Goal: Task Accomplishment & Management: Use online tool/utility

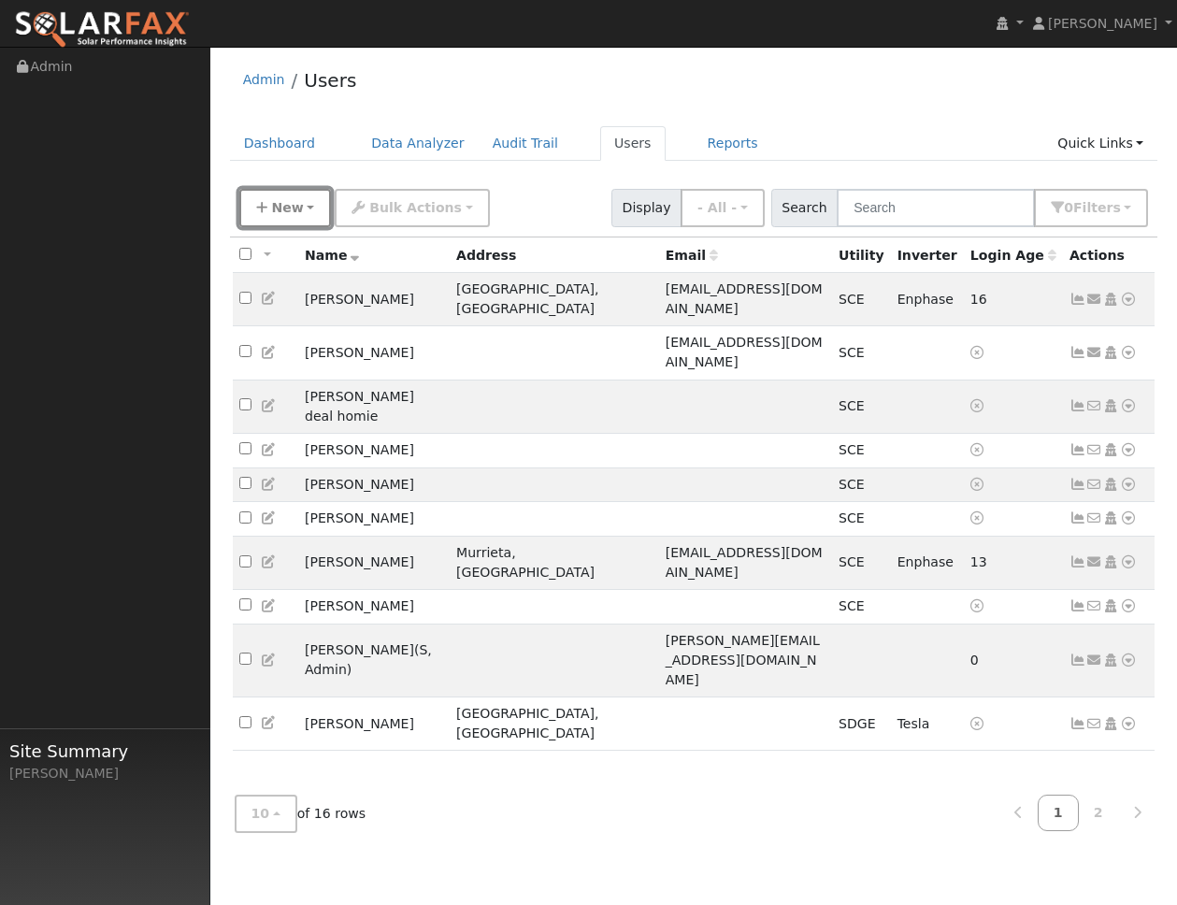
click at [285, 208] on span "New" at bounding box center [287, 207] width 32 height 15
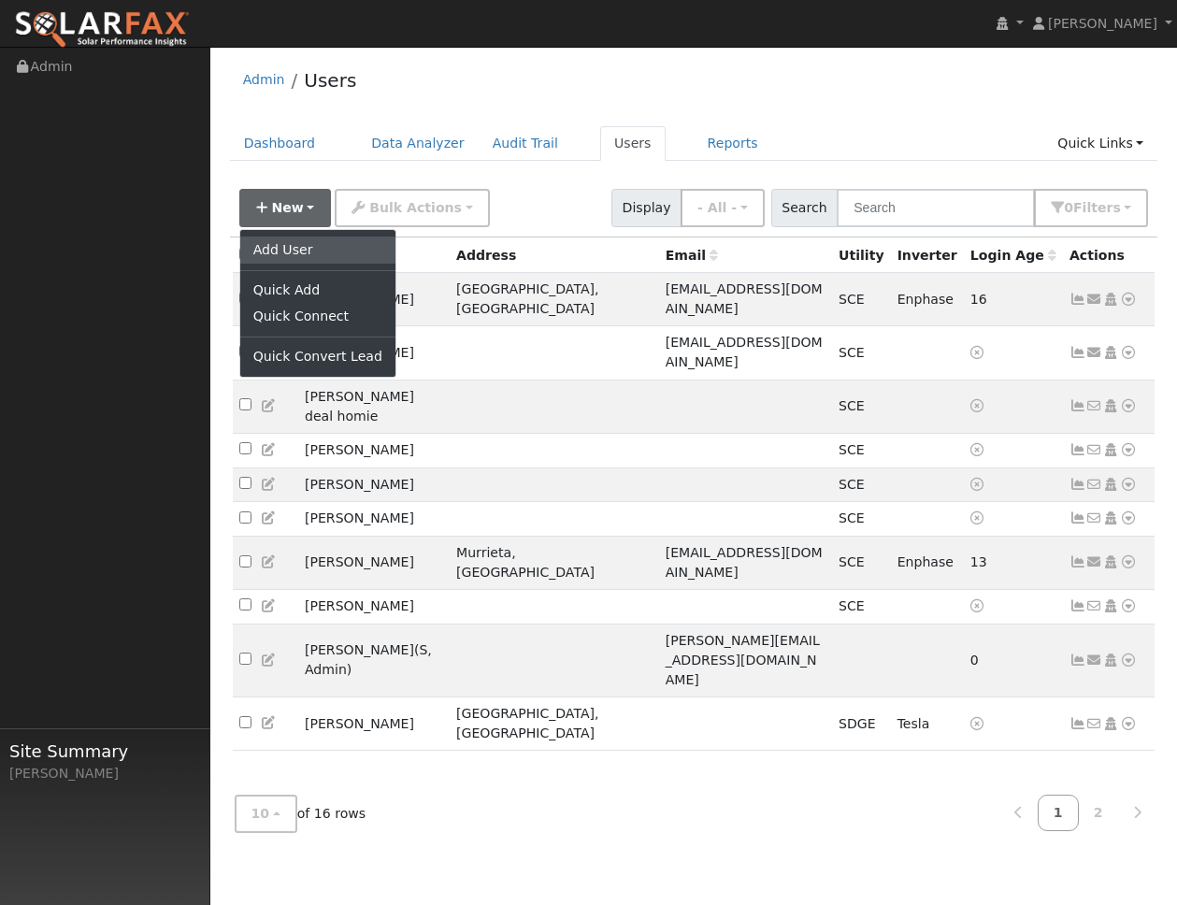
click at [283, 241] on link "Add User" at bounding box center [317, 249] width 155 height 26
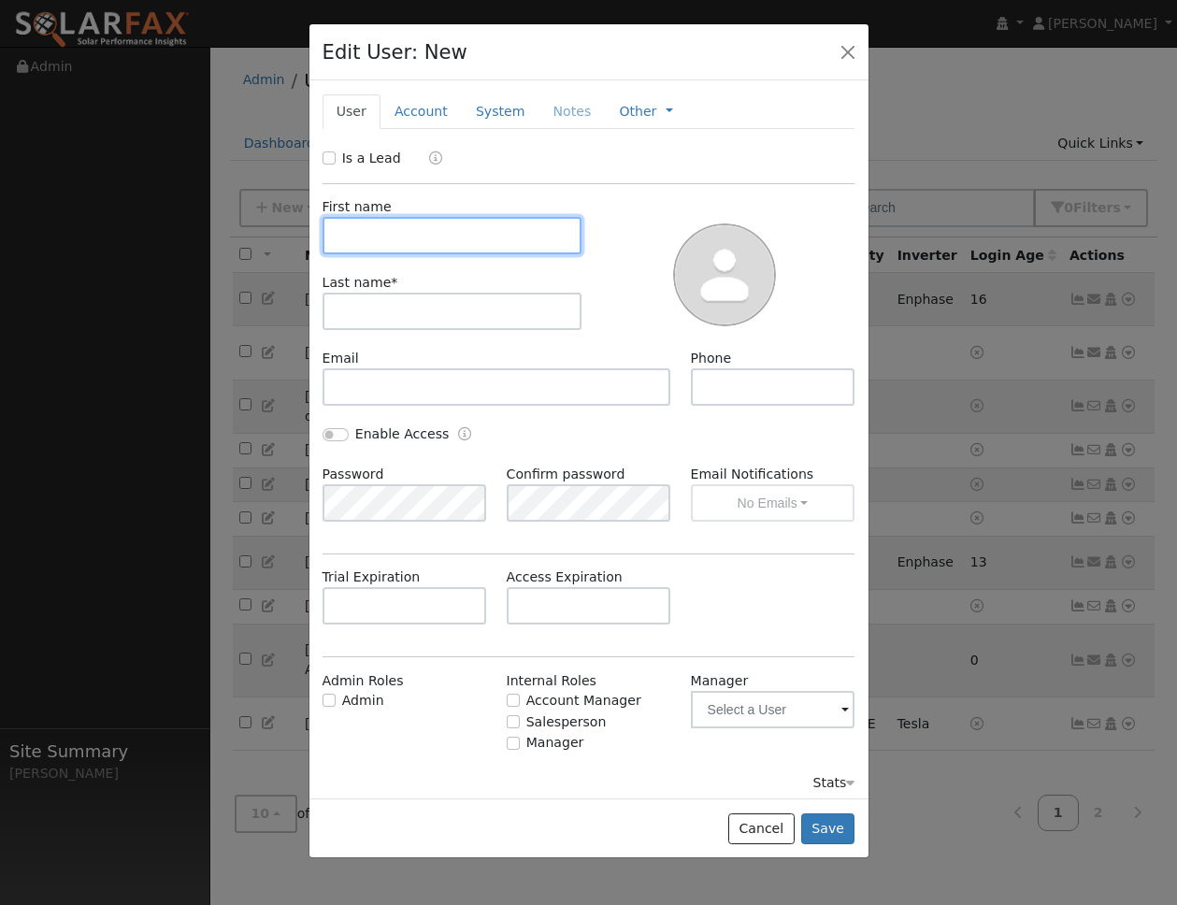
paste input "Cameron"
type input "Cameron"
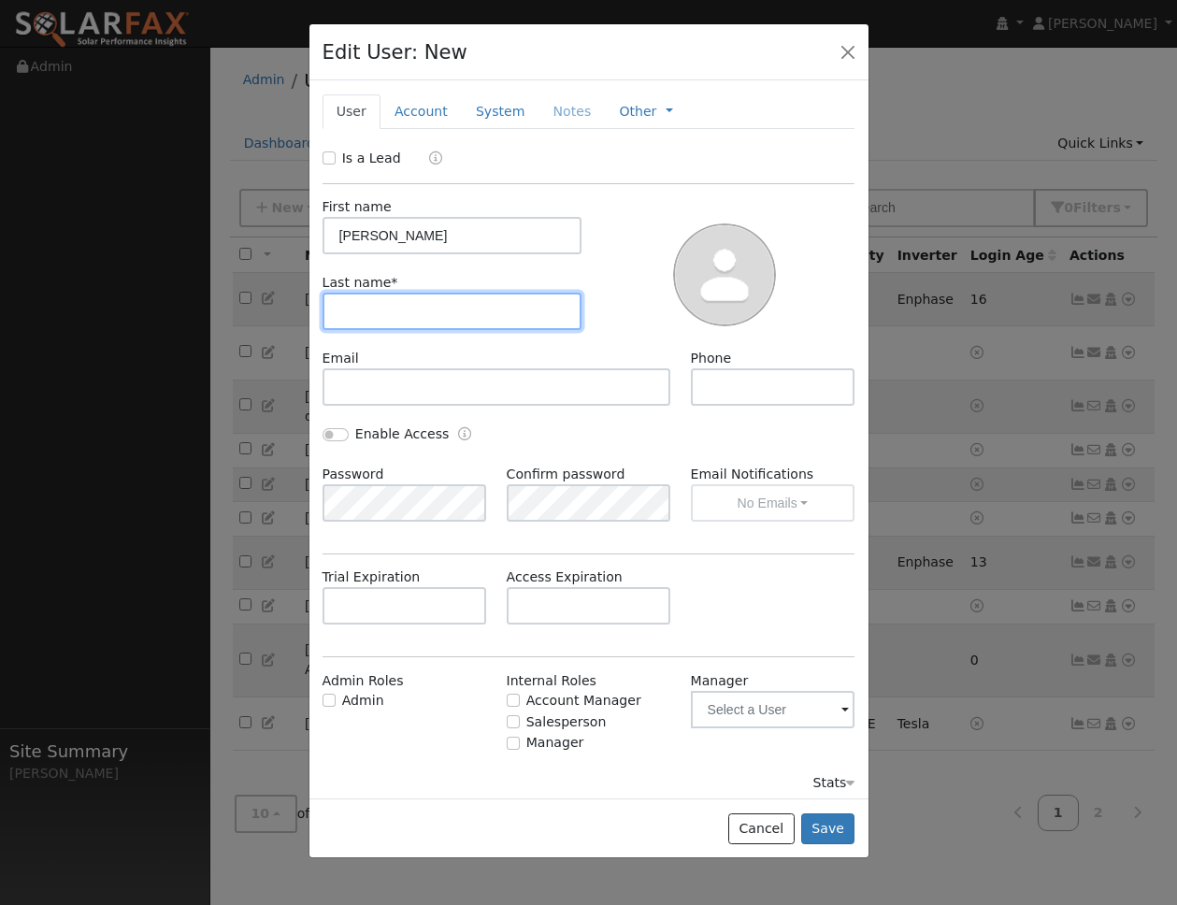
click at [417, 301] on input "text" at bounding box center [452, 310] width 260 height 37
paste input "Potes"
type input "Potes"
click at [421, 347] on div "First name Cameron Last name * Potes" at bounding box center [452, 272] width 273 height 151
click at [857, 830] on div "Cancel Save" at bounding box center [588, 827] width 559 height 59
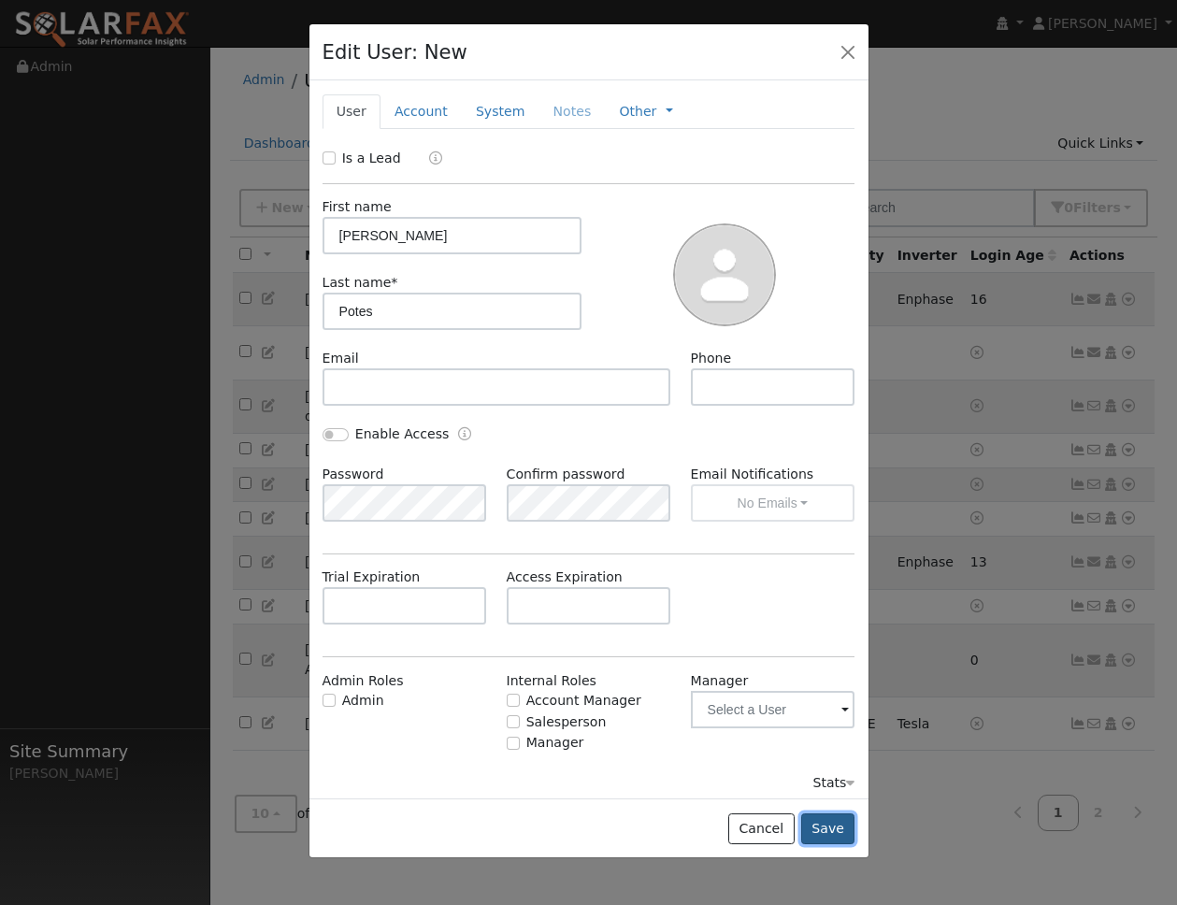
click at [832, 837] on button "Save" at bounding box center [828, 829] width 54 height 32
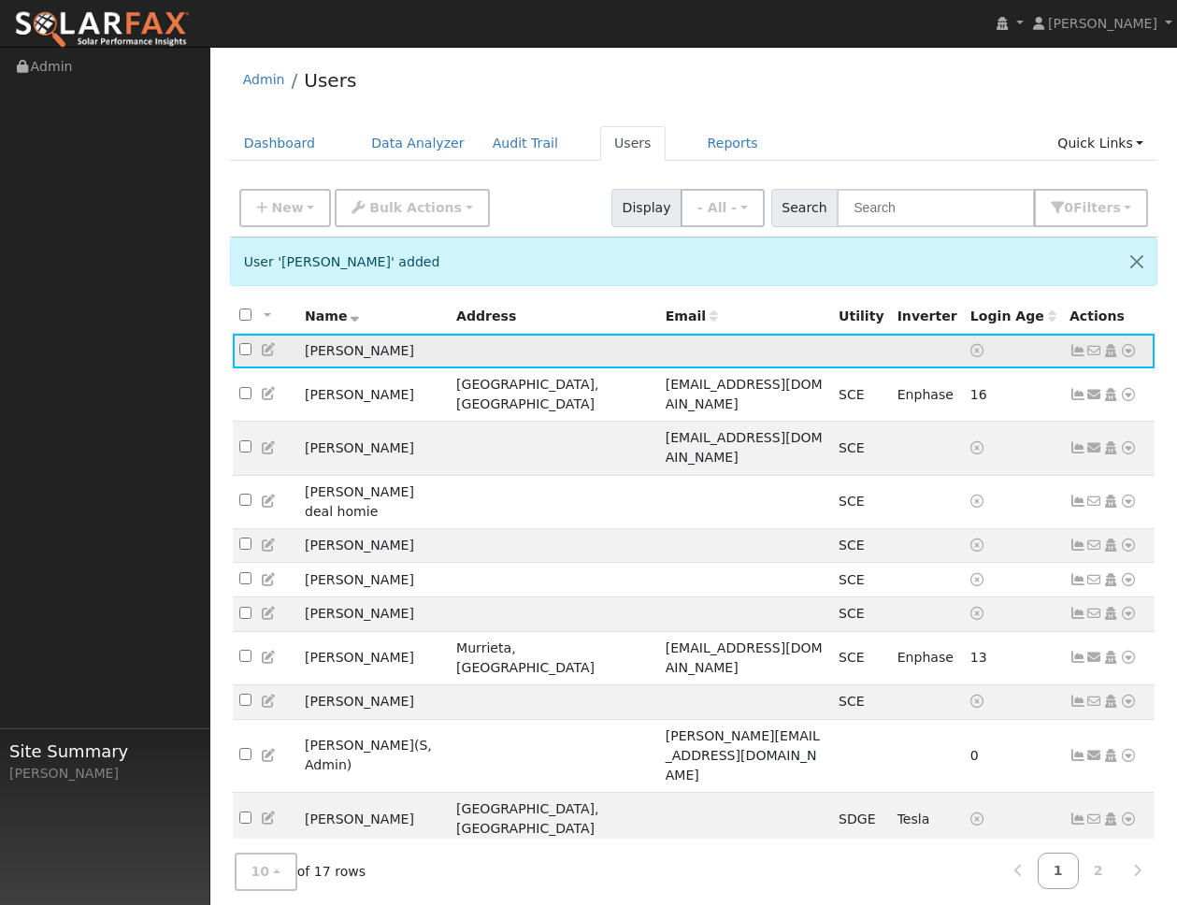
click at [1073, 353] on icon at bounding box center [1077, 350] width 17 height 13
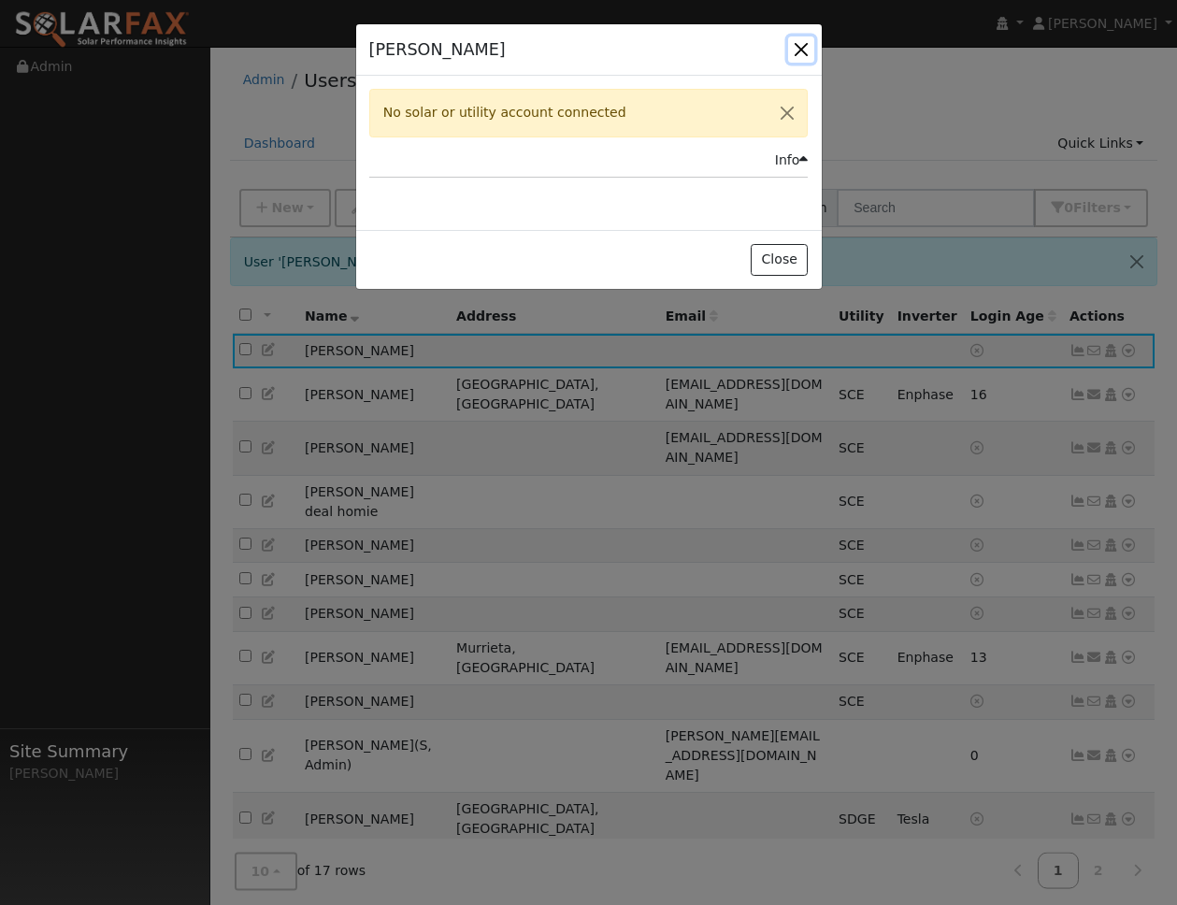
click at [795, 50] on button "button" at bounding box center [801, 49] width 26 height 26
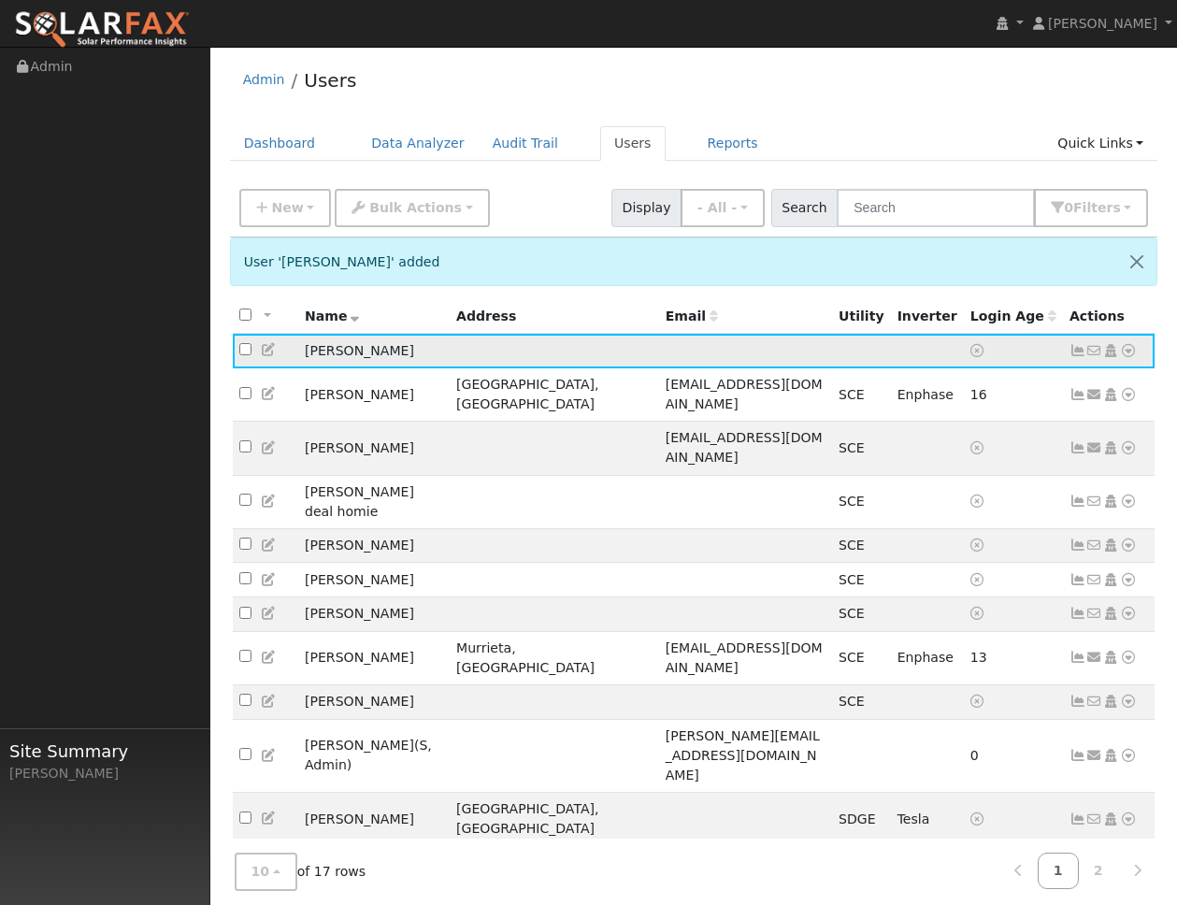
click at [1077, 346] on icon at bounding box center [1077, 350] width 17 height 13
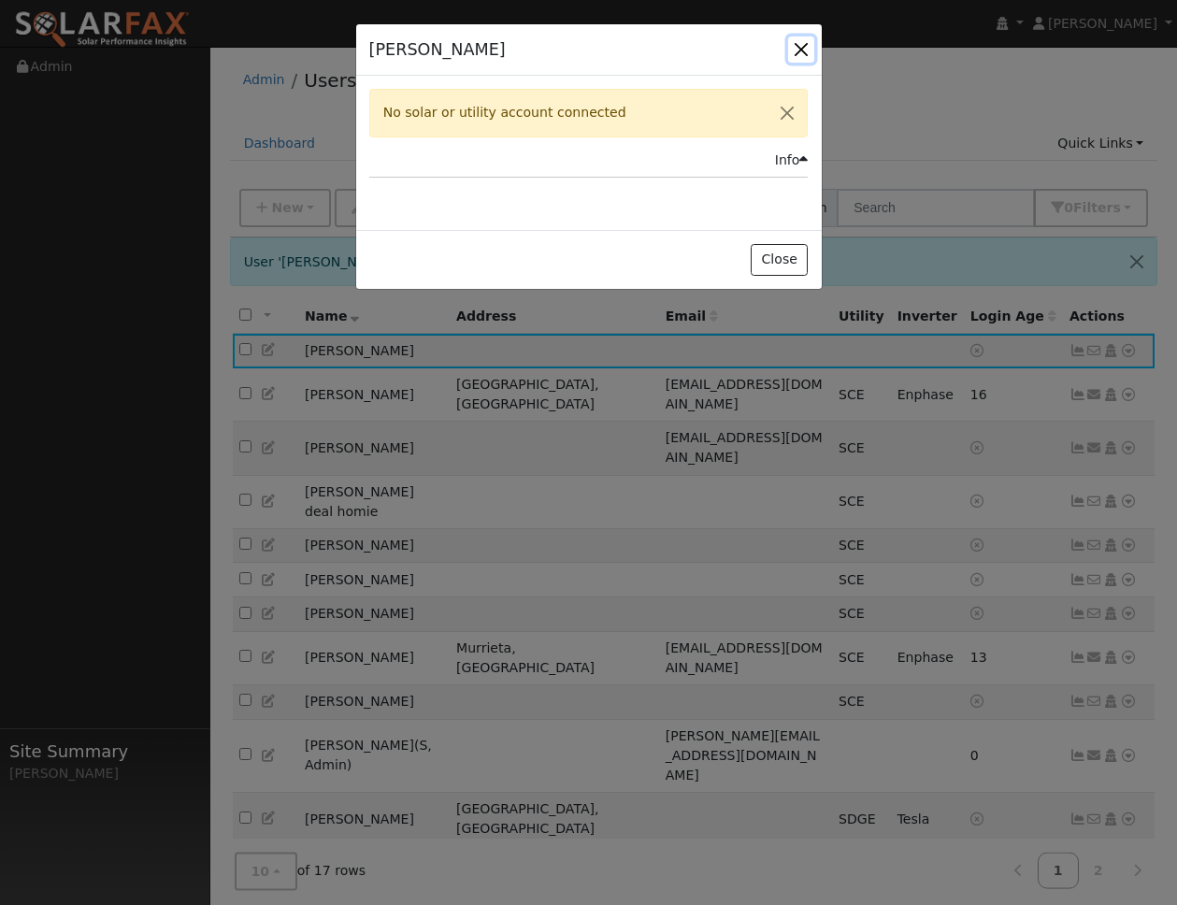
click at [811, 60] on button "button" at bounding box center [801, 49] width 26 height 26
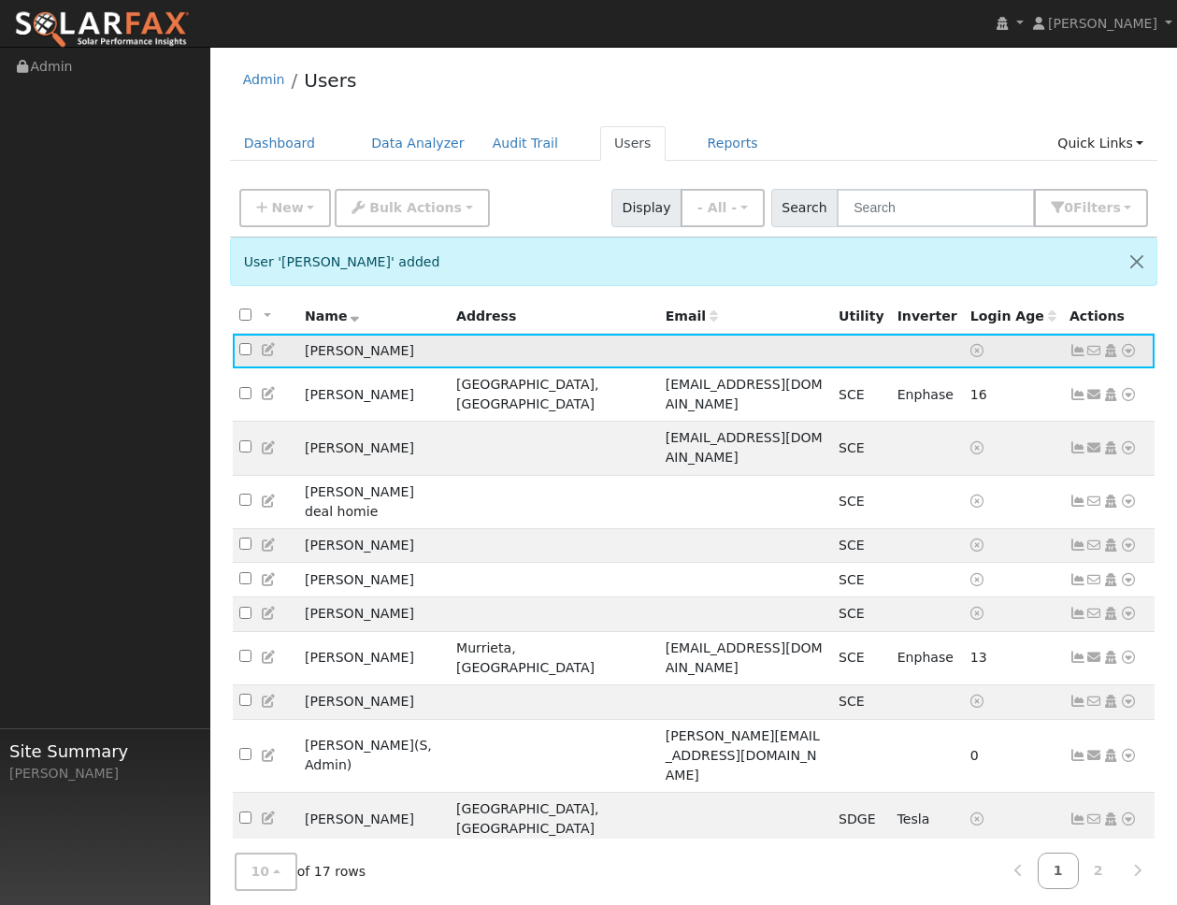
click at [1124, 350] on icon at bounding box center [1128, 350] width 17 height 13
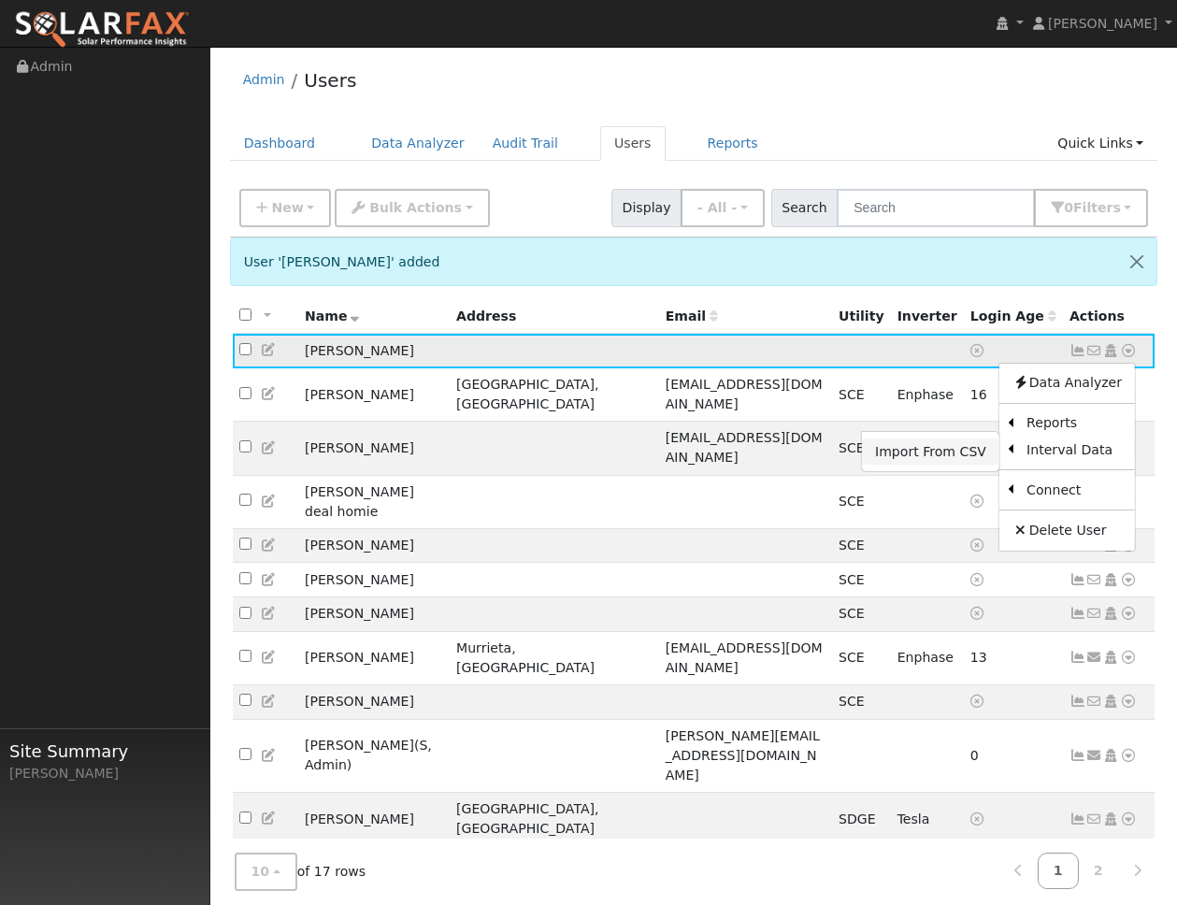
click at [992, 451] on link "Import From CSV" at bounding box center [930, 451] width 137 height 26
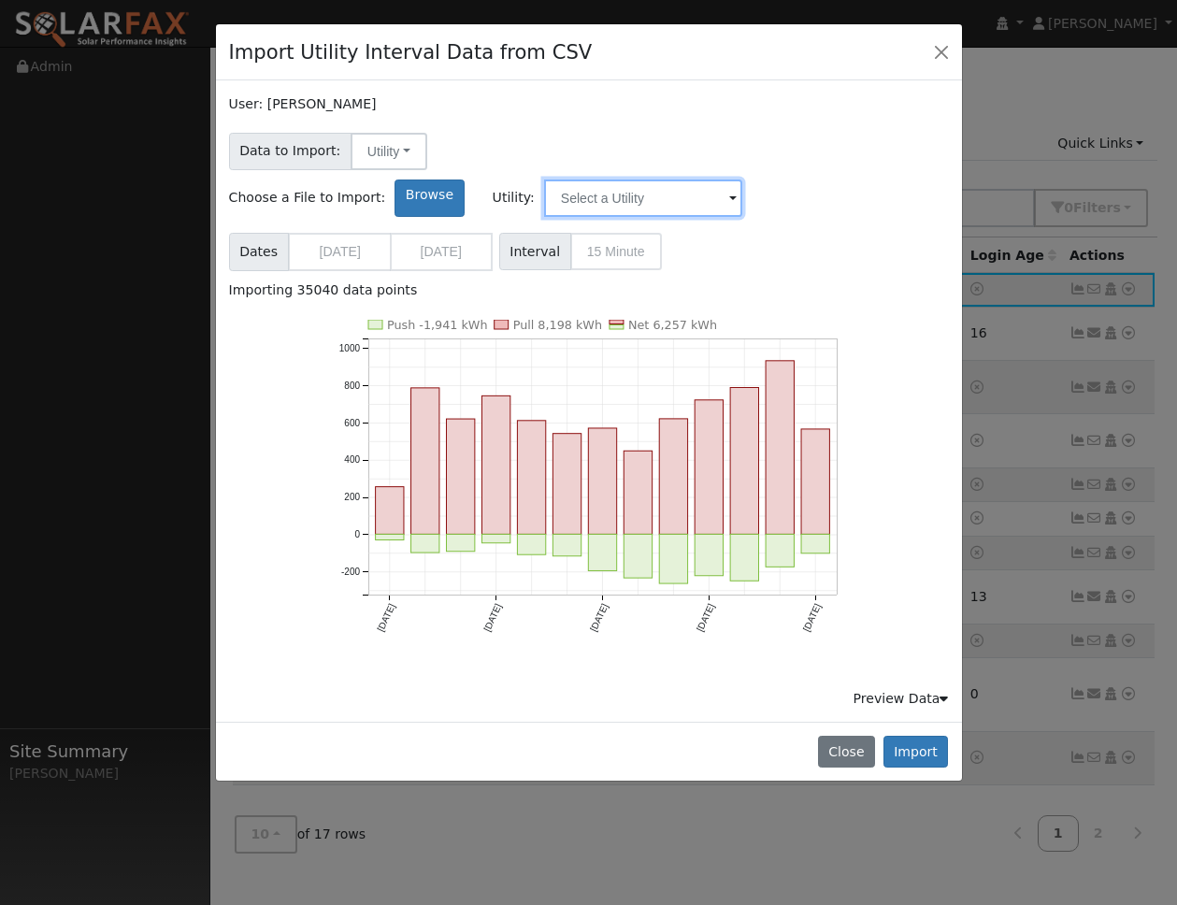
click at [742, 179] on input "text" at bounding box center [643, 197] width 198 height 37
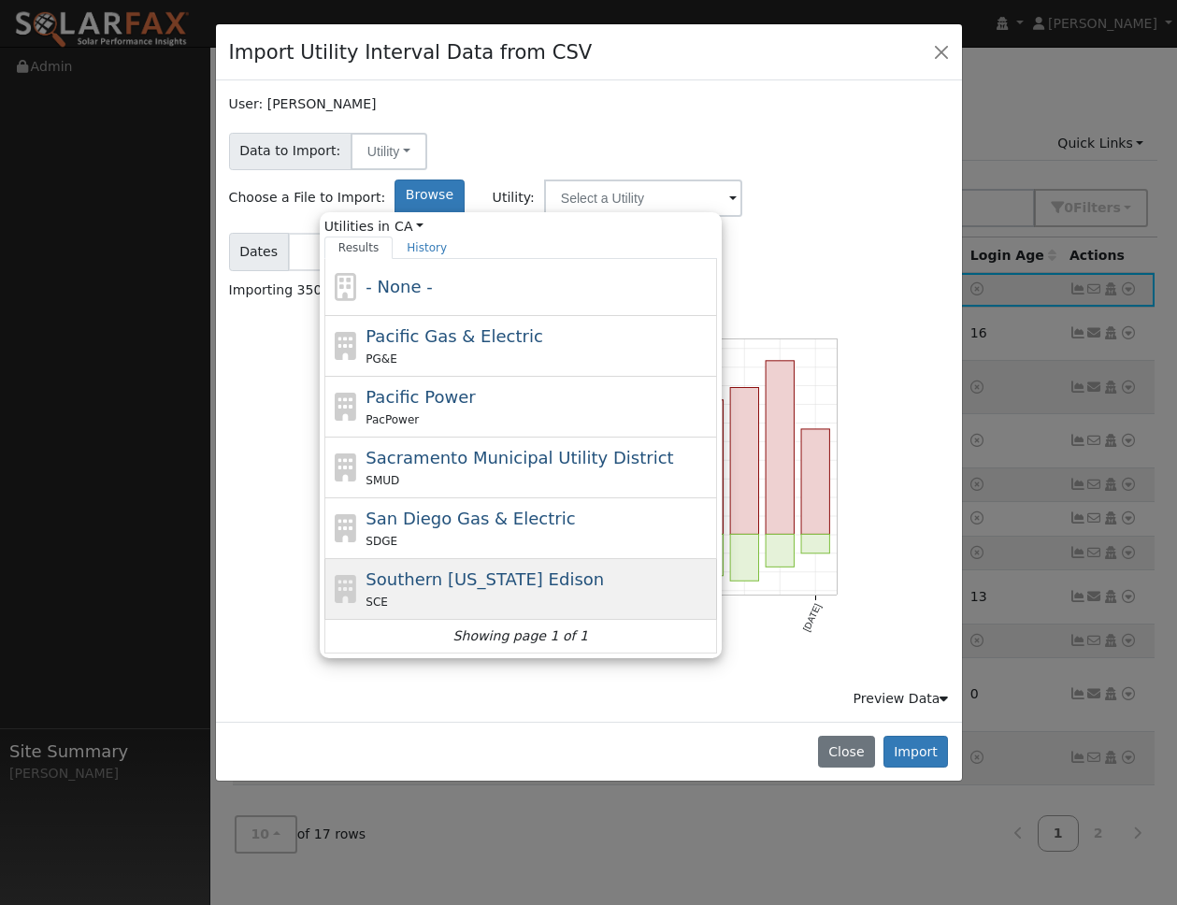
click at [674, 566] on div "Southern California Edison SCE" at bounding box center [538, 588] width 347 height 45
type input "Southern [US_STATE] Edison"
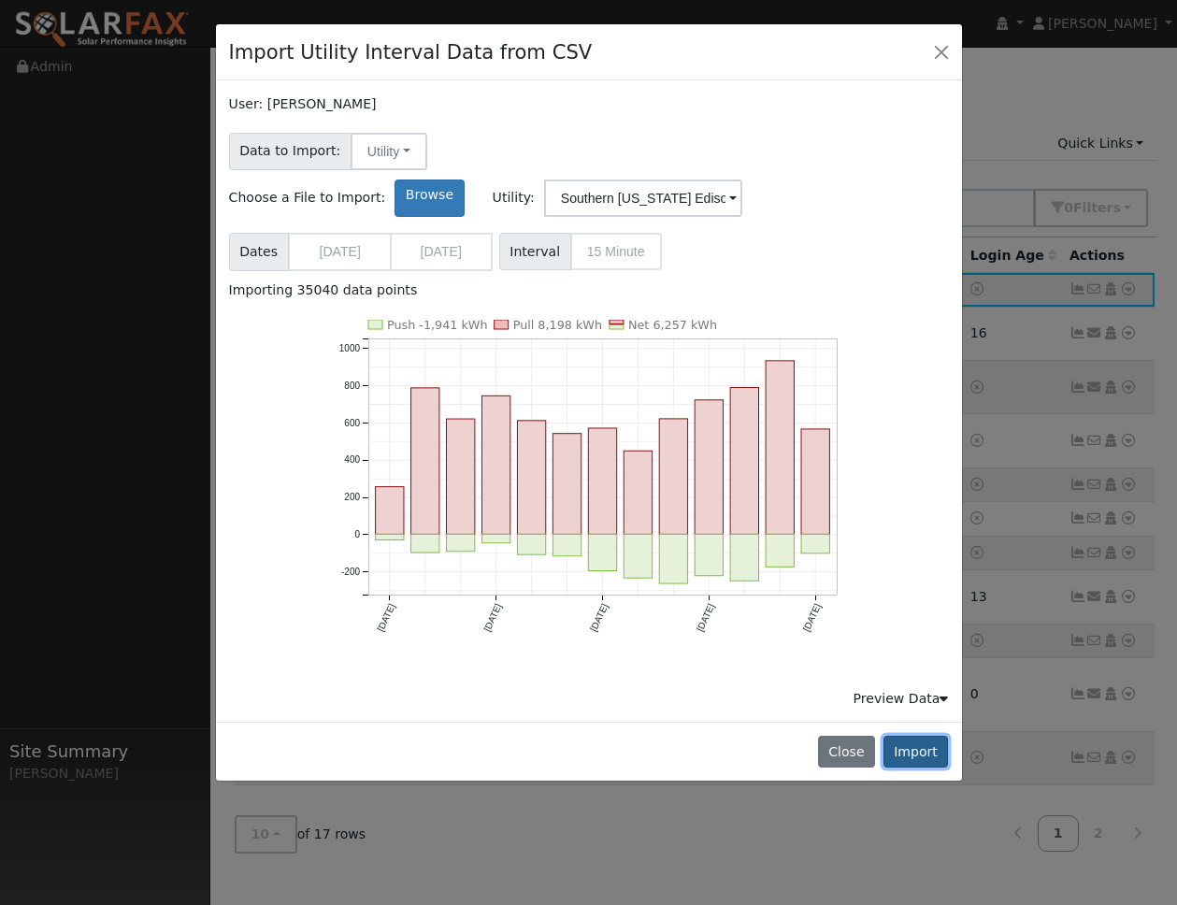
click at [939, 735] on button "Import" at bounding box center [915, 751] width 65 height 32
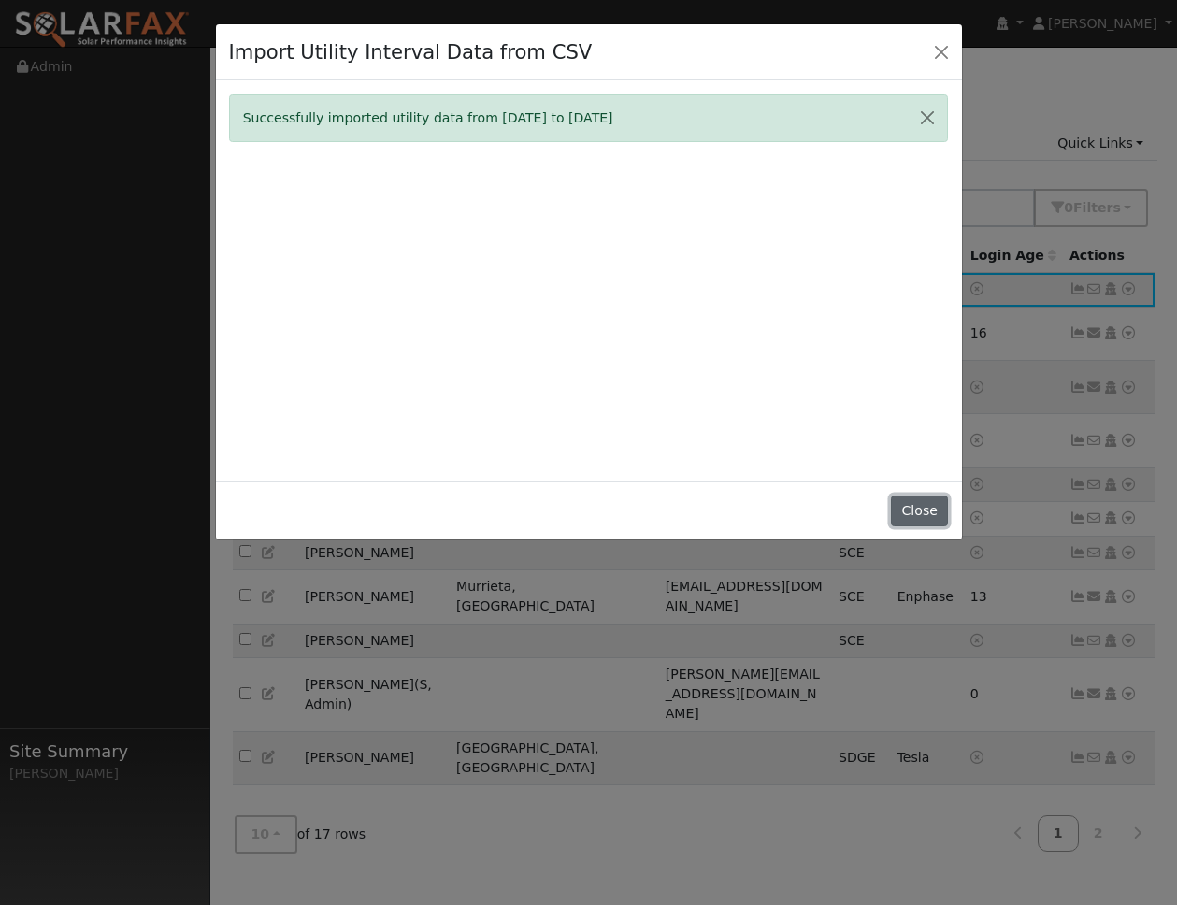
click at [927, 515] on button "Close" at bounding box center [919, 511] width 57 height 32
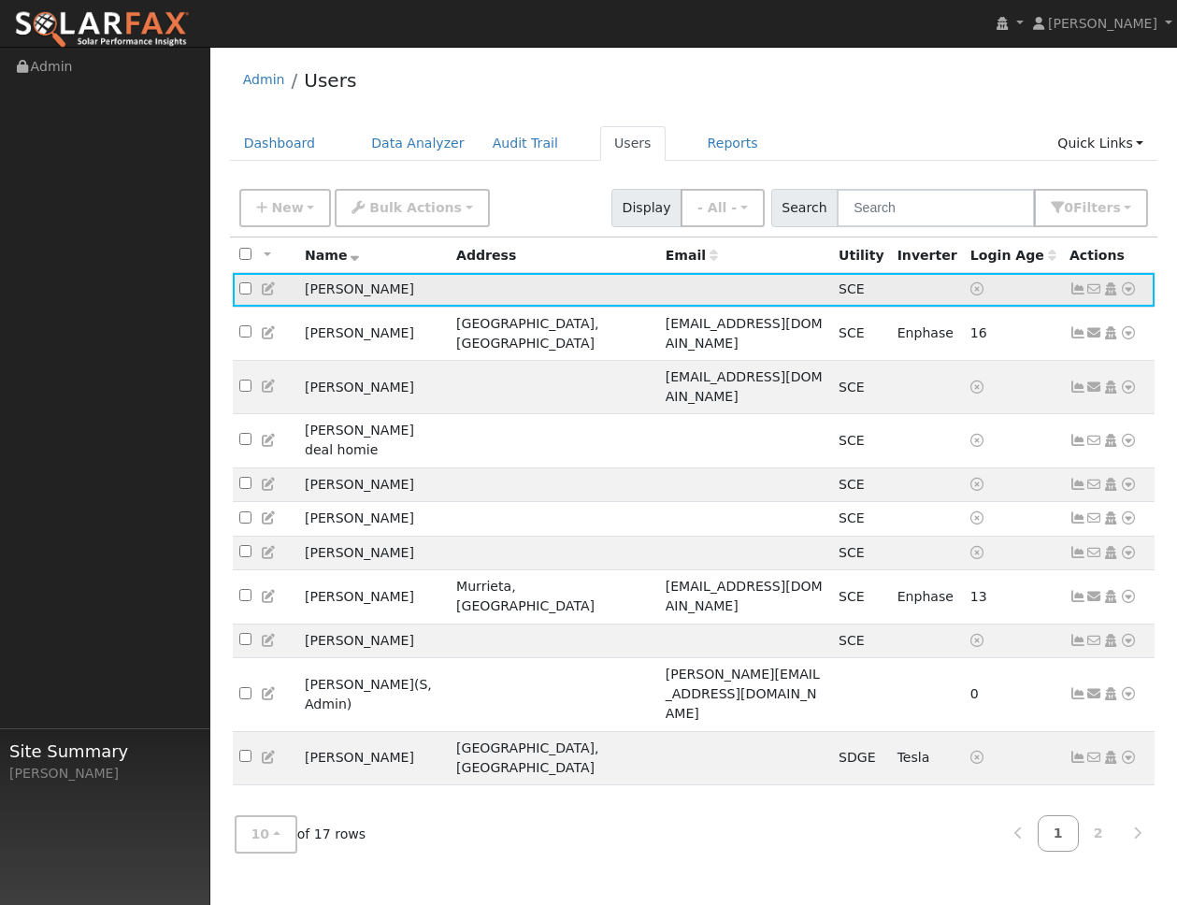
click at [1076, 292] on icon at bounding box center [1077, 288] width 17 height 13
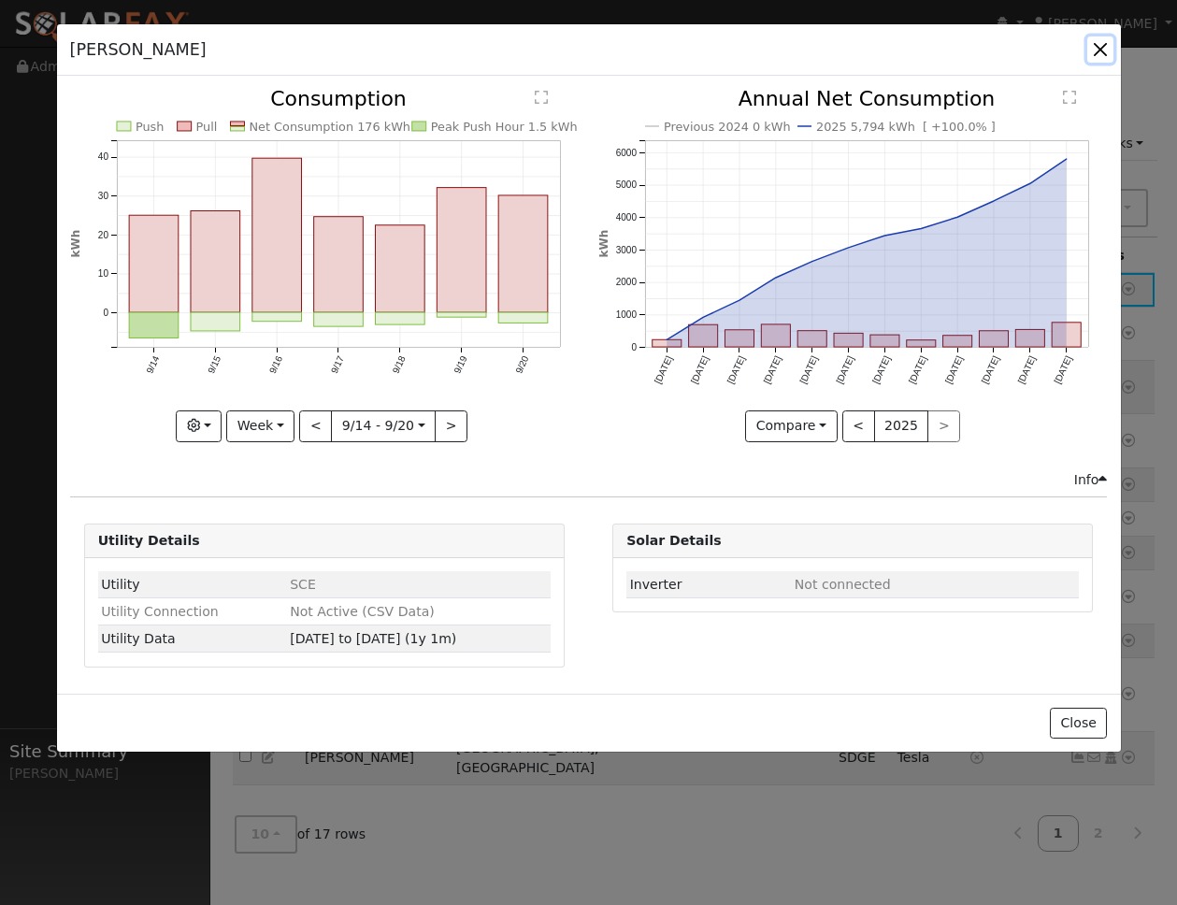
click at [1105, 52] on button "button" at bounding box center [1100, 49] width 26 height 26
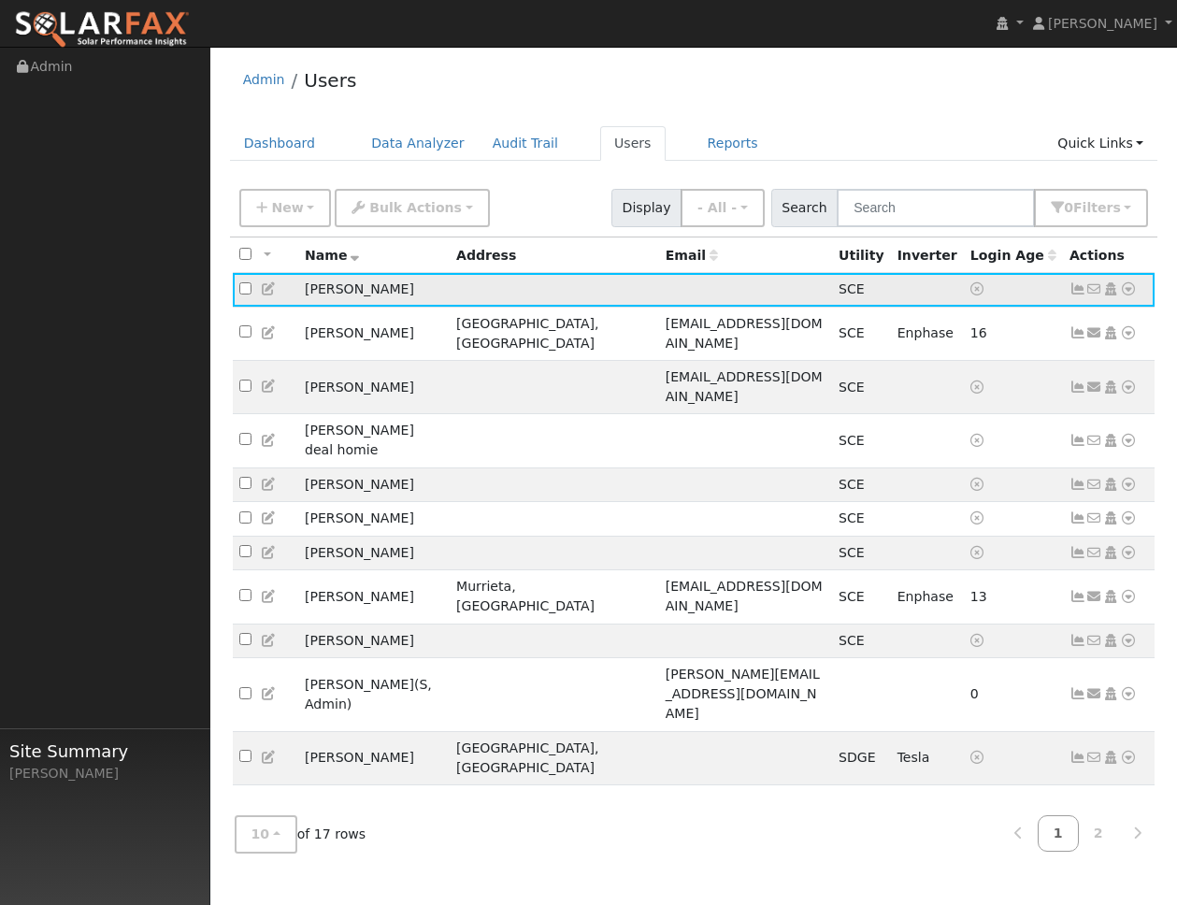
click at [1080, 294] on icon at bounding box center [1077, 288] width 17 height 13
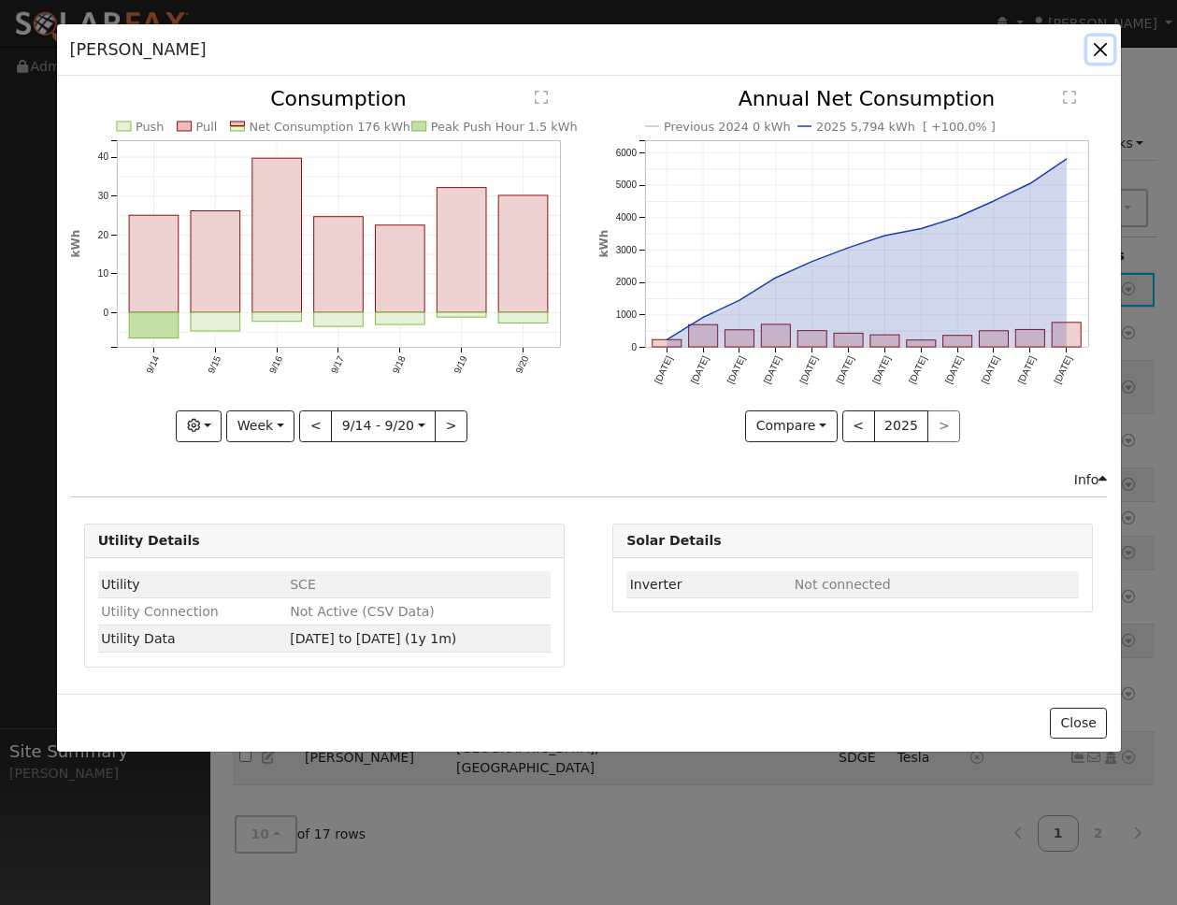
click at [1102, 55] on button "button" at bounding box center [1100, 49] width 26 height 26
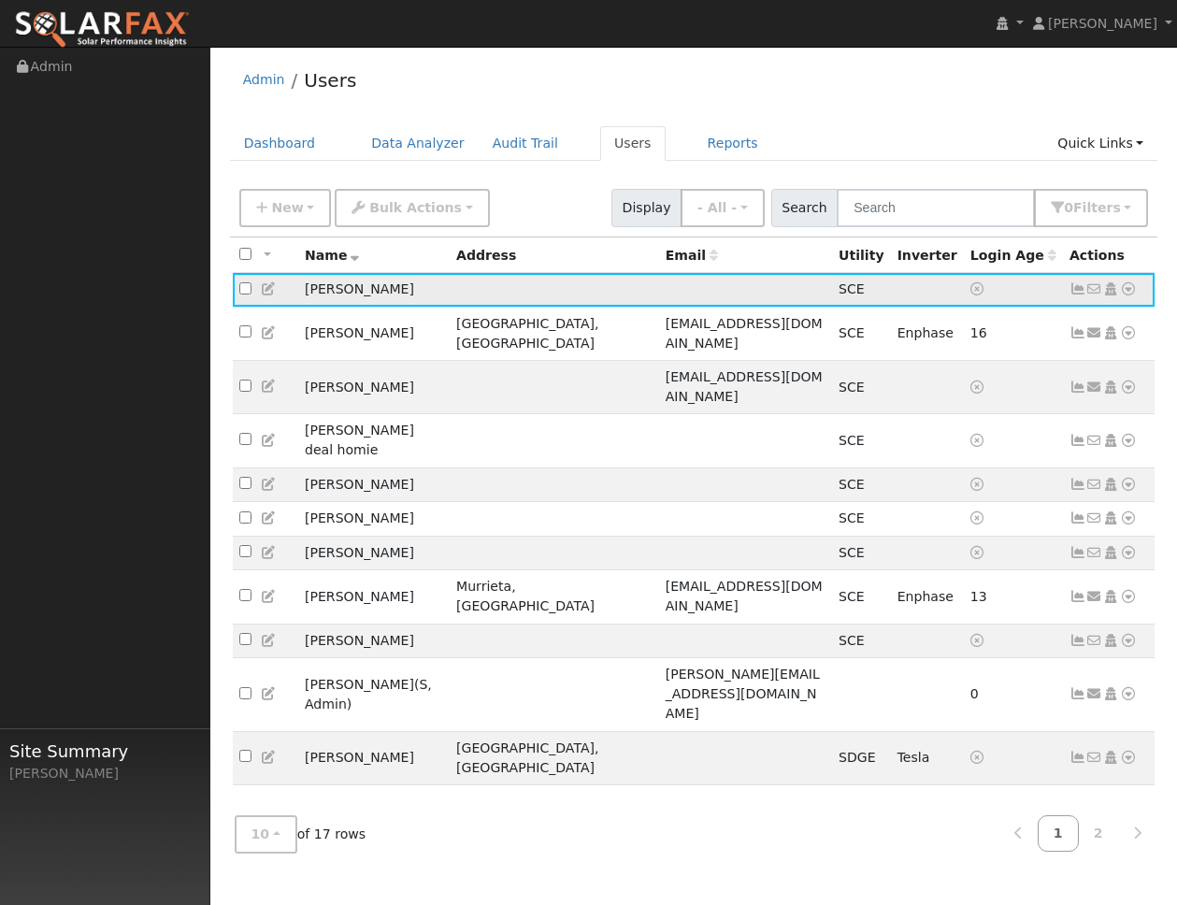
click at [1126, 291] on icon at bounding box center [1128, 288] width 17 height 13
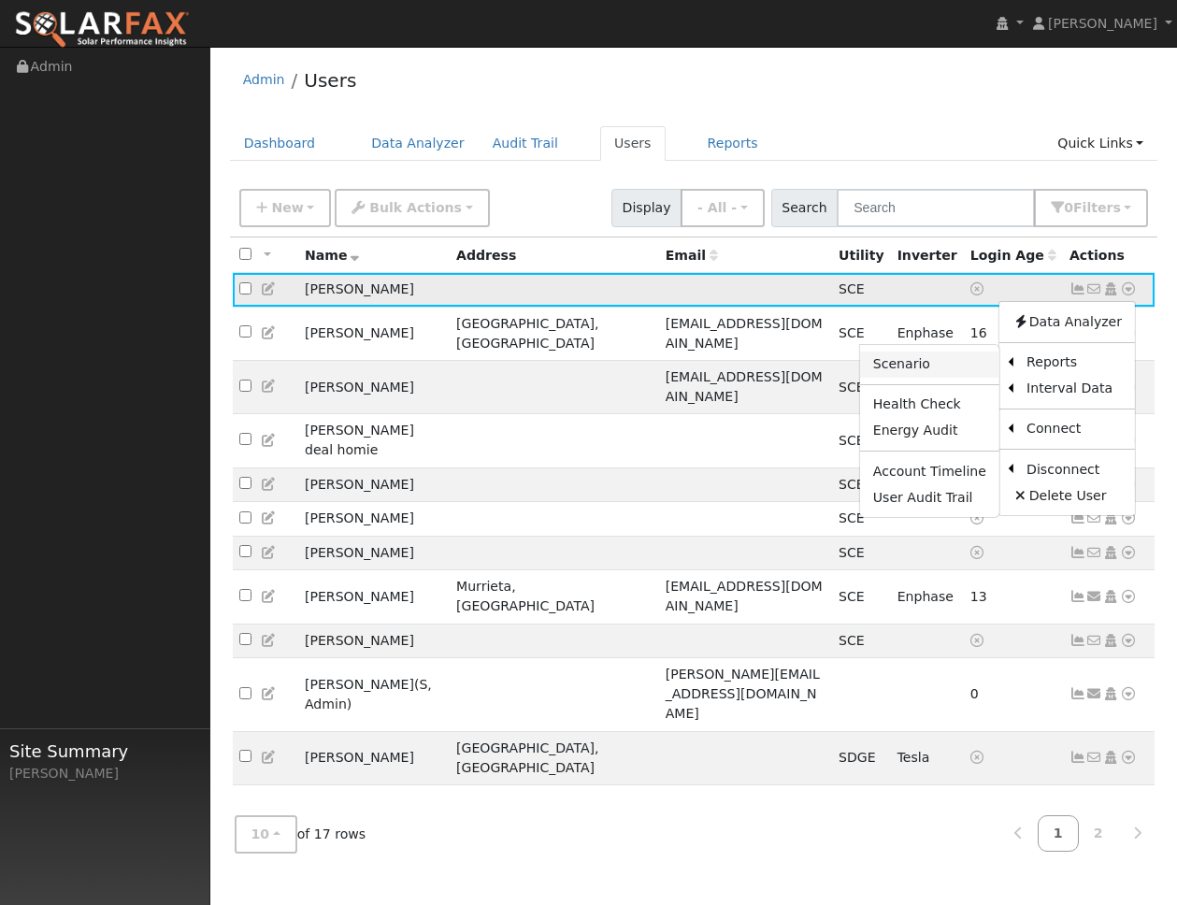
click at [912, 374] on link "Scenario" at bounding box center [929, 364] width 139 height 26
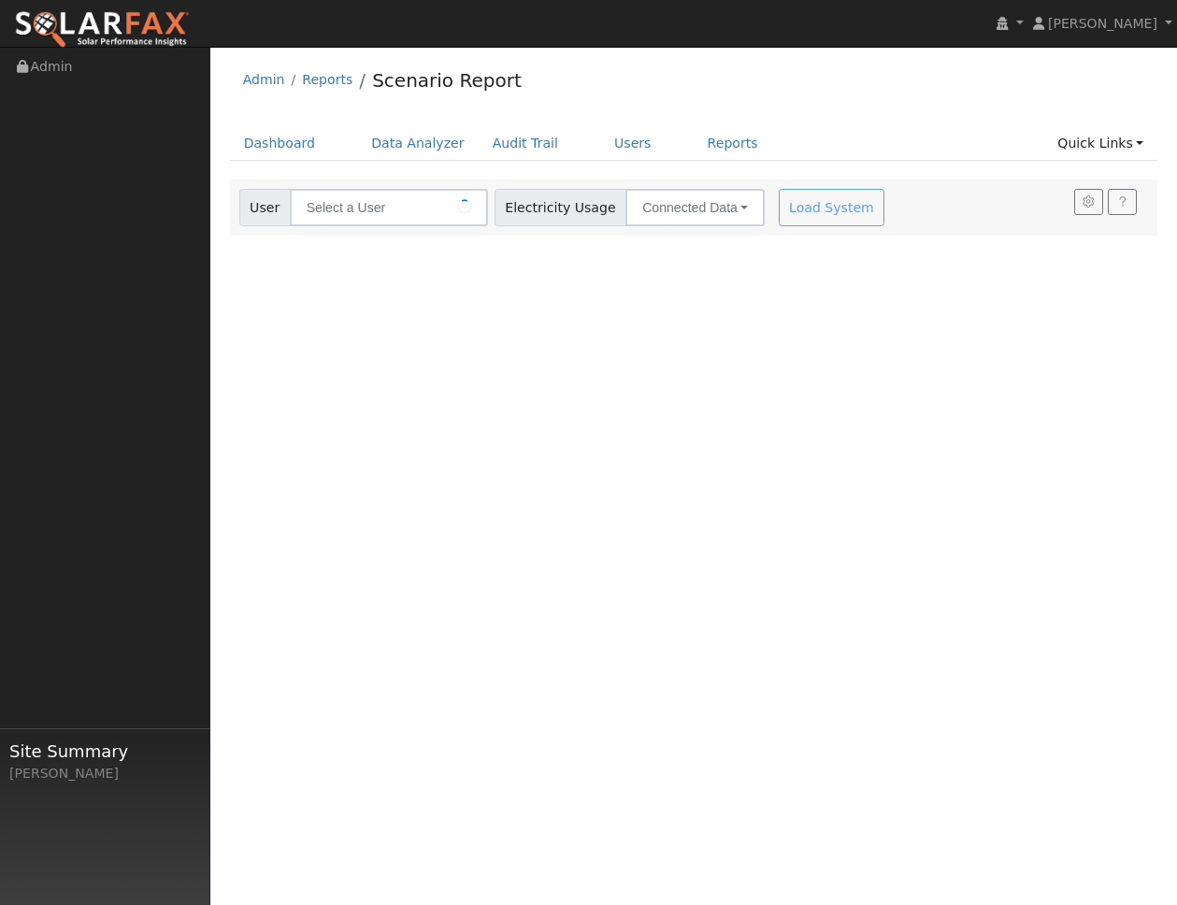
type input "[PERSON_NAME]"
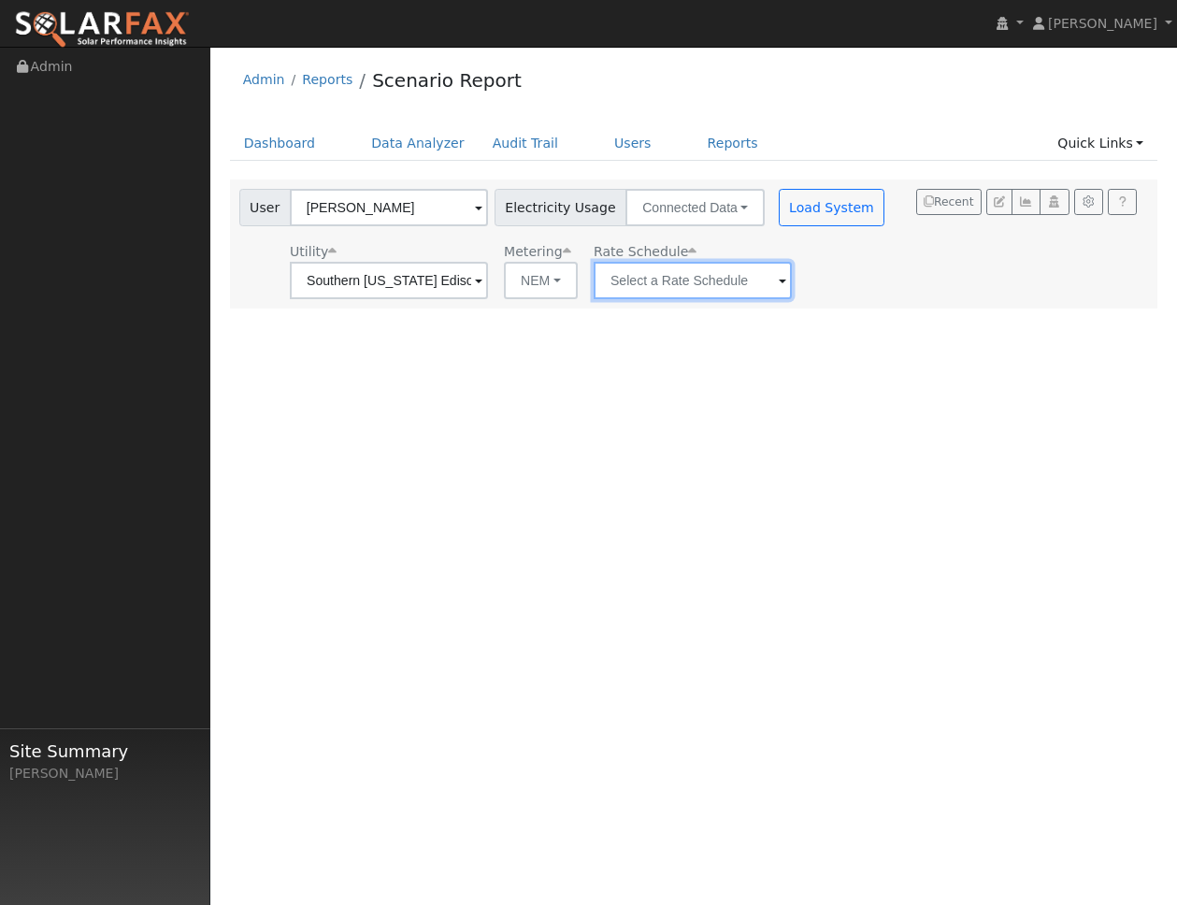
click at [674, 276] on input "text" at bounding box center [692, 280] width 198 height 37
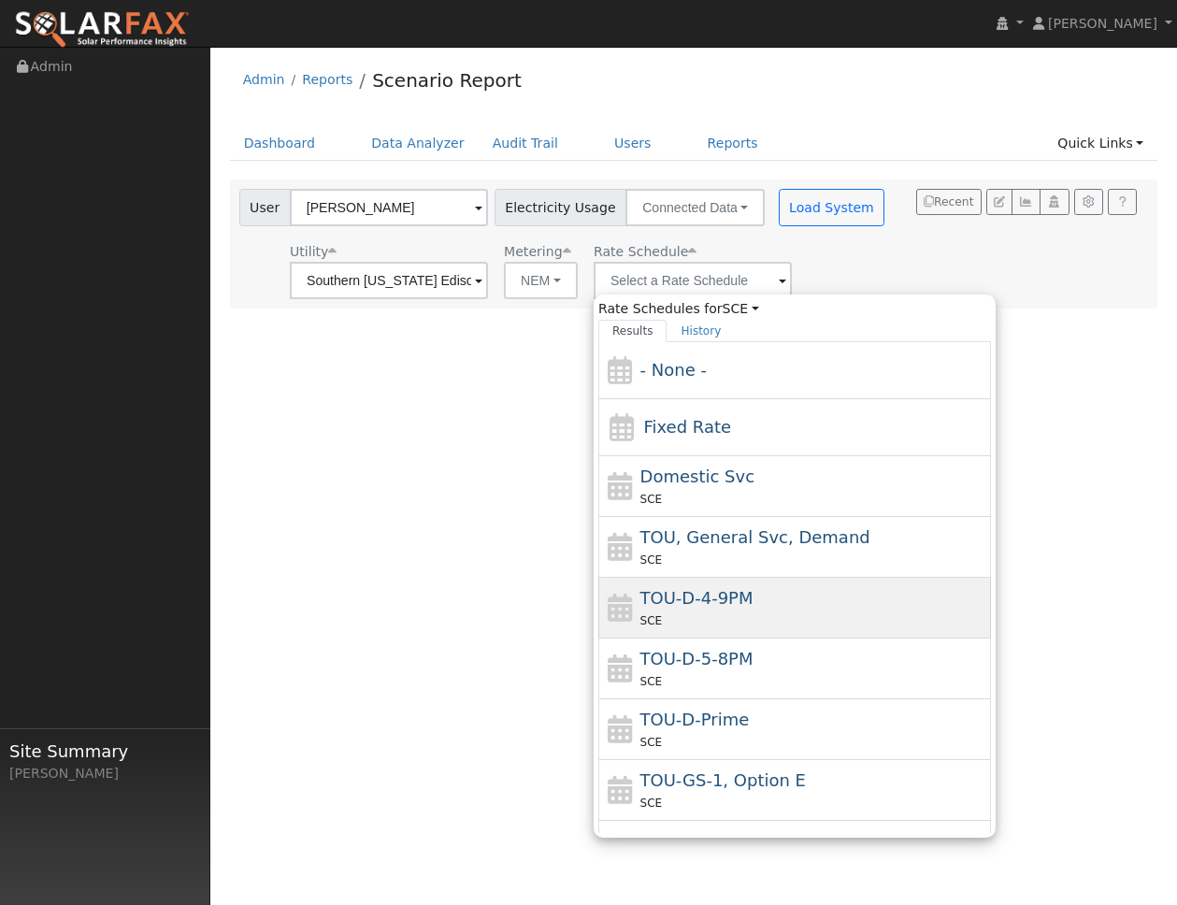
click at [689, 621] on div "SCE" at bounding box center [813, 620] width 347 height 20
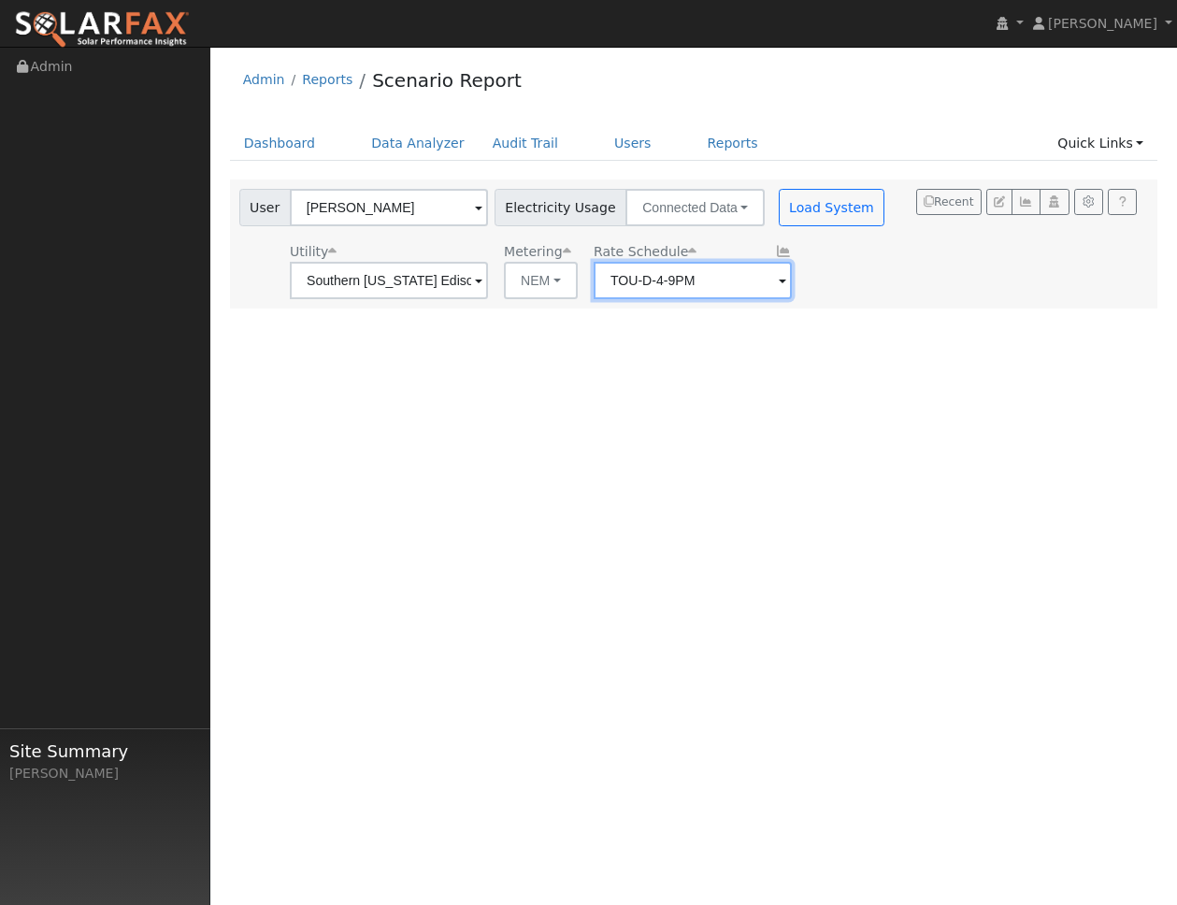
click at [703, 278] on input "TOU-D-4-9PM" at bounding box center [692, 280] width 198 height 37
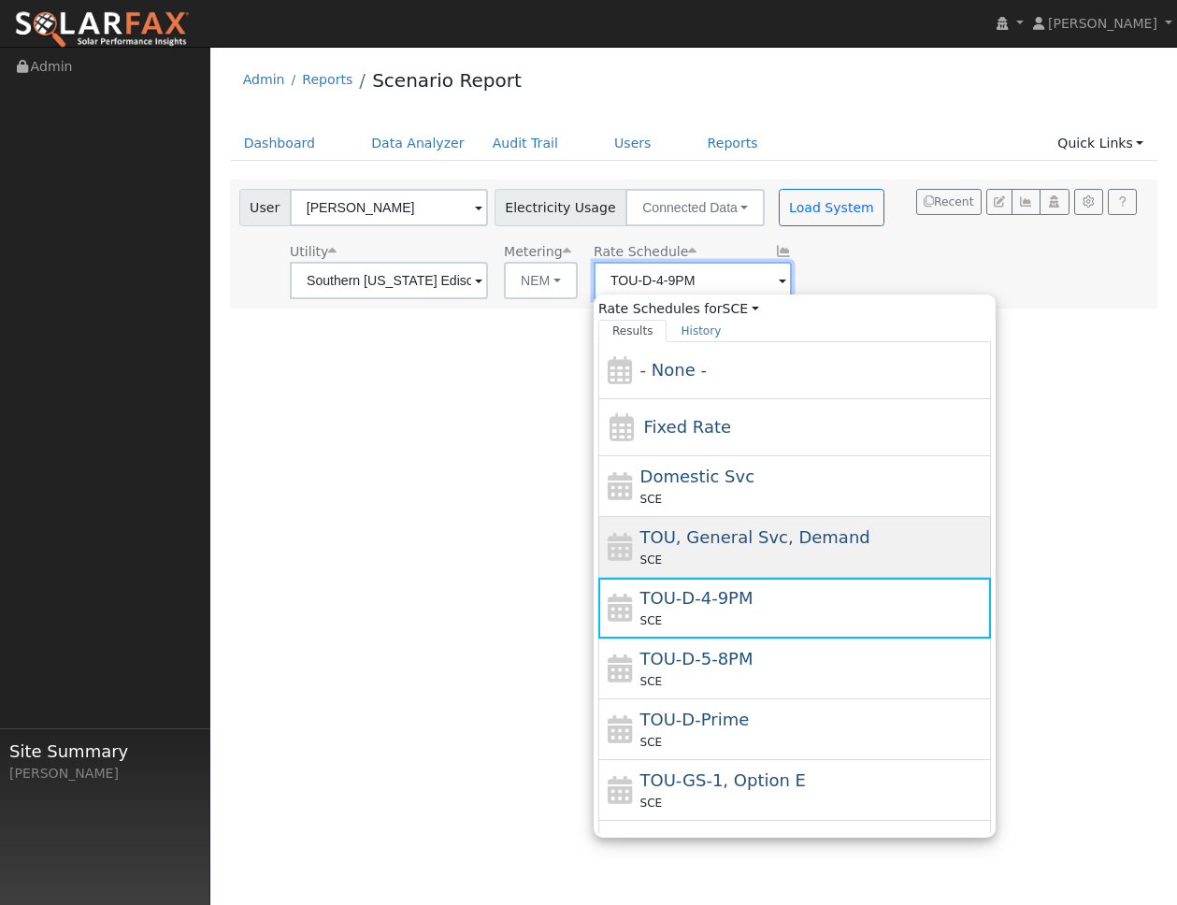
scroll to position [49, 0]
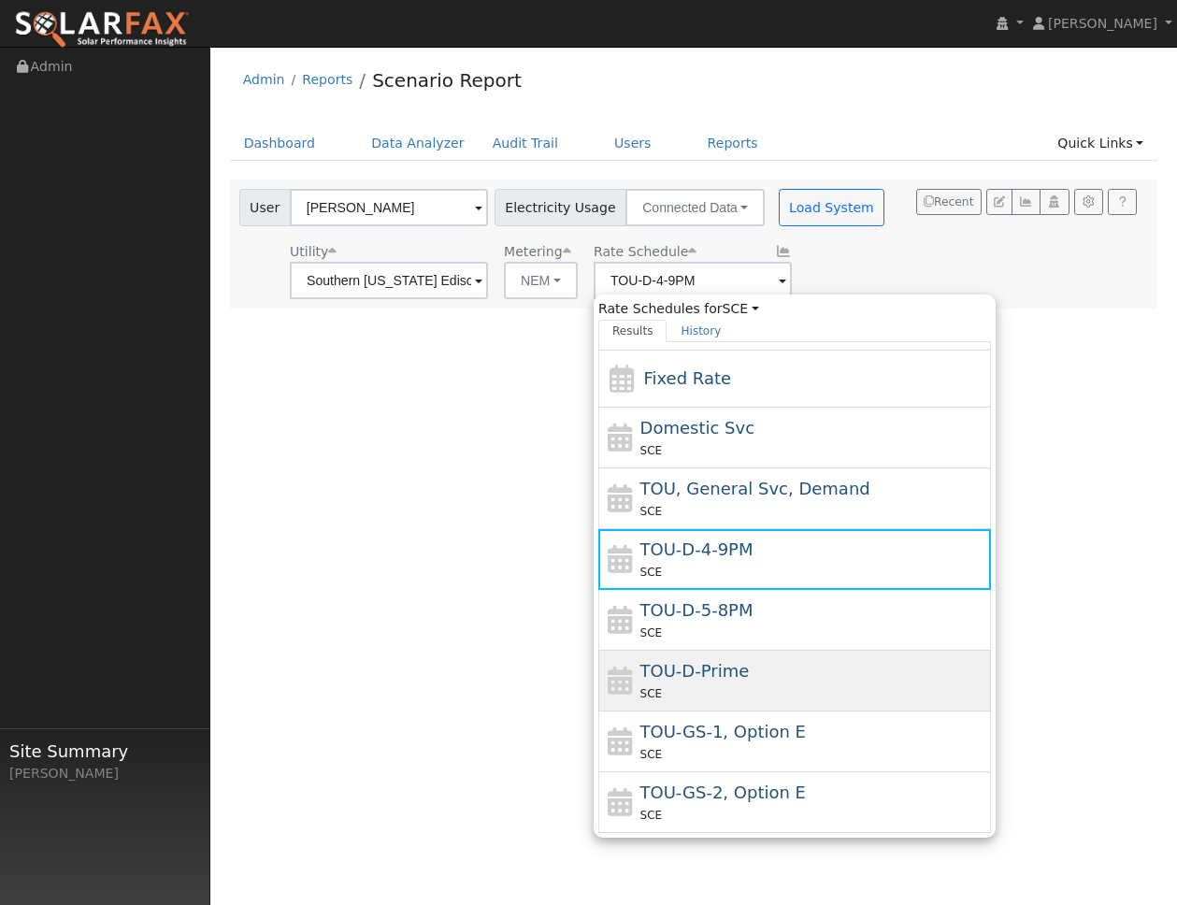
click at [690, 667] on span "TOU-D-Prime" at bounding box center [694, 671] width 109 height 20
type input "TOU-D-Prime"
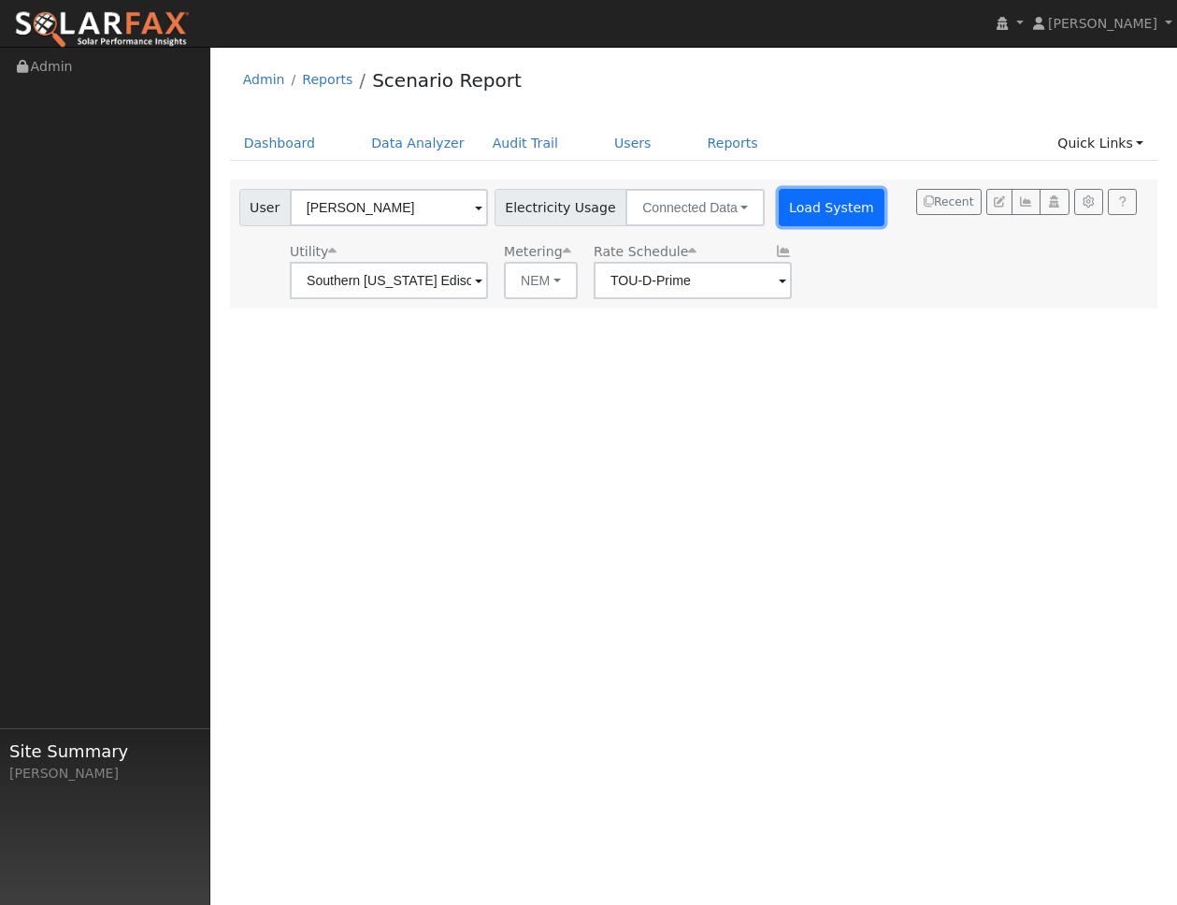
click at [813, 195] on button "Load System" at bounding box center [831, 207] width 107 height 37
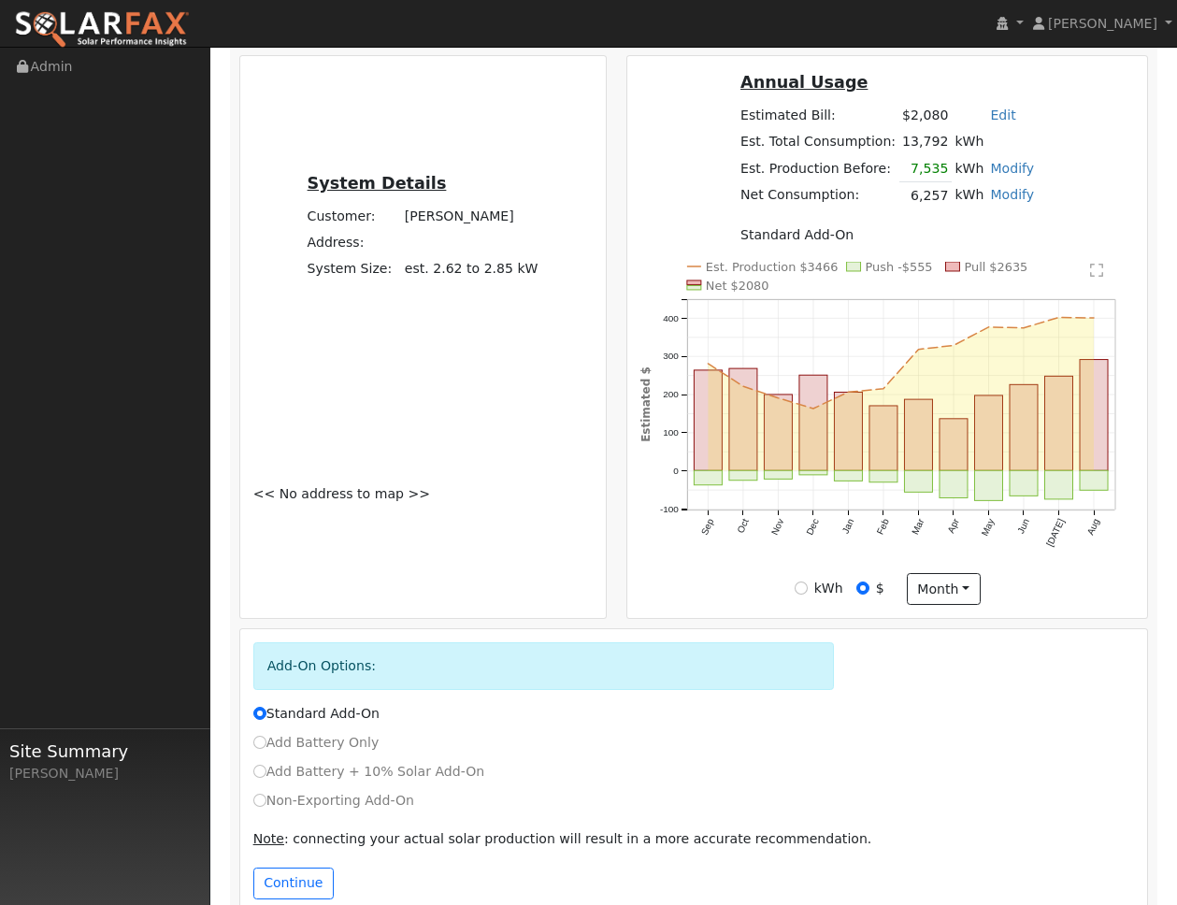
scroll to position [439, 0]
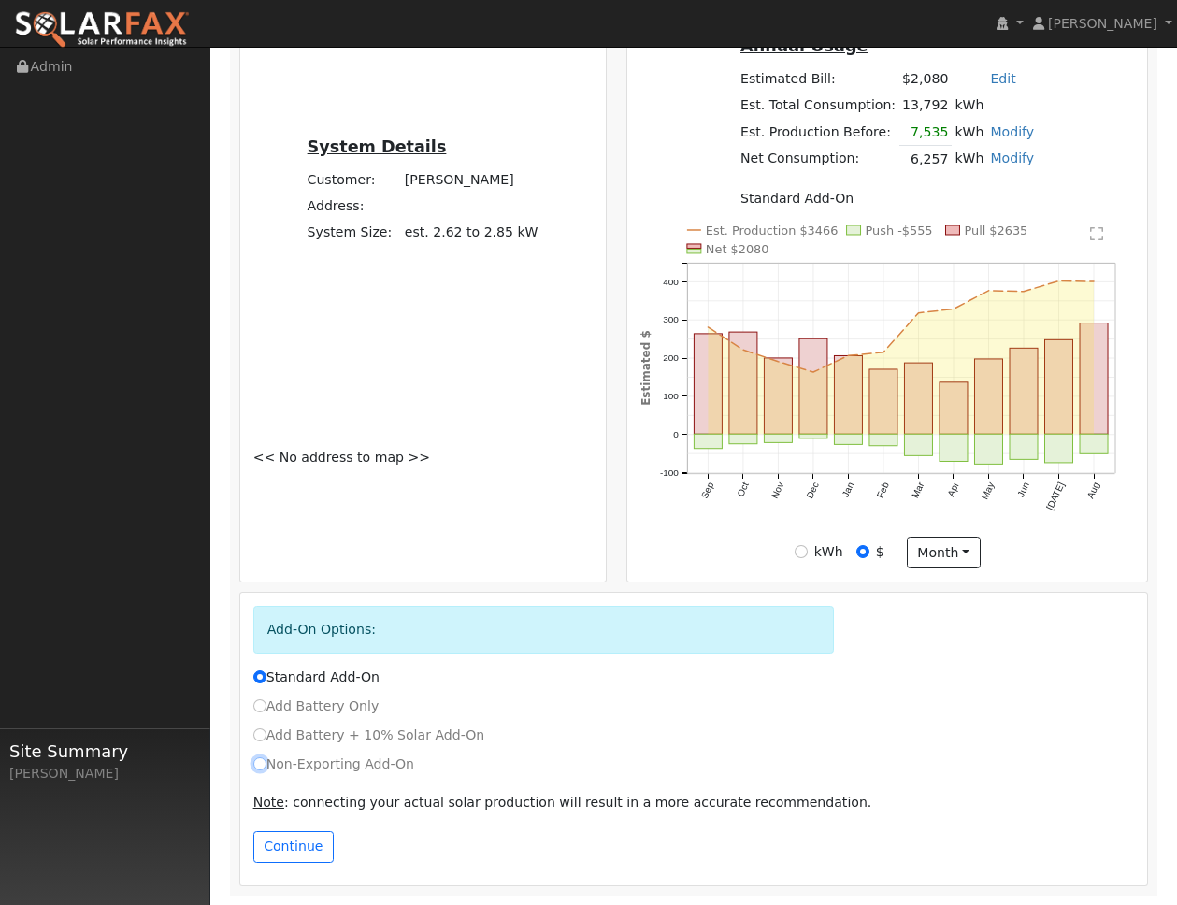
click at [263, 763] on input "Non-Exporting Add-On" at bounding box center [259, 763] width 13 height 13
radio input "true"
radio input "false"
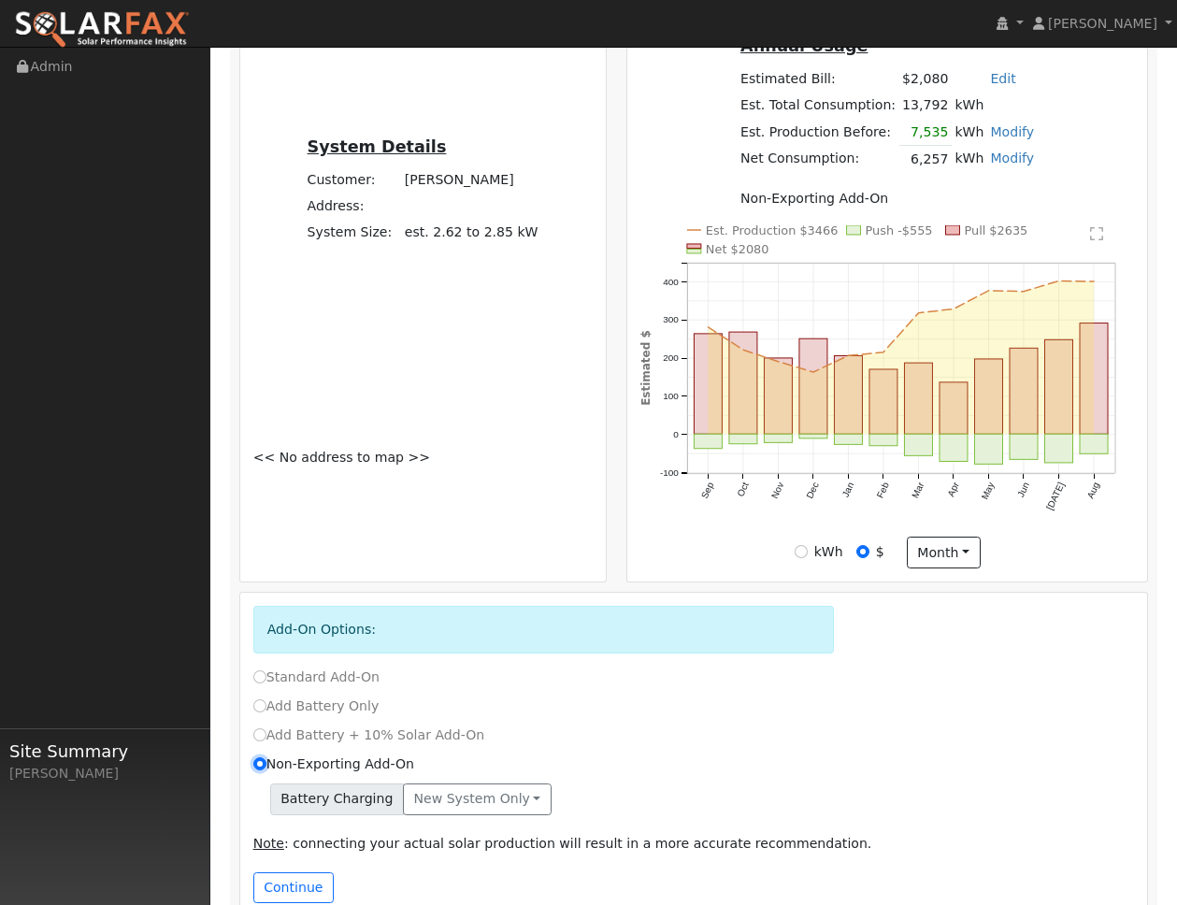
scroll to position [479, 0]
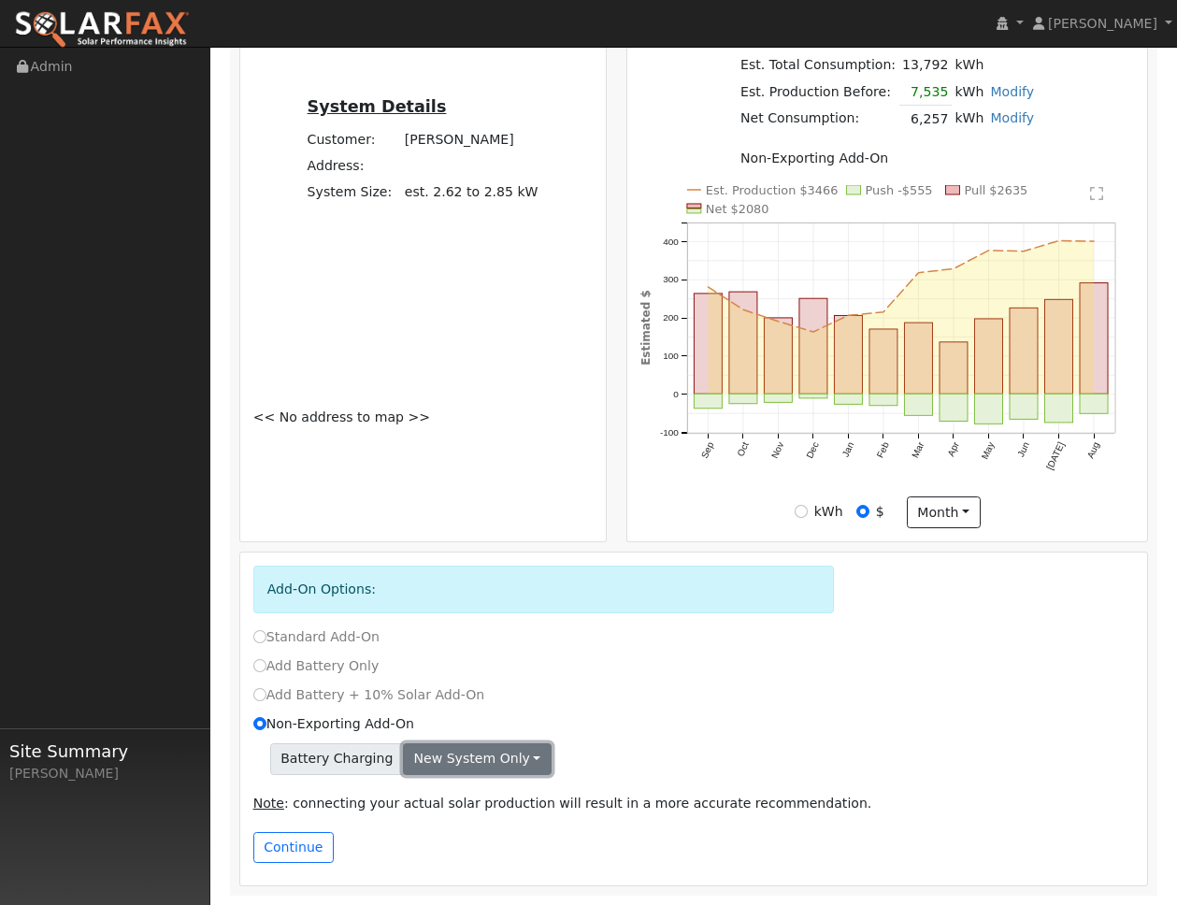
click at [421, 772] on button "New system only" at bounding box center [477, 759] width 149 height 32
click at [421, 789] on link "New system only" at bounding box center [473, 797] width 139 height 26
click at [283, 846] on button "Continue" at bounding box center [293, 848] width 80 height 32
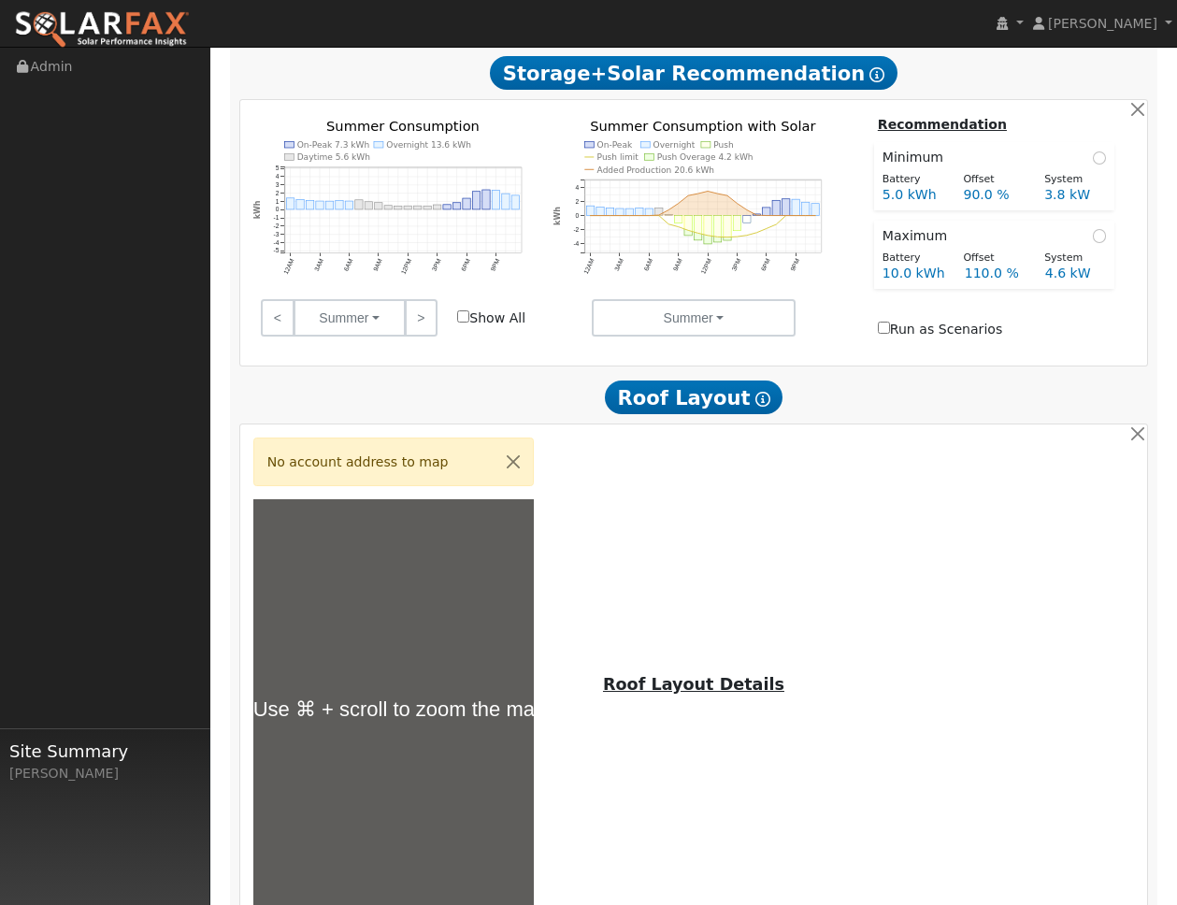
scroll to position [1539, 0]
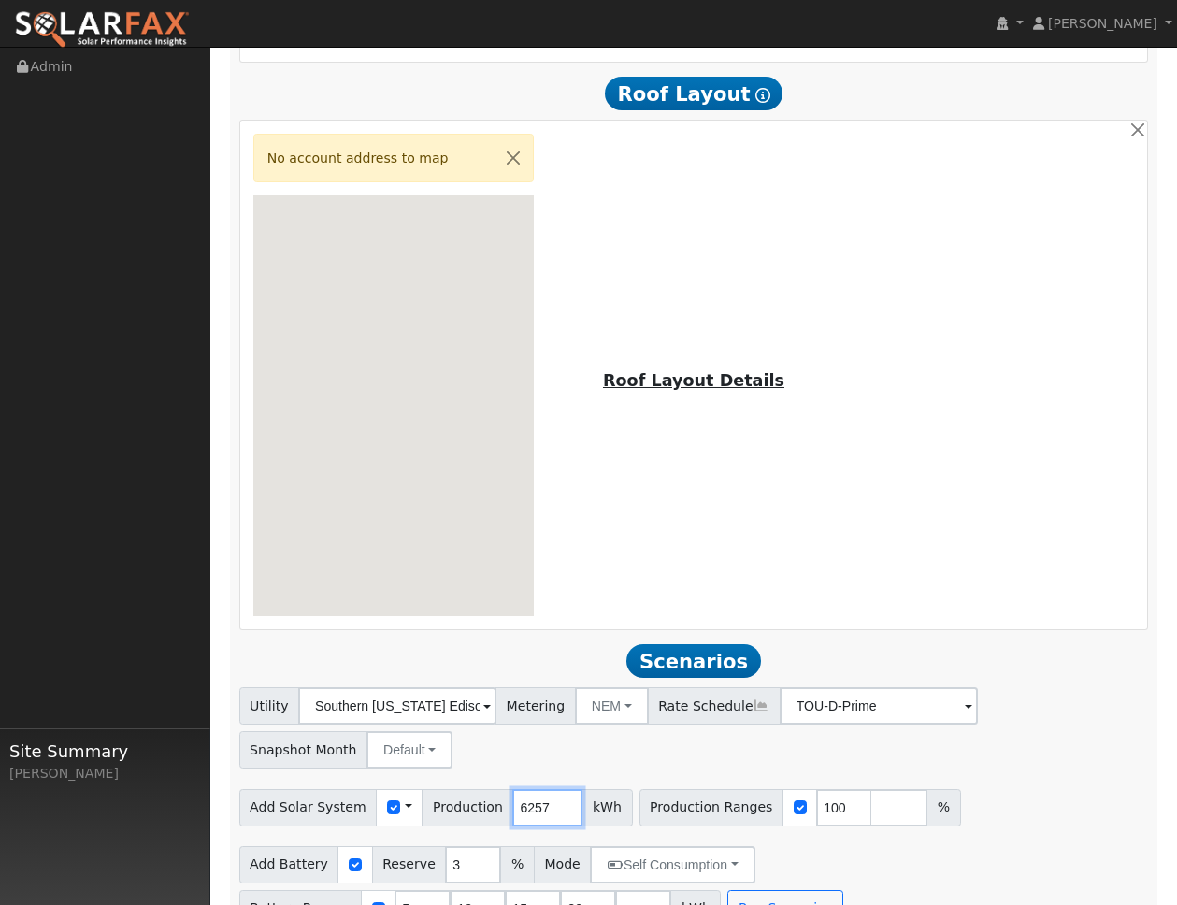
click at [546, 789] on input "6257" at bounding box center [547, 807] width 70 height 37
type input "6265"
click at [421, 890] on input "5" at bounding box center [422, 908] width 56 height 37
type input "10"
type input "15"
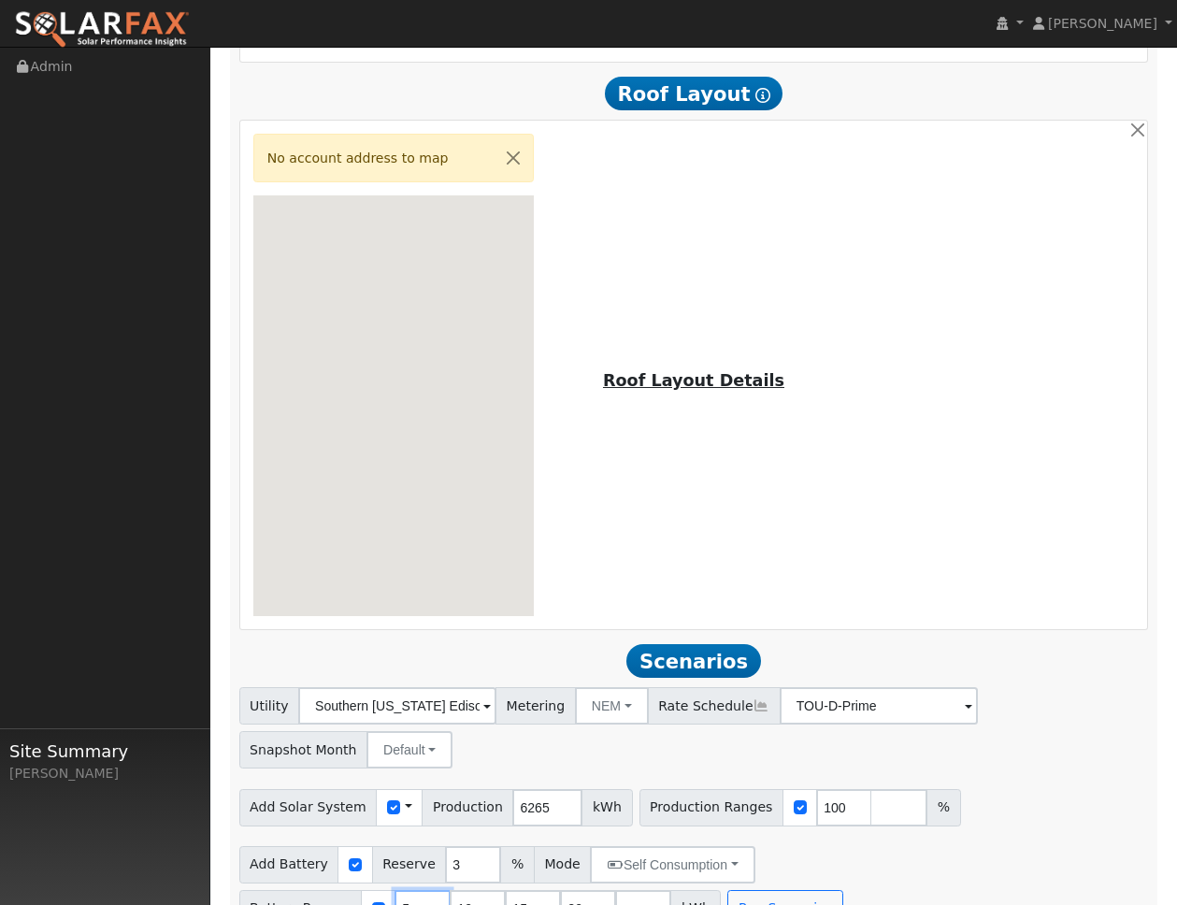
type input "20"
type input "13.5"
drag, startPoint x: 469, startPoint y: 871, endPoint x: 445, endPoint y: 871, distance: 24.3
click at [449, 890] on input "15" at bounding box center [477, 908] width 56 height 37
type input "20"
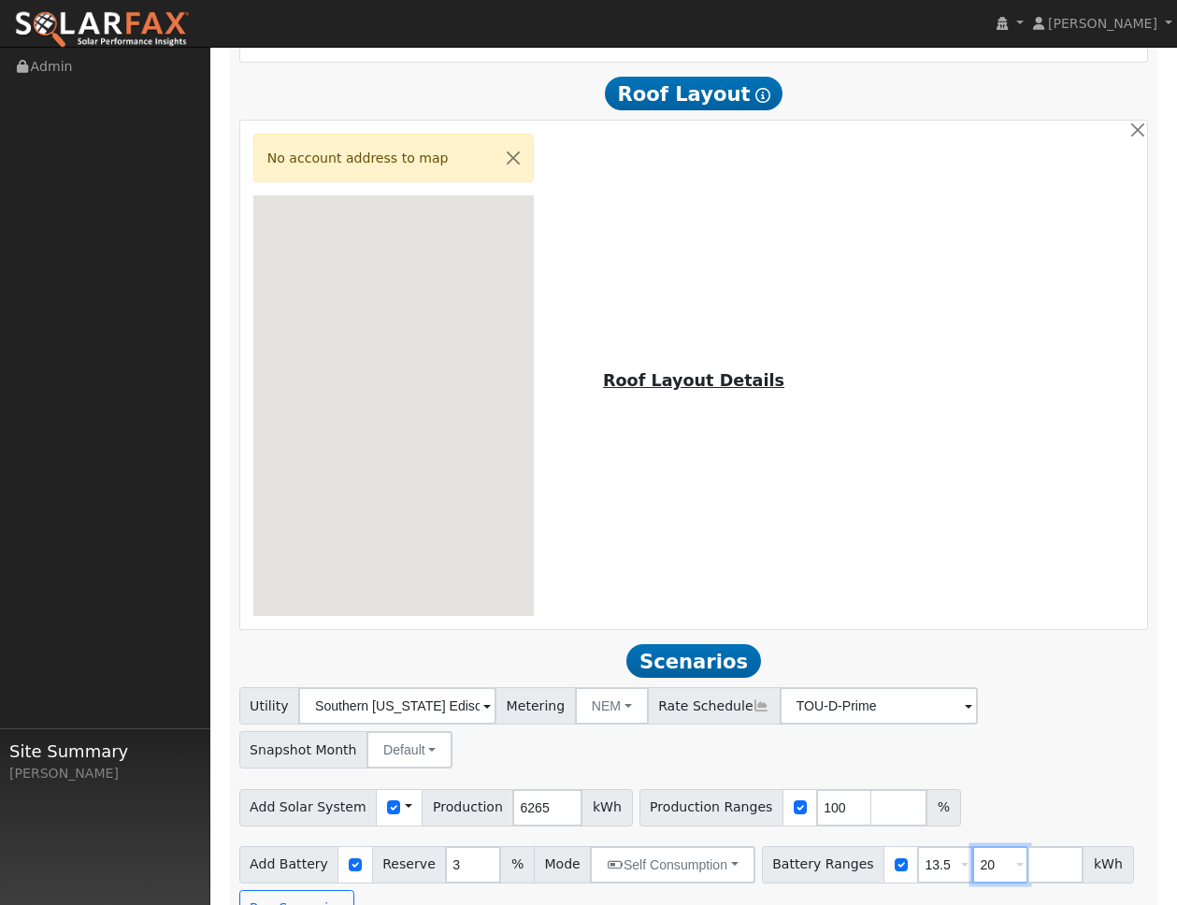
click at [1016, 855] on span at bounding box center [1019, 865] width 7 height 21
click at [990, 846] on input "20" at bounding box center [1000, 864] width 56 height 37
type input "2"
type input "10"
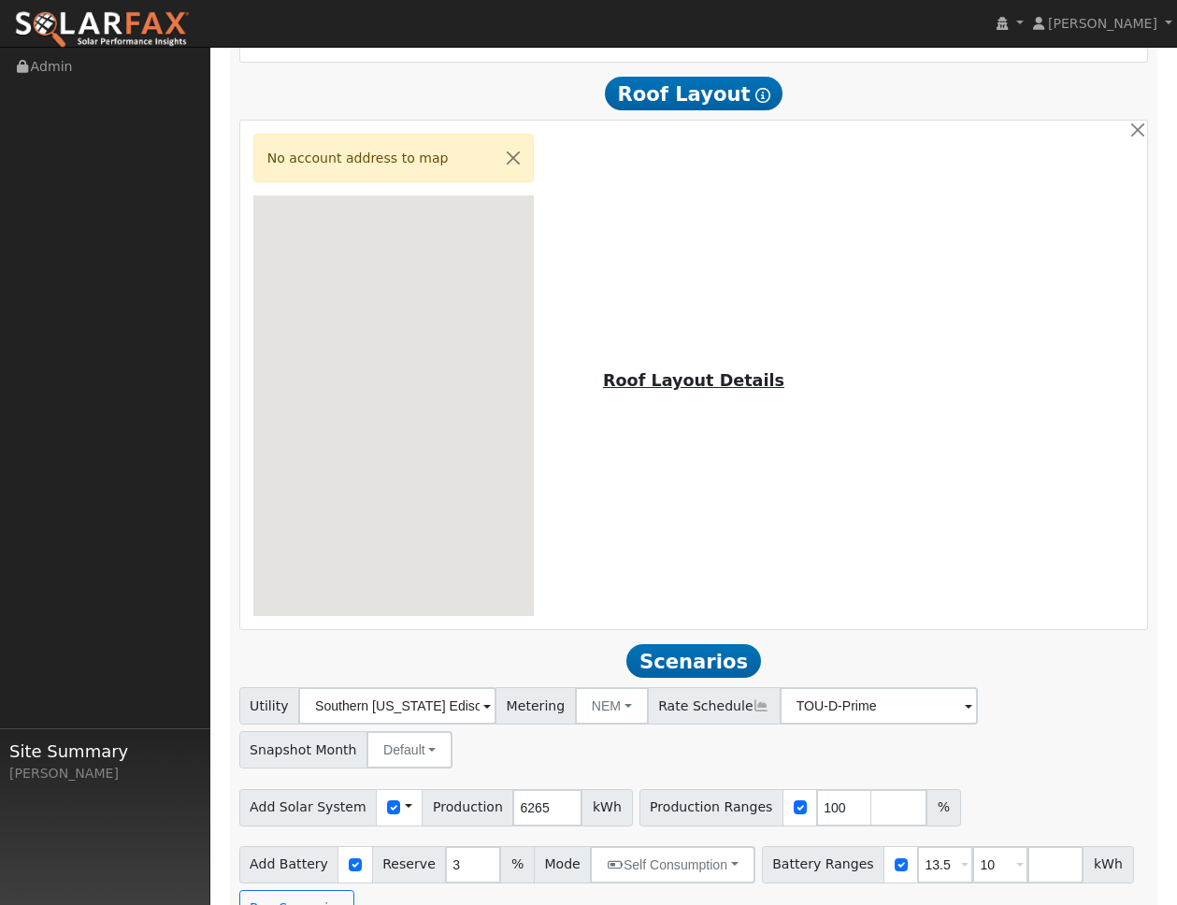
type input "13.5"
click at [1000, 865] on div "Add Battery Reserve 3 % Mode Self Consumption Self Consumption Peak Savings Bac…" at bounding box center [693, 883] width 916 height 88
click at [330, 890] on button "Run Scenarios" at bounding box center [296, 908] width 115 height 37
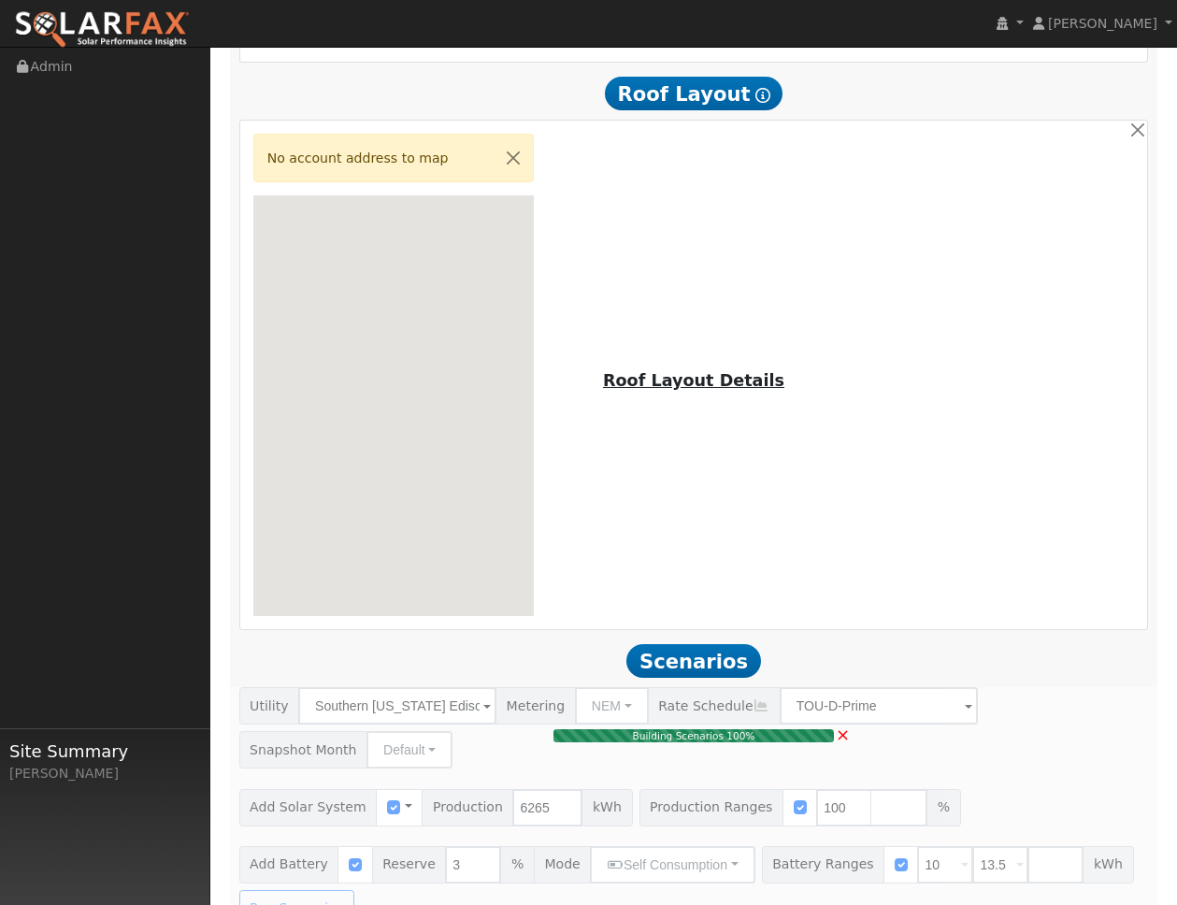
type input "4.2"
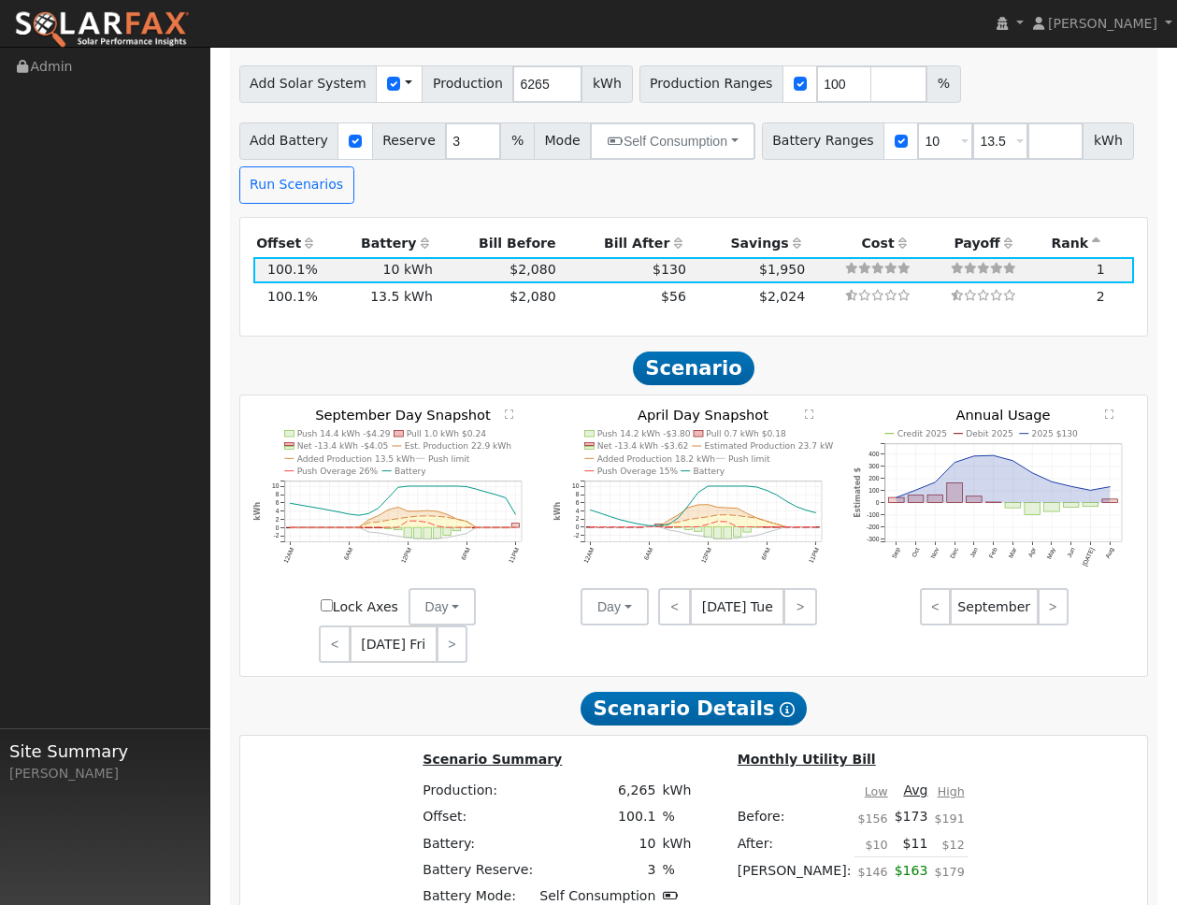
scroll to position [1999, 0]
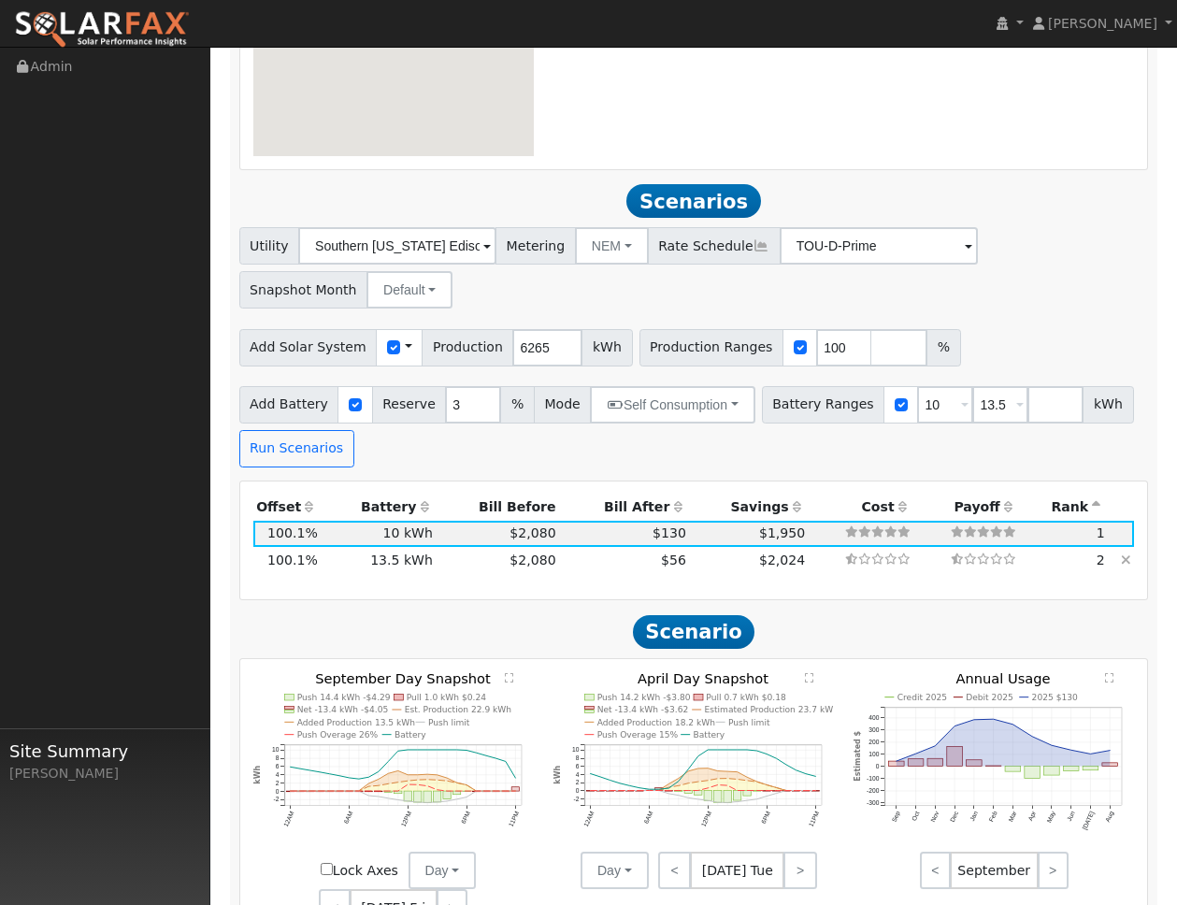
click at [322, 547] on td "13.5 kWh" at bounding box center [378, 560] width 115 height 26
type input "$16,200"
type input "$9,245"
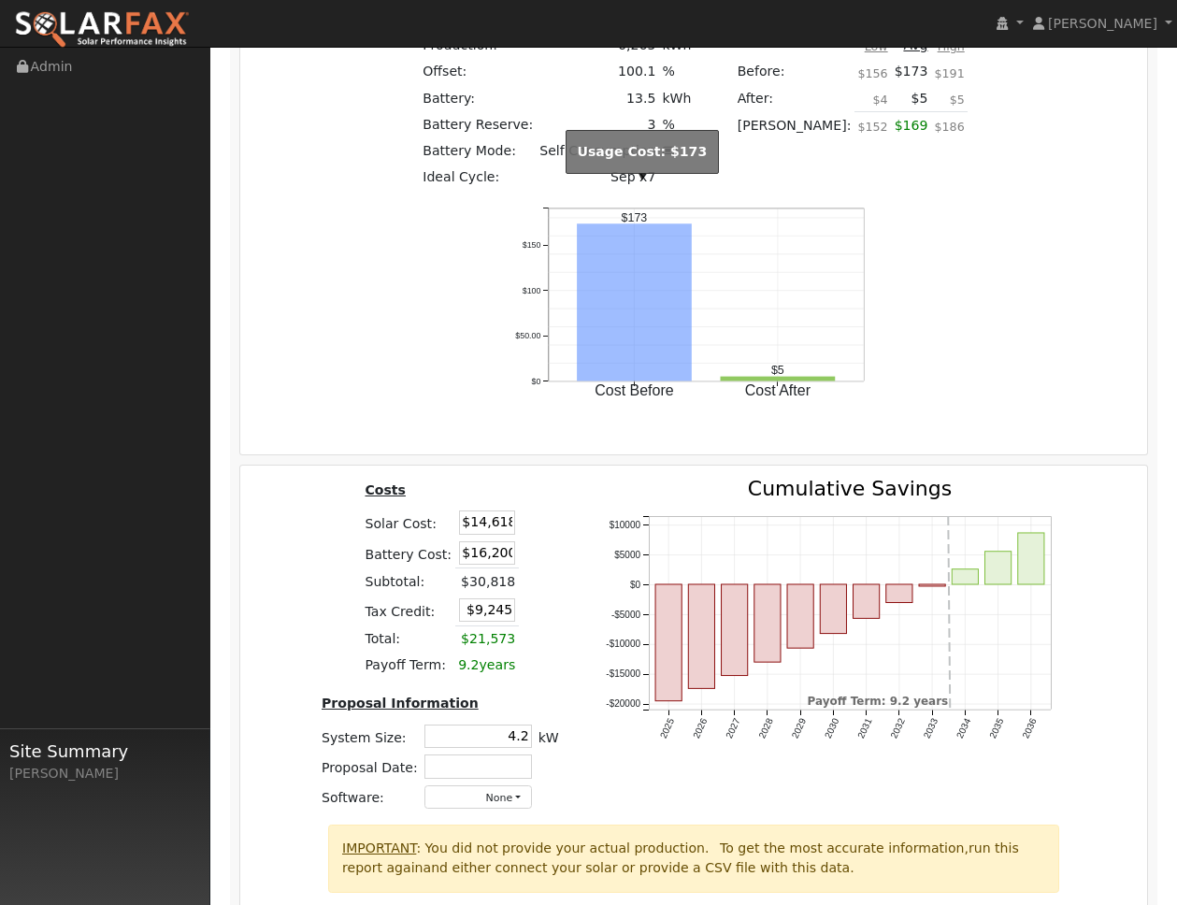
scroll to position [3076, 0]
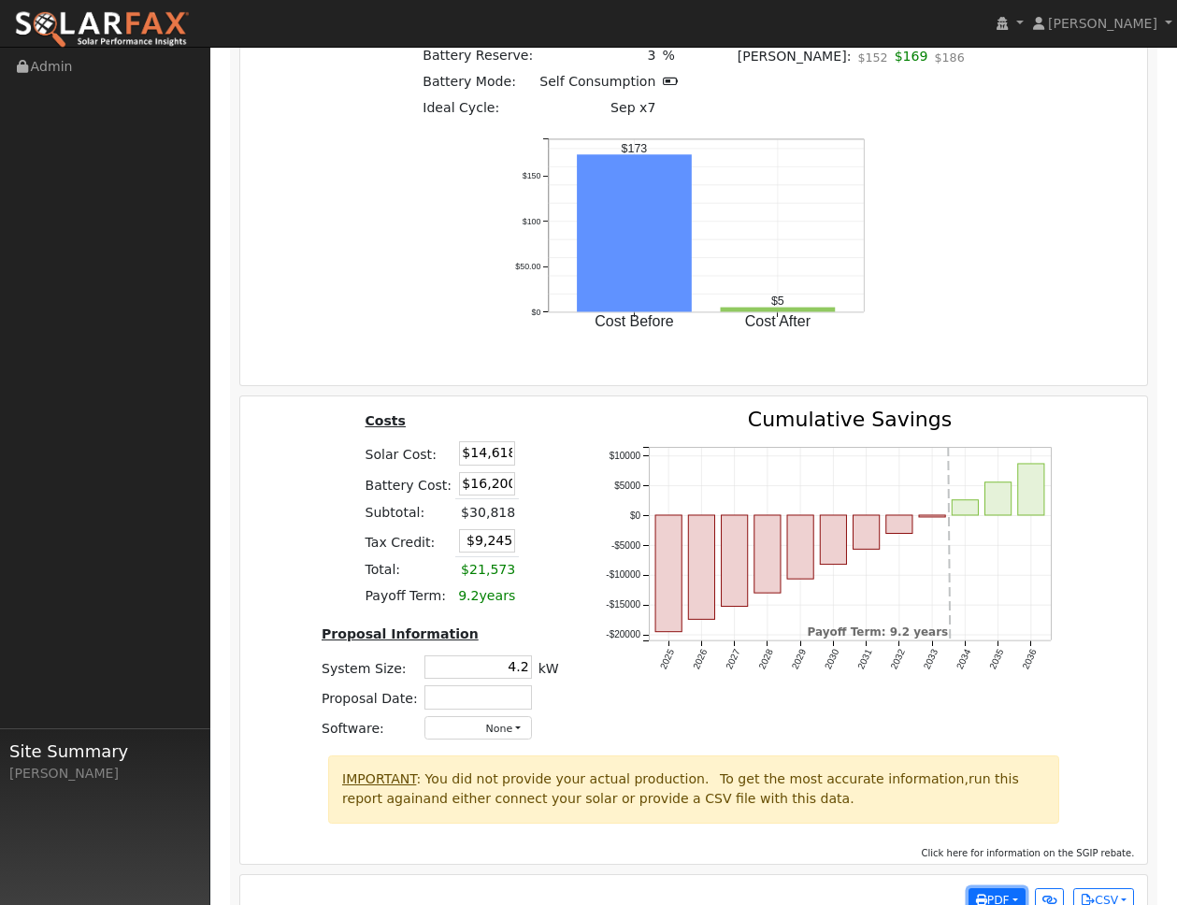
click at [982, 893] on span "PDF" at bounding box center [993, 899] width 34 height 13
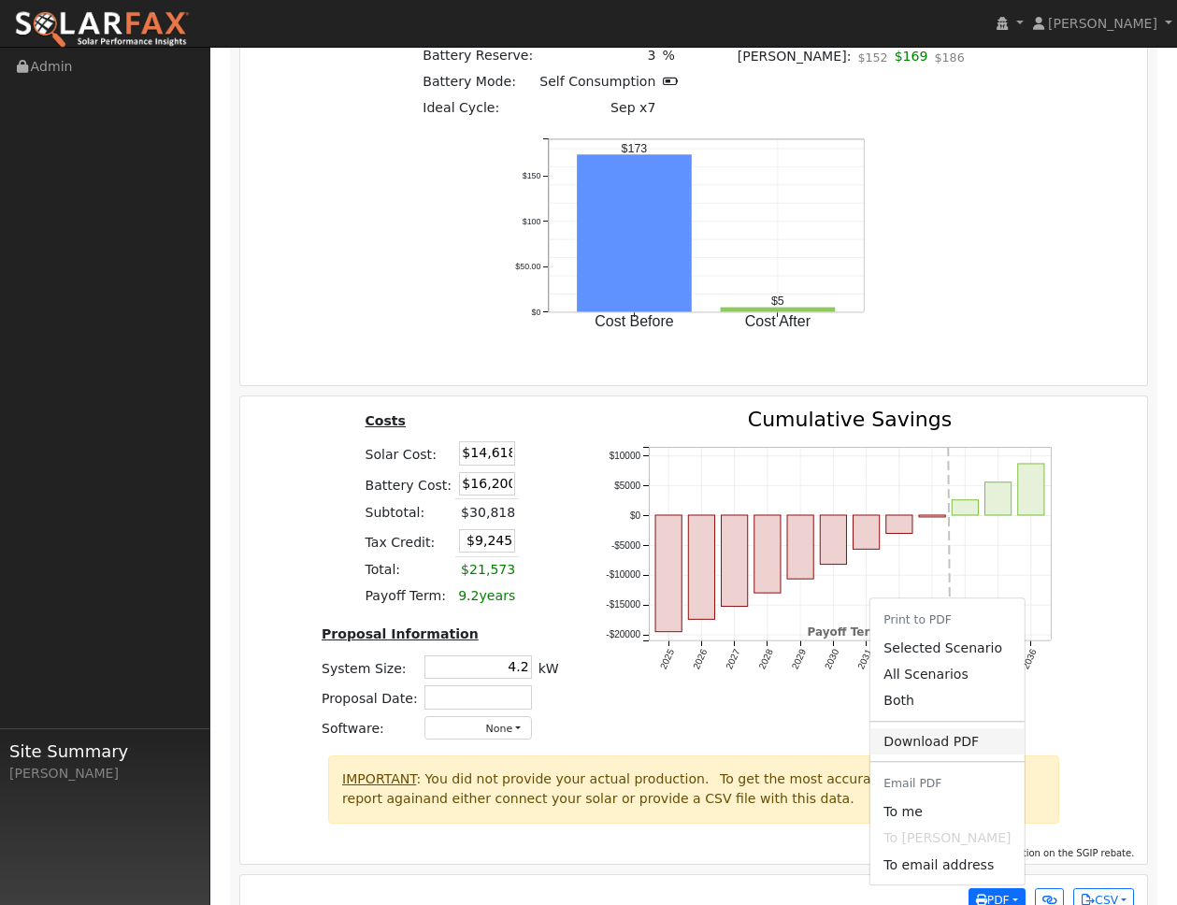
click at [960, 728] on link "Download PDF" at bounding box center [946, 741] width 153 height 26
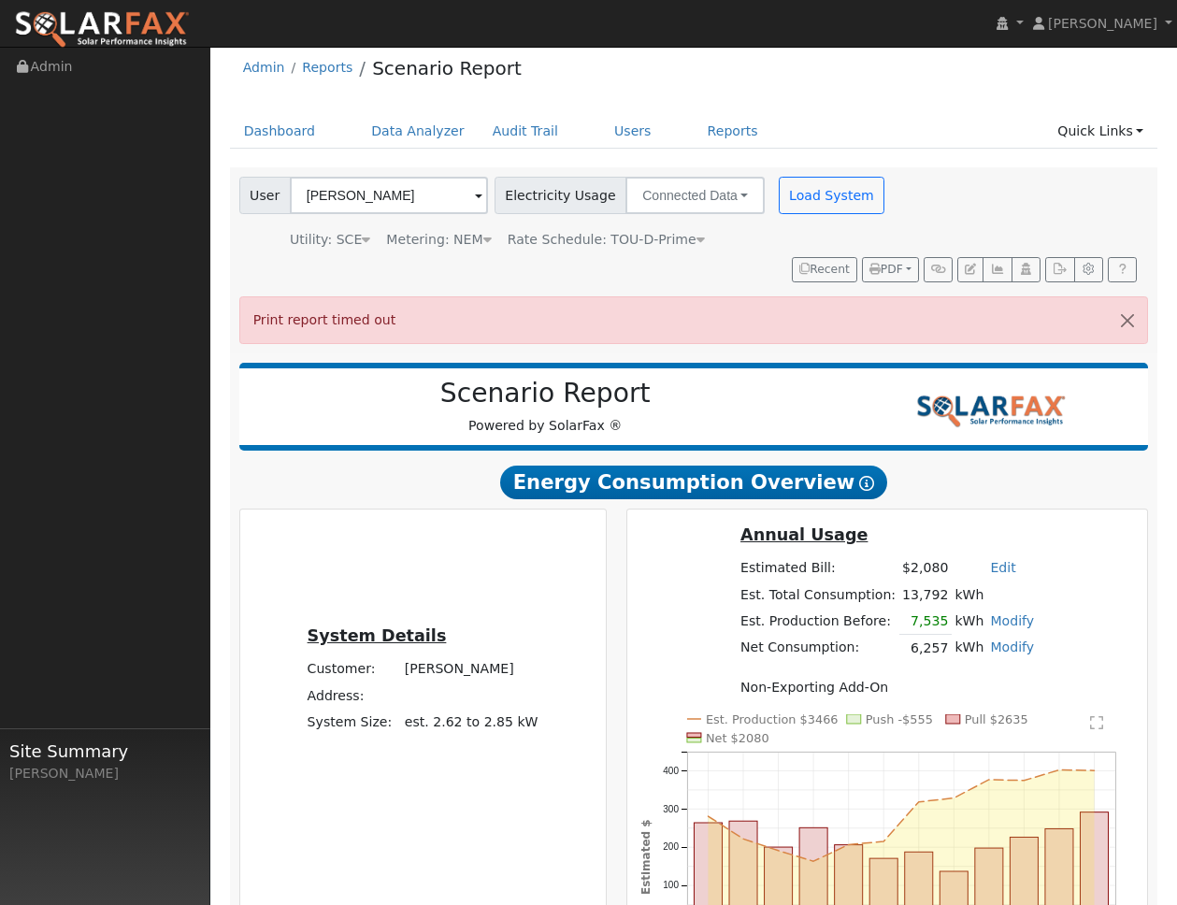
scroll to position [0, 0]
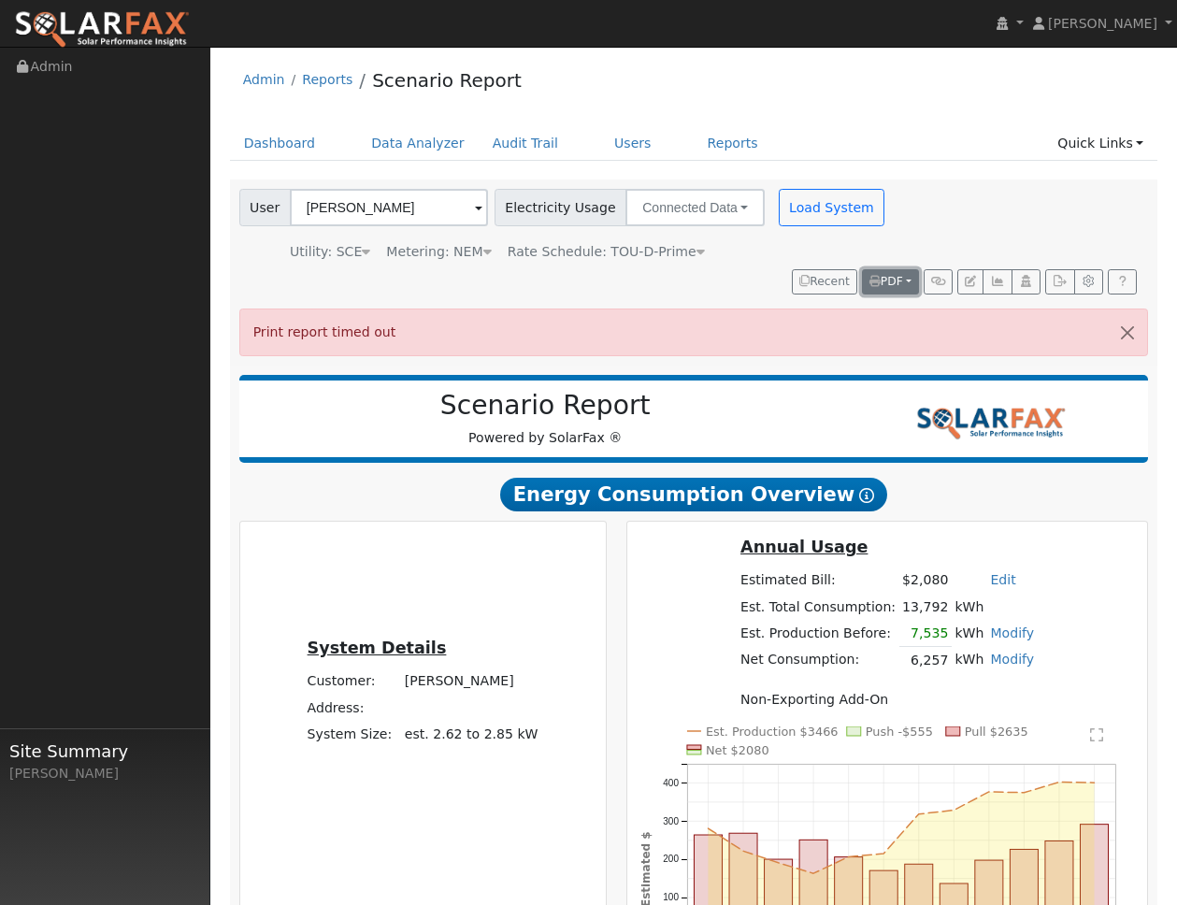
click at [882, 278] on span "PDF" at bounding box center [886, 281] width 34 height 13
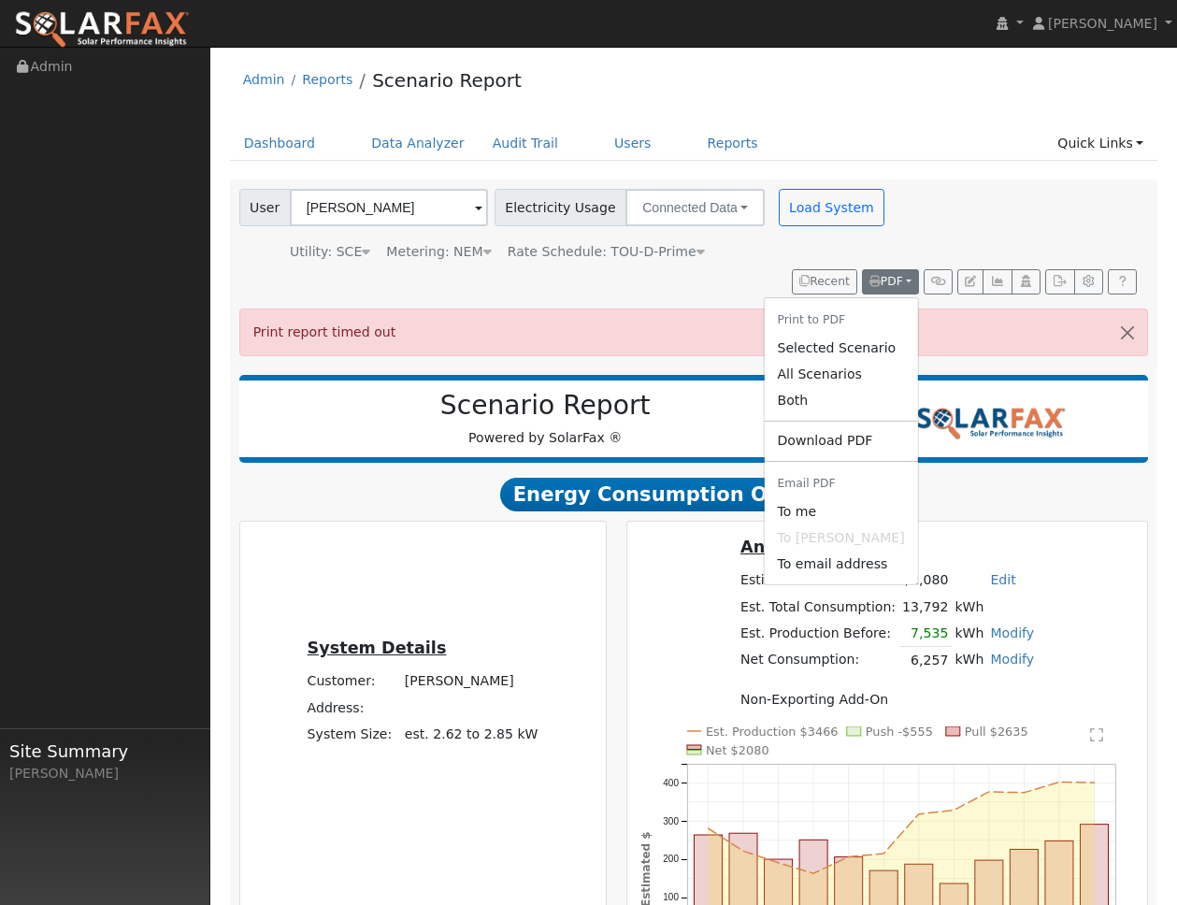
click at [845, 324] on li "Print to PDF" at bounding box center [839, 320] width 153 height 31
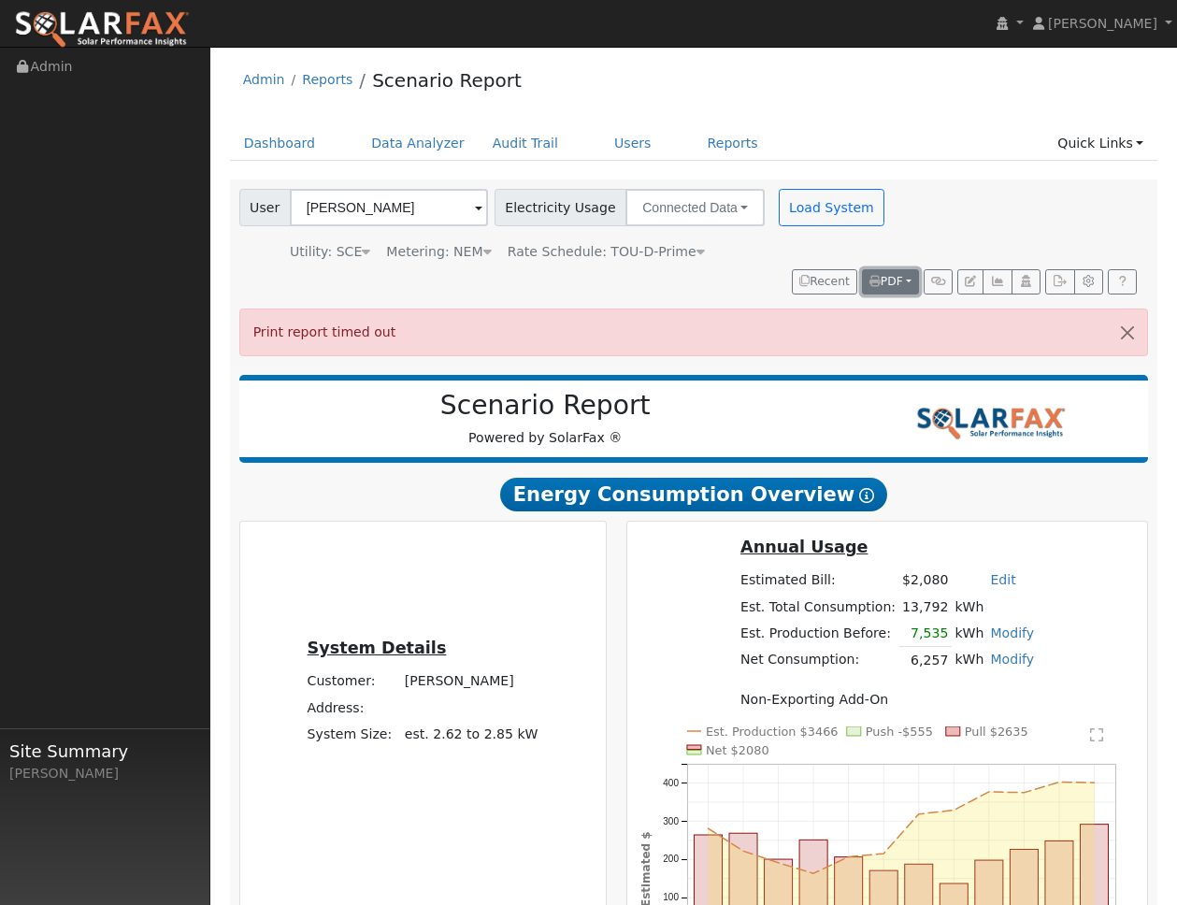
click at [914, 287] on button "PDF" at bounding box center [890, 282] width 57 height 26
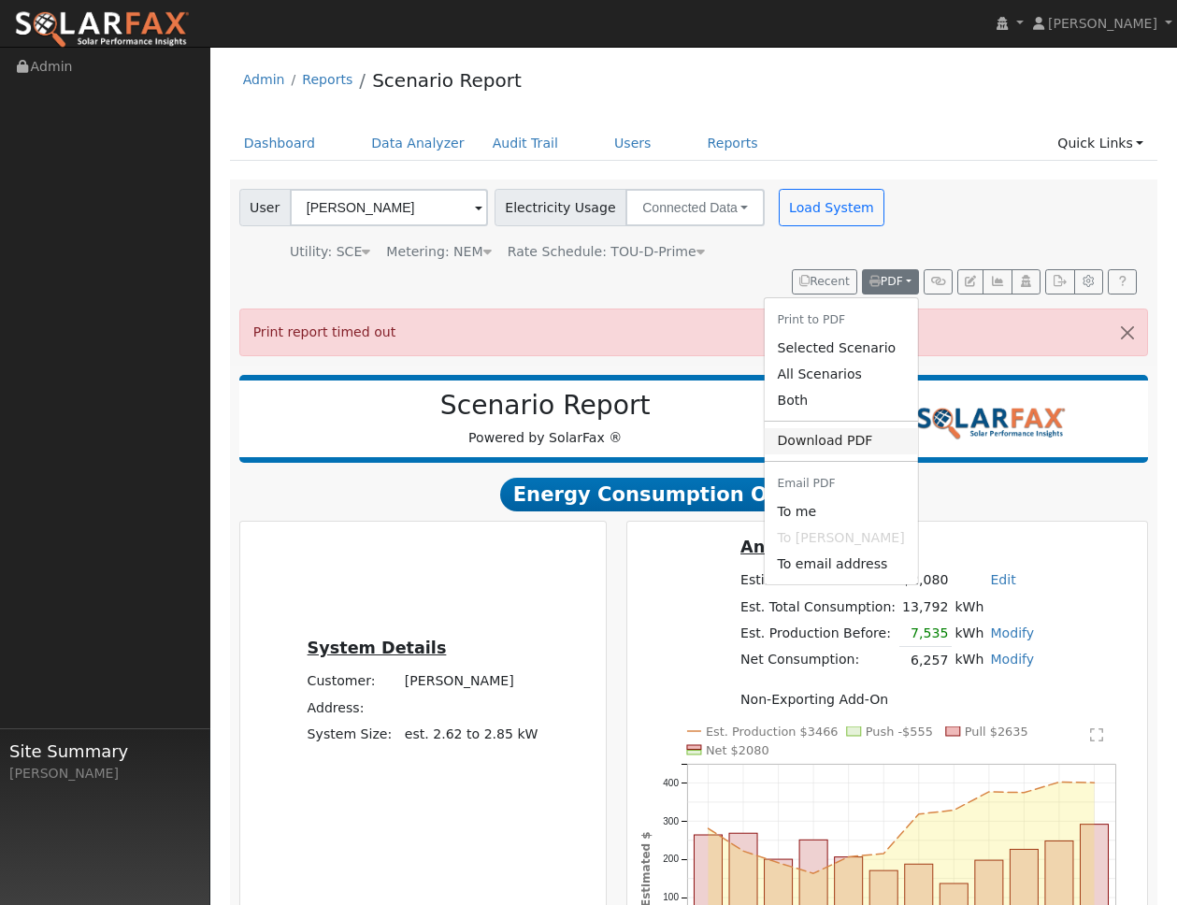
click at [880, 439] on link "Download PDF" at bounding box center [839, 441] width 153 height 26
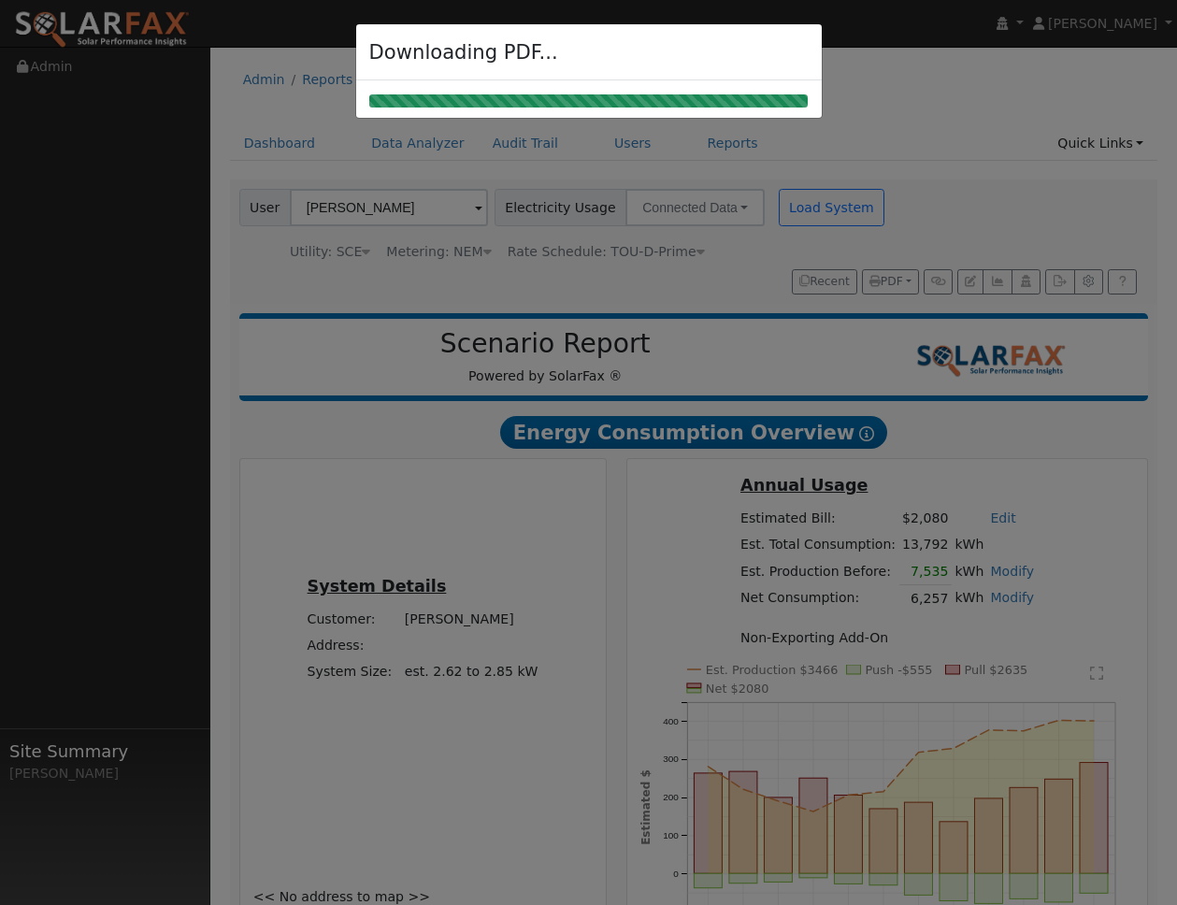
click at [668, 235] on div at bounding box center [588, 452] width 1177 height 905
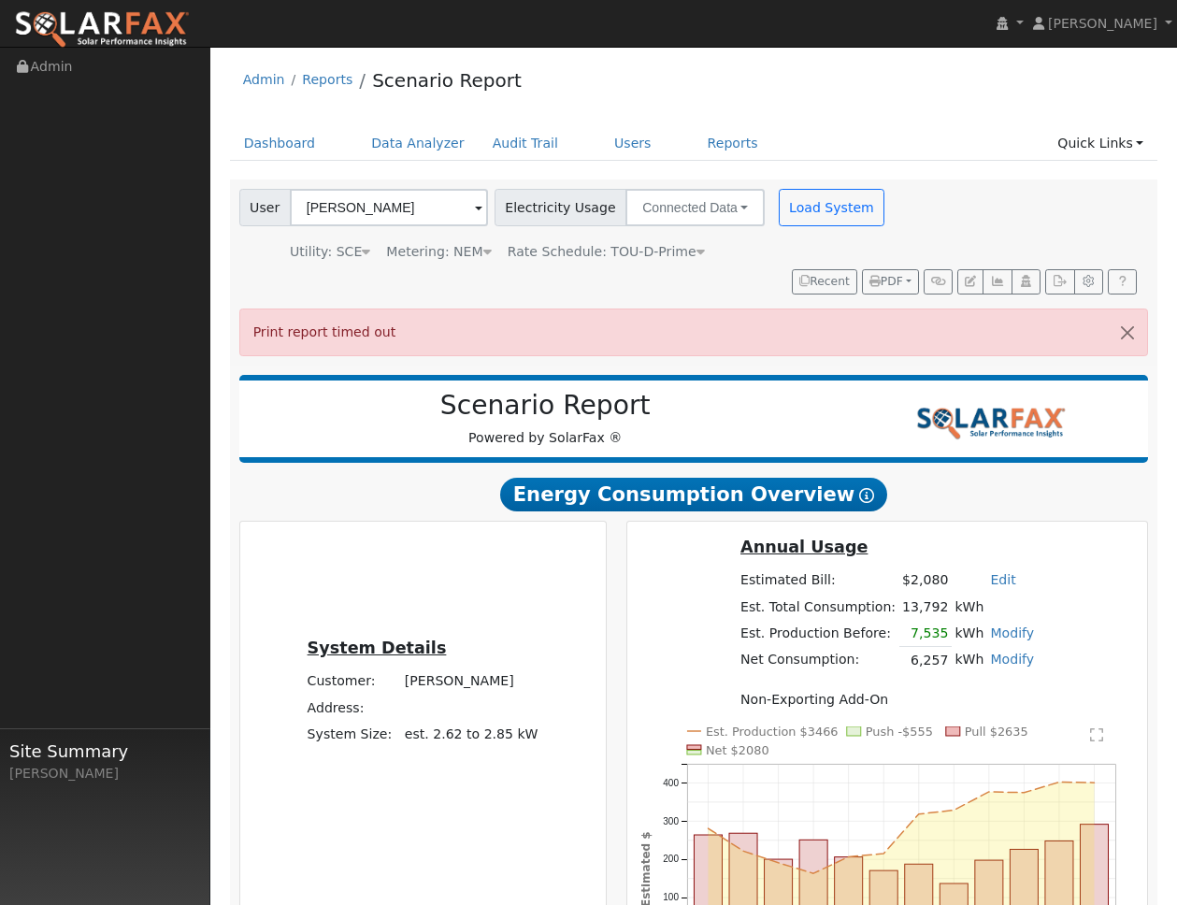
click at [555, 404] on h2 "Scenario Report" at bounding box center [545, 406] width 574 height 32
click at [883, 283] on span "PDF" at bounding box center [886, 281] width 34 height 13
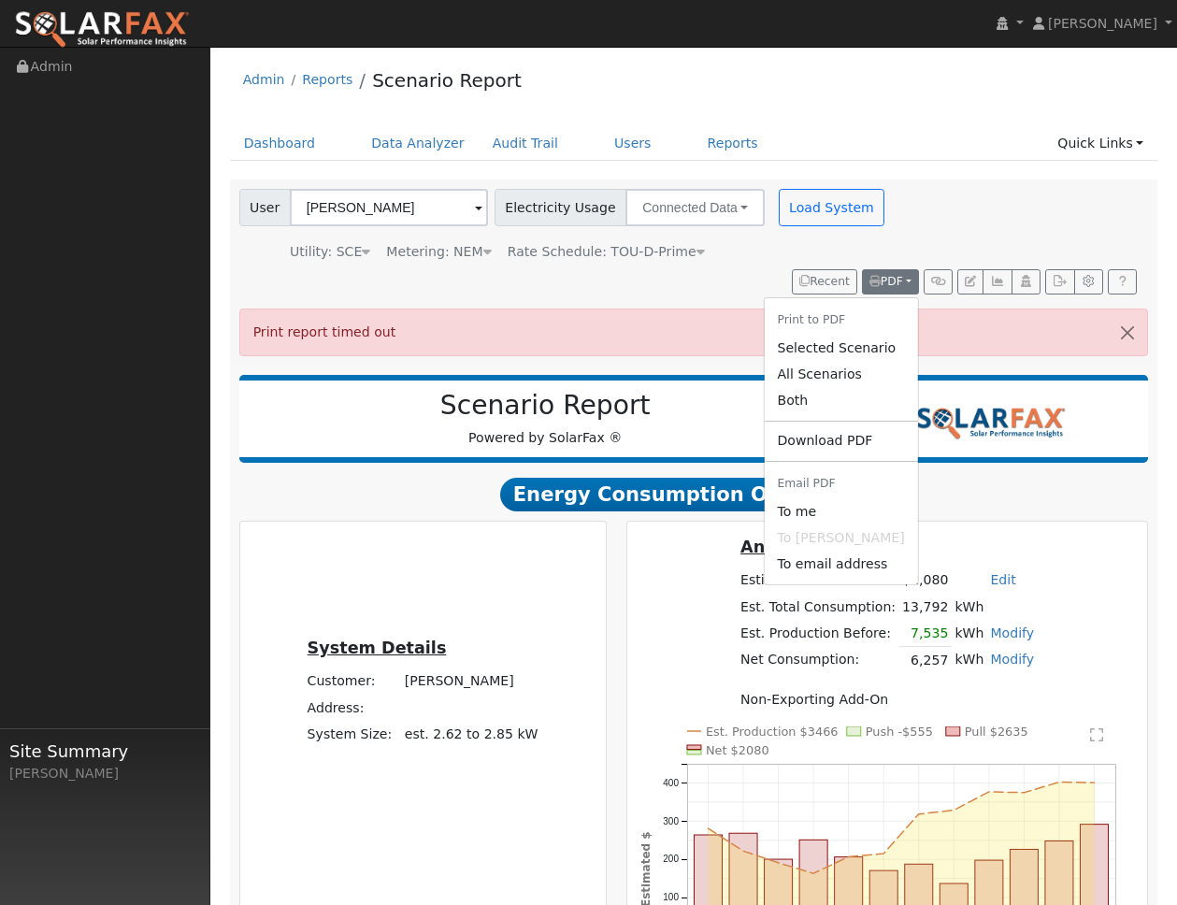
click at [841, 482] on li "Email PDF" at bounding box center [839, 483] width 153 height 31
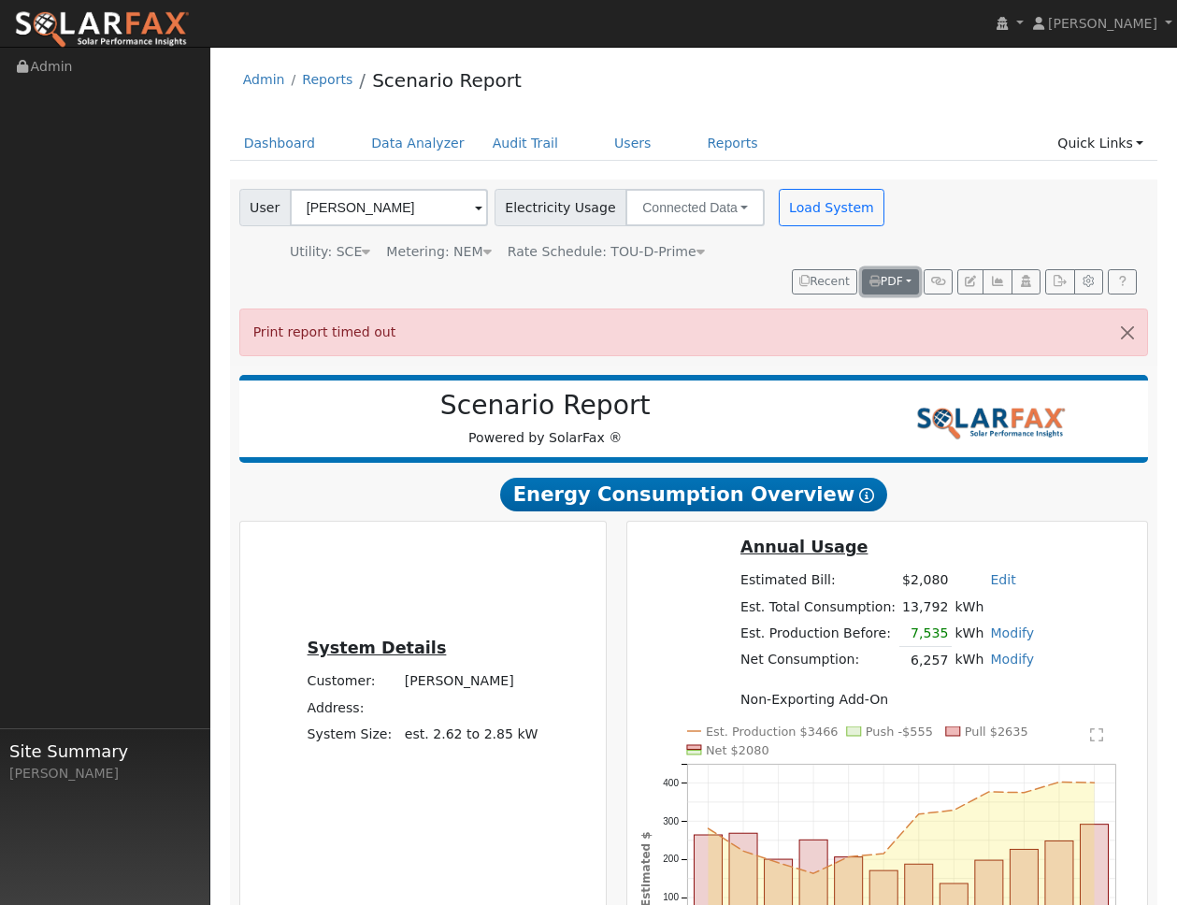
click at [893, 291] on button "PDF" at bounding box center [890, 282] width 57 height 26
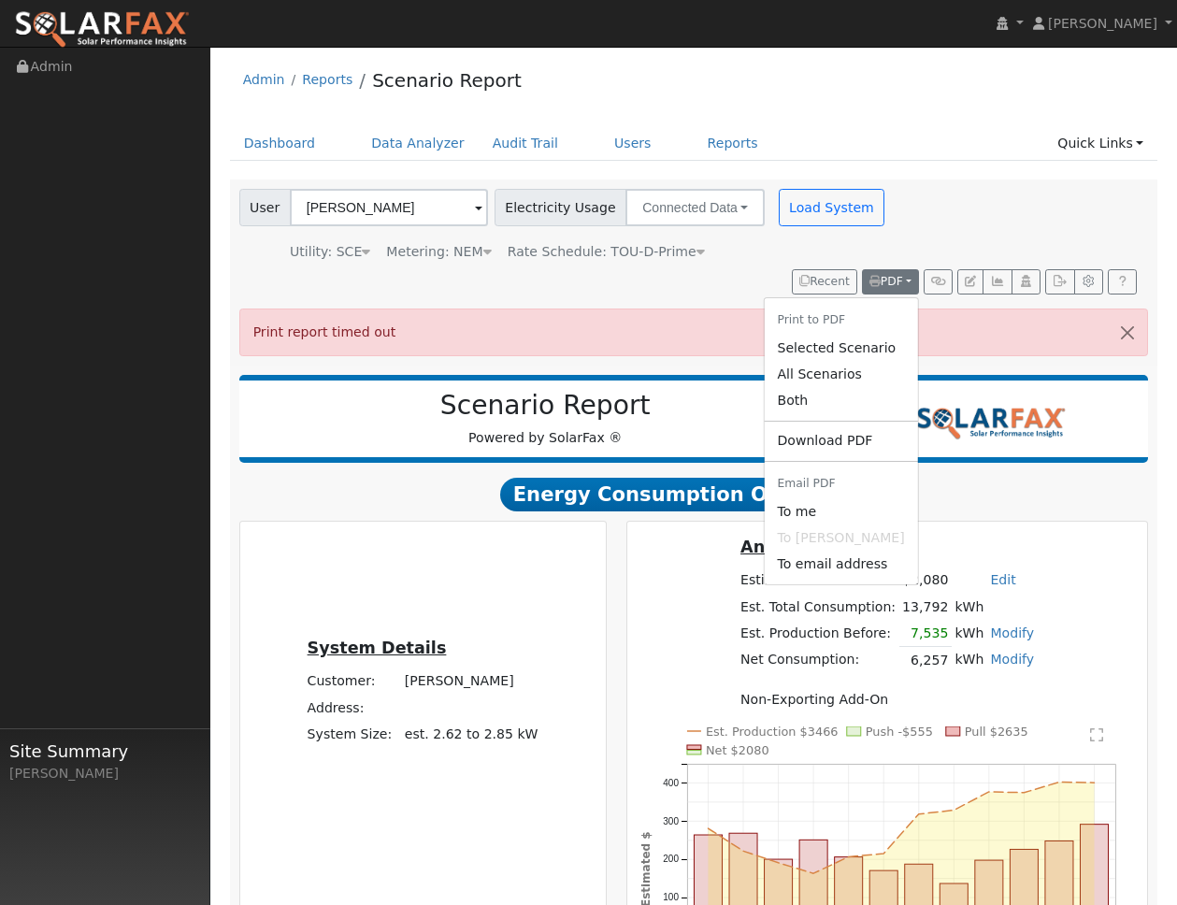
click at [846, 320] on li "Print to PDF" at bounding box center [839, 320] width 153 height 31
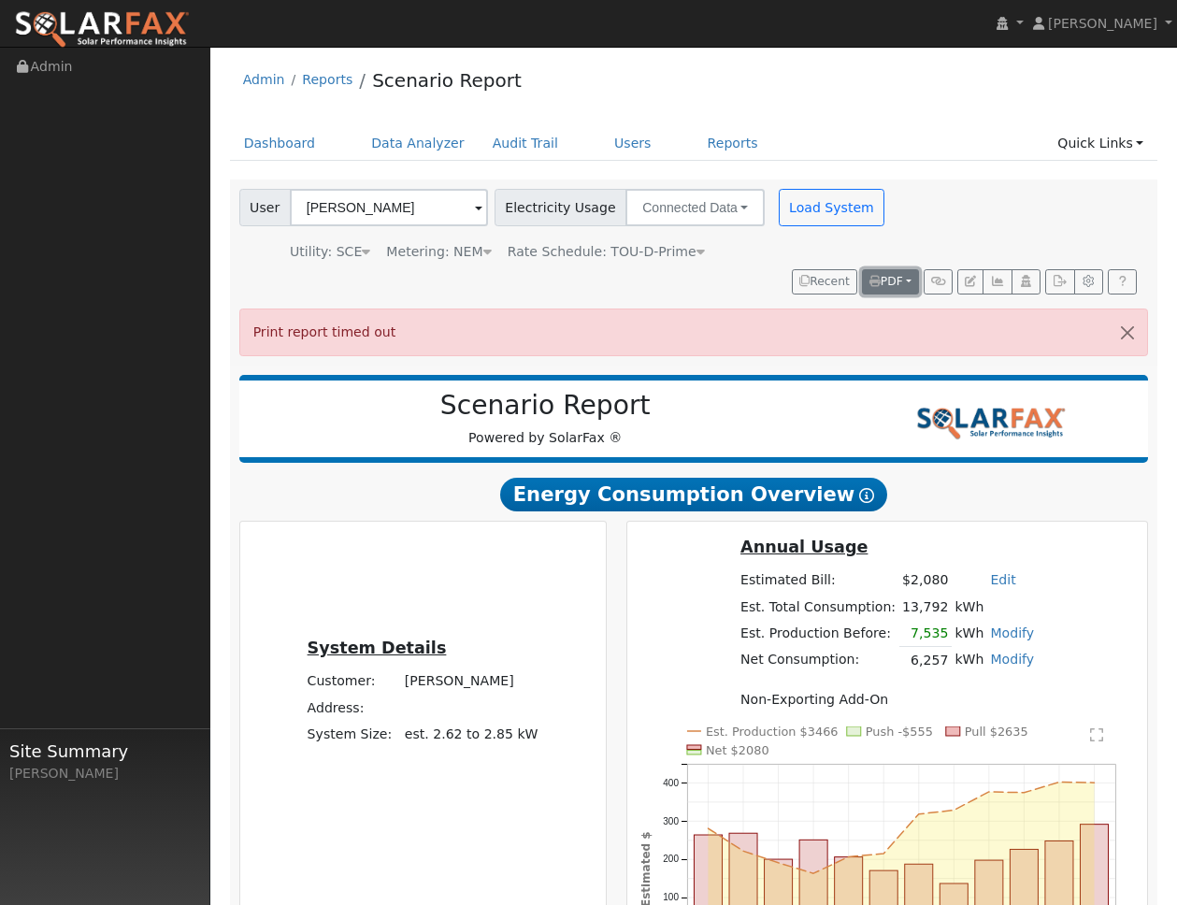
click at [882, 289] on button "PDF" at bounding box center [890, 282] width 57 height 26
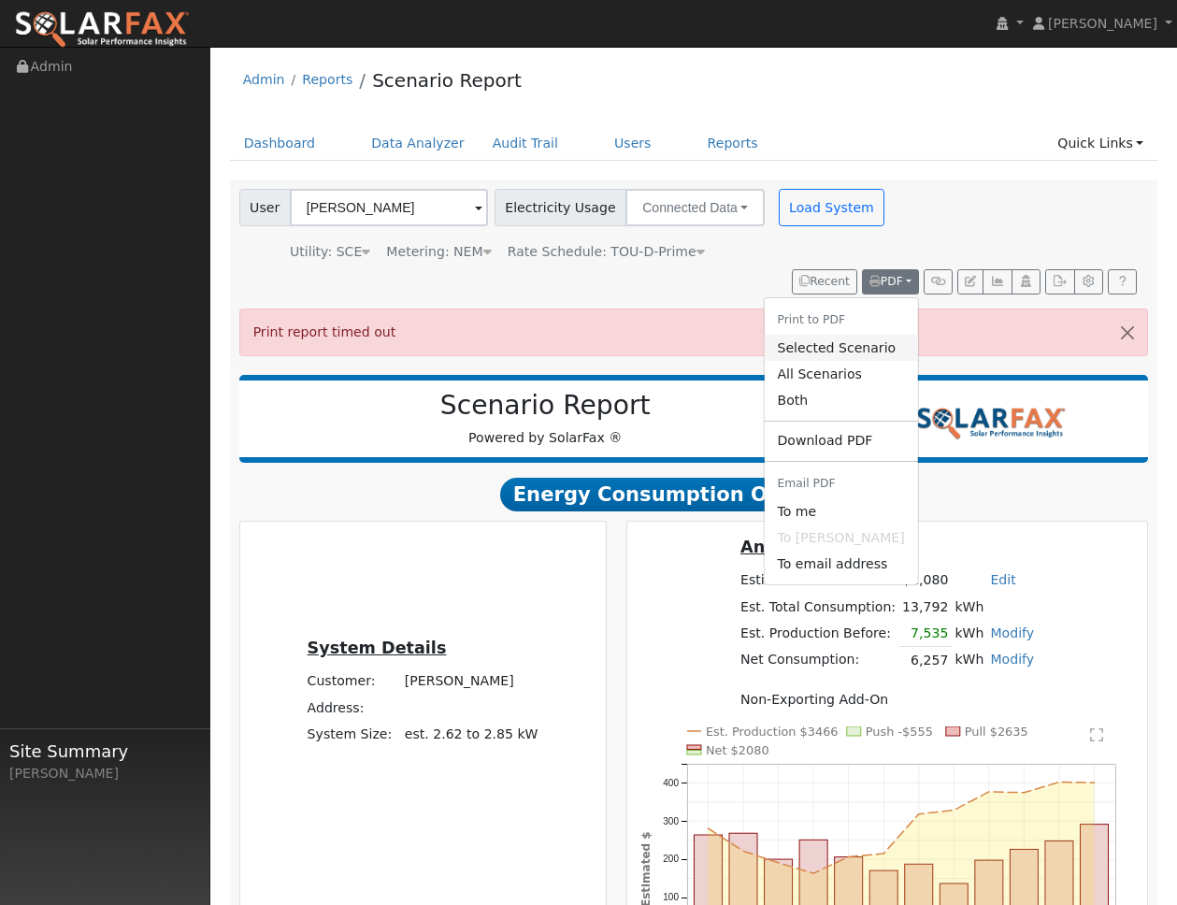
click at [850, 348] on link "Selected Scenario" at bounding box center [839, 348] width 153 height 26
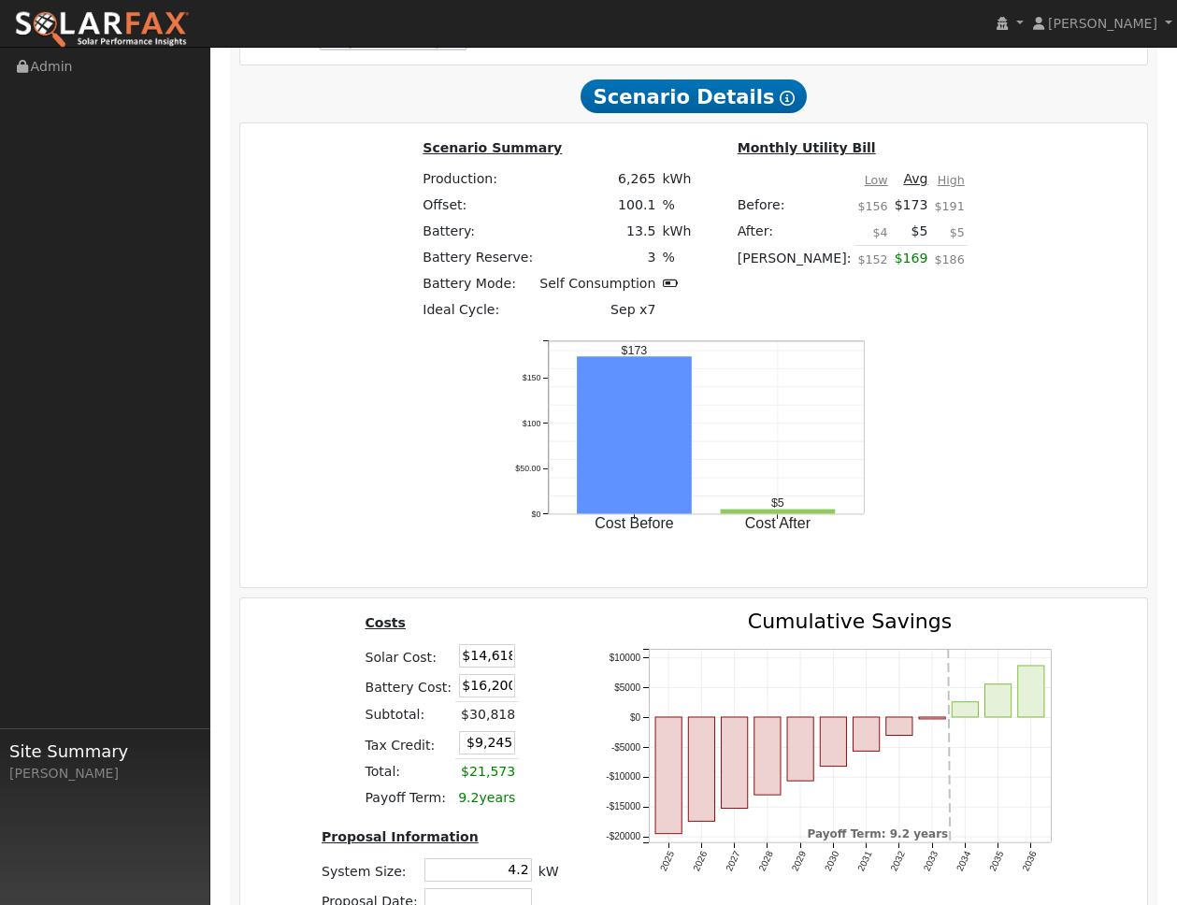
scroll to position [2969, 0]
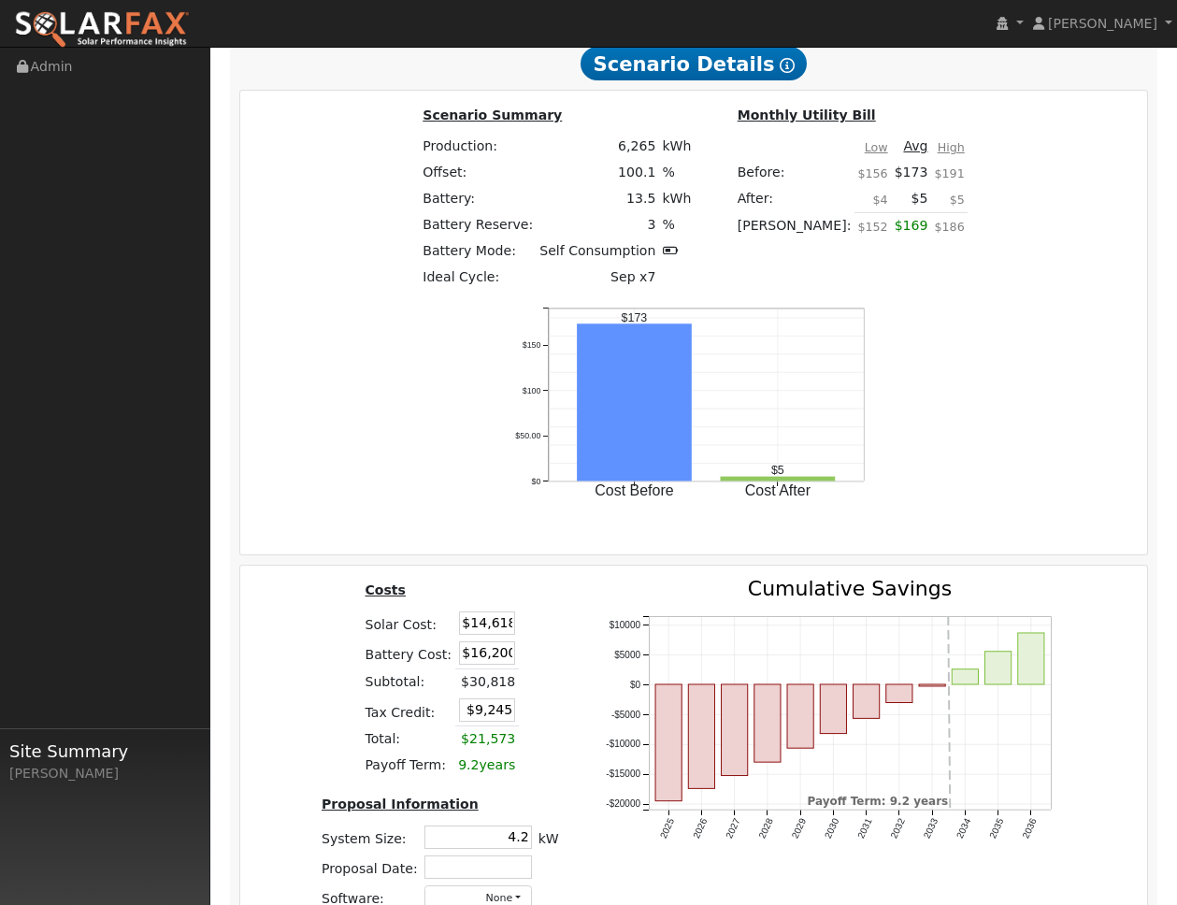
drag, startPoint x: 507, startPoint y: 612, endPoint x: 432, endPoint y: 612, distance: 75.7
click at [432, 637] on tr "Battery Cost: $16,200" at bounding box center [440, 652] width 157 height 31
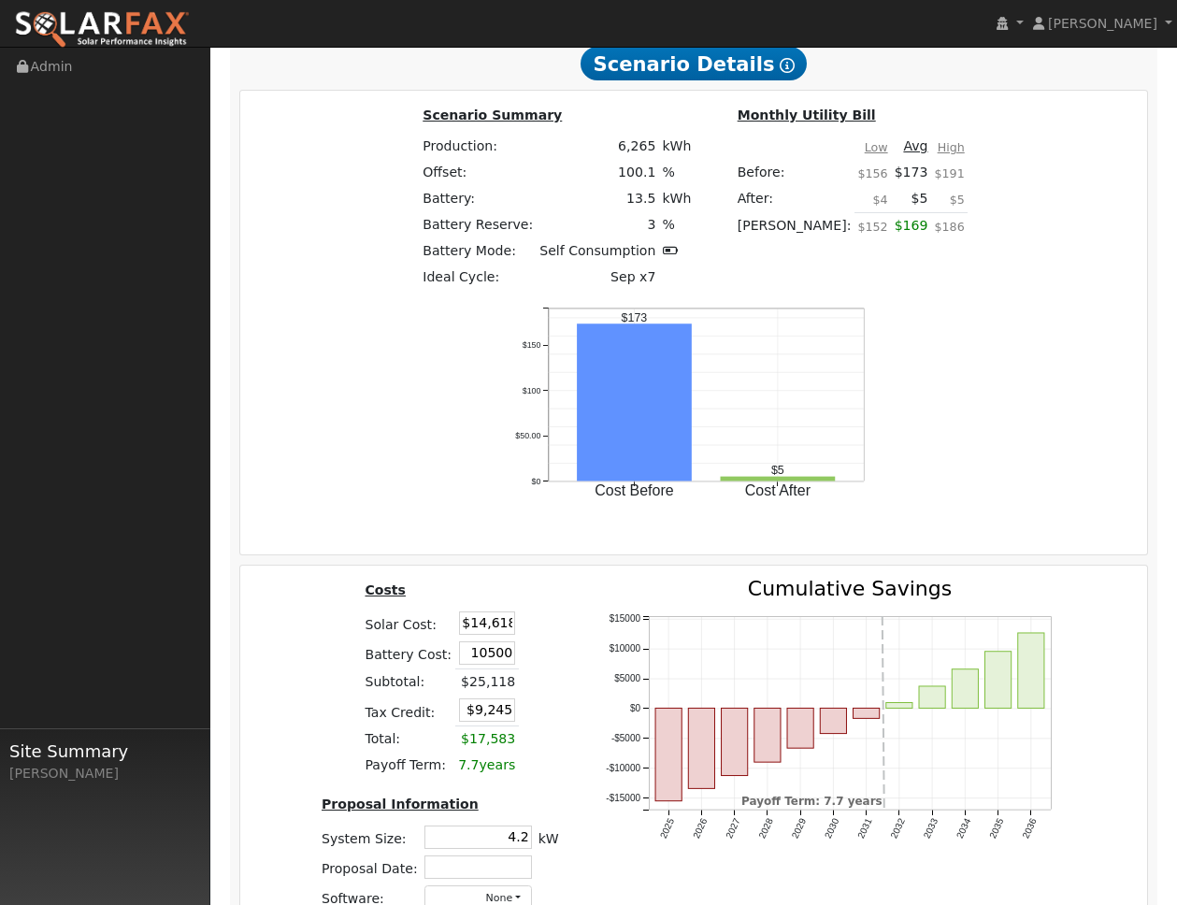
type input "$10,500"
type input "$7,535"
drag, startPoint x: 510, startPoint y: 583, endPoint x: 447, endPoint y: 583, distance: 63.5
click at [447, 607] on tr "Solar Cost: $14,618" at bounding box center [440, 622] width 157 height 30
paste input "27,235"
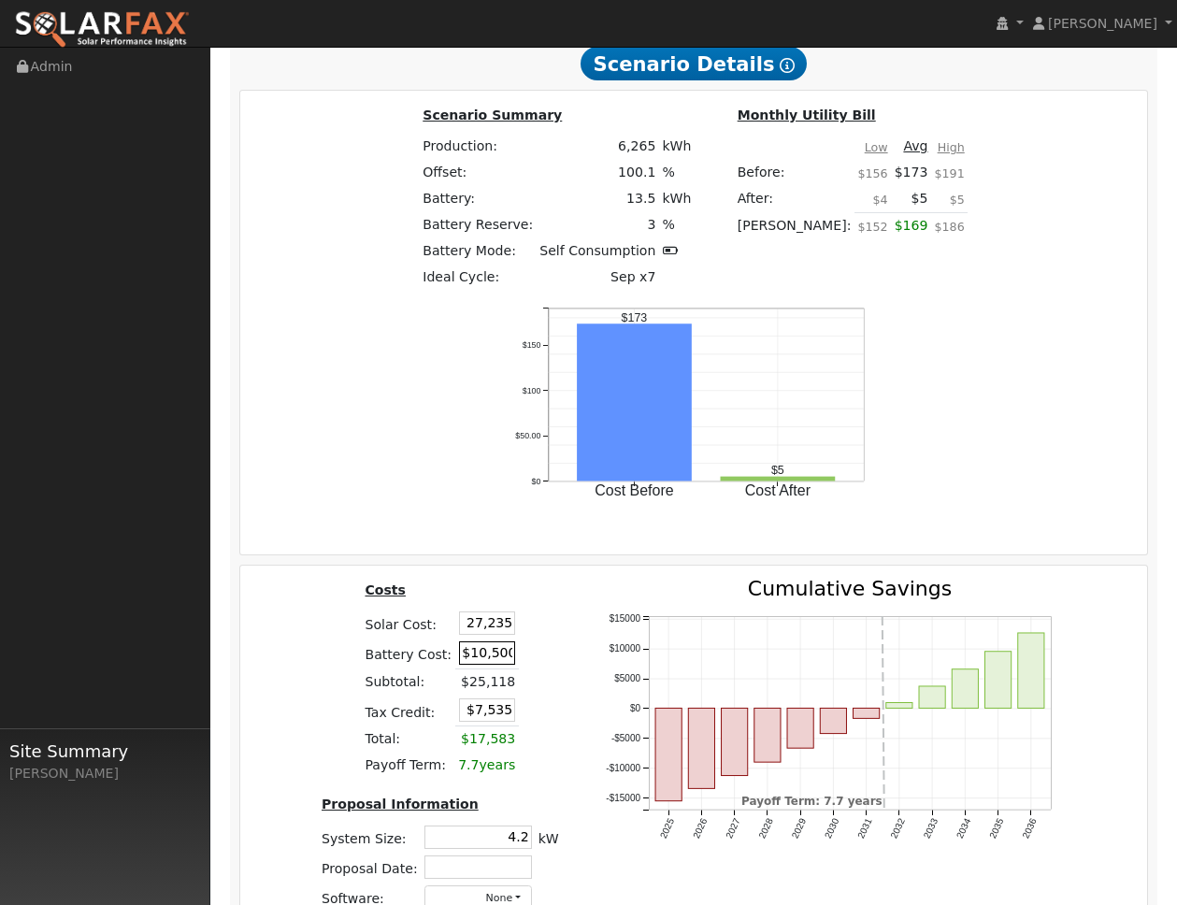
type input "$27,235"
type input "$11,321"
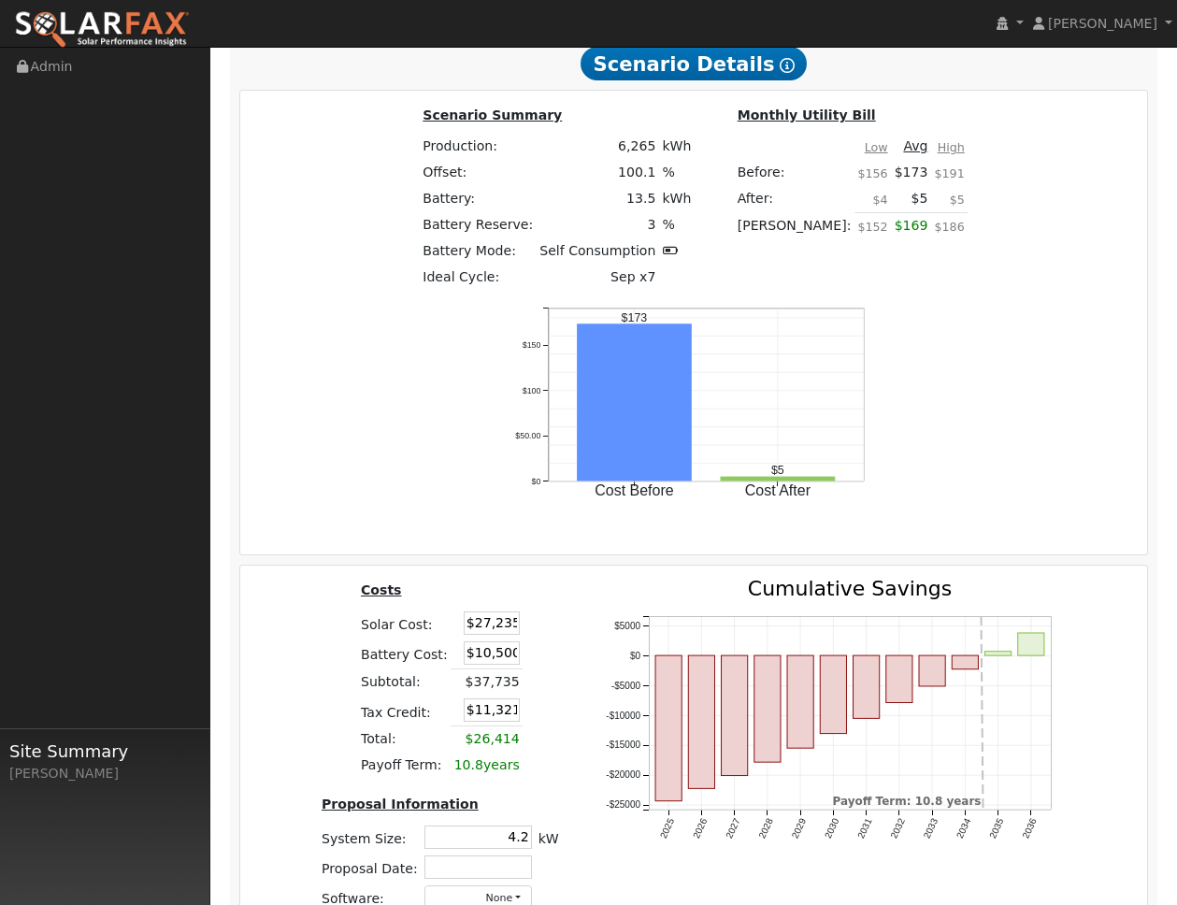
drag, startPoint x: 462, startPoint y: 607, endPoint x: 601, endPoint y: 607, distance: 139.2
click at [601, 607] on div "Costs Solar Cost: $27,235 Battery Cost: $10,500 Subtotal: $37,735 Tax Credit: $…" at bounding box center [694, 751] width 920 height 346
type input "$16,200"
type input "$13,031"
click at [533, 644] on div "Costs Solar Cost: $27,235 Battery Cost: $16,200 Subtotal: $37,735 Tax Credit: $…" at bounding box center [439, 751] width 283 height 346
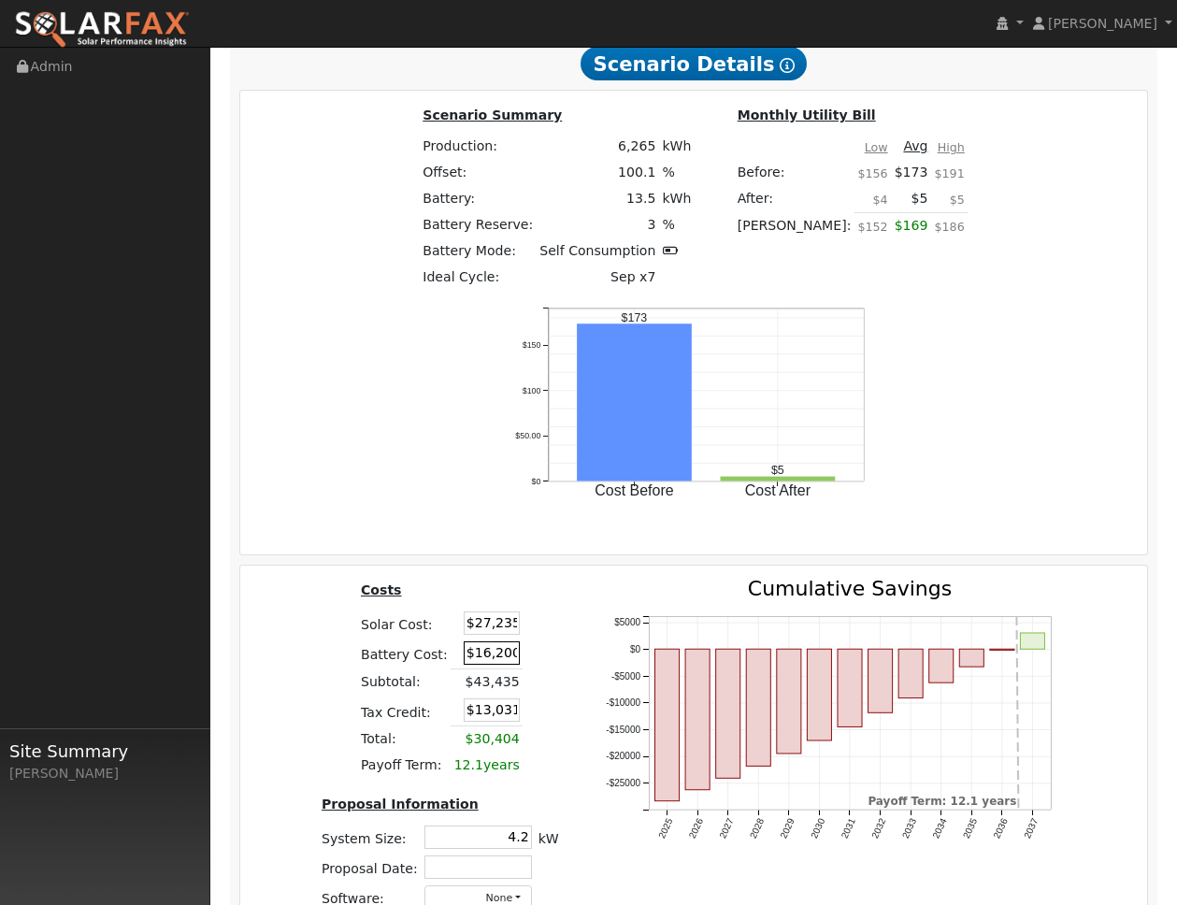
click at [507, 641] on input "$16,200" at bounding box center [492, 652] width 56 height 23
type input "$0"
type input "$8,171"
click at [543, 615] on div "Costs Solar Cost: $27,235 Battery Cost: $0 Subtotal: $43,435 Tax Credit: $8,171…" at bounding box center [439, 751] width 283 height 346
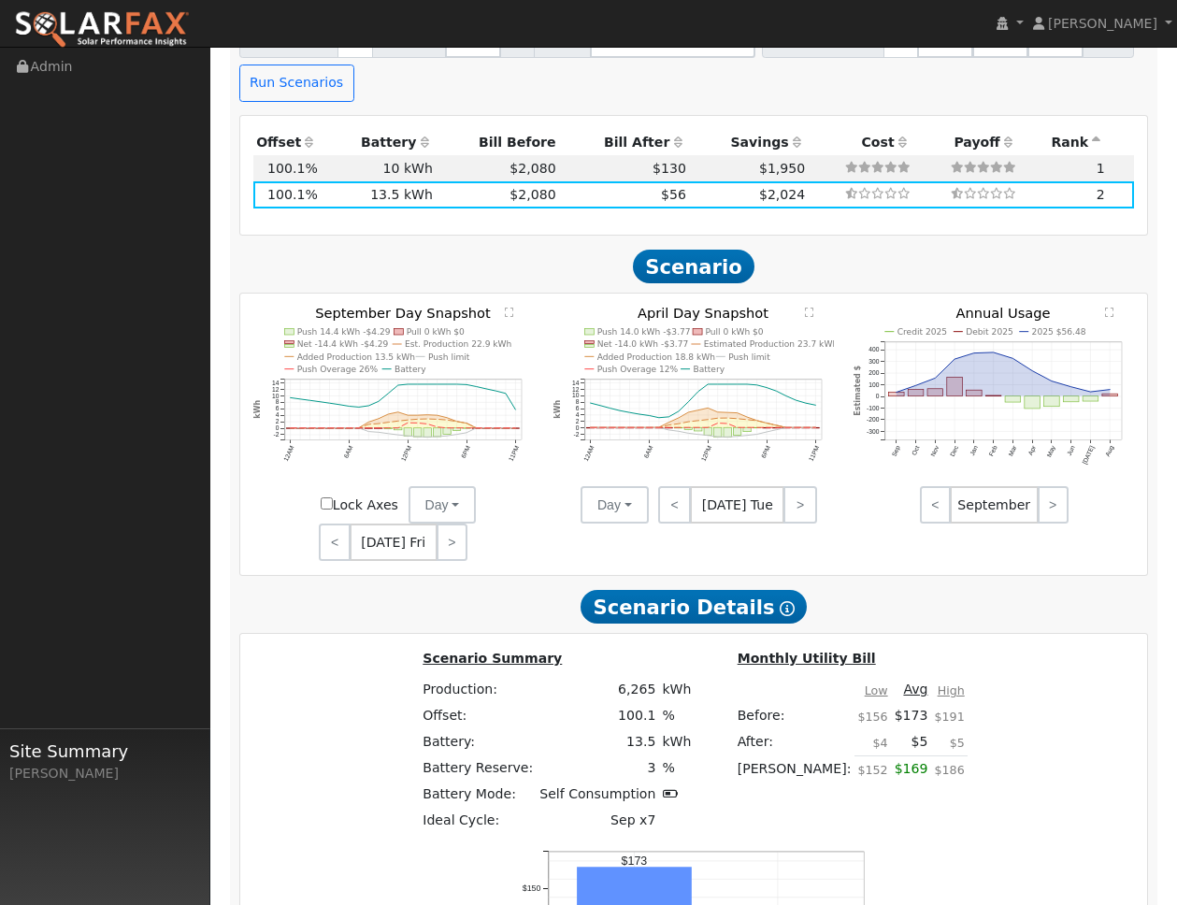
scroll to position [2418, 0]
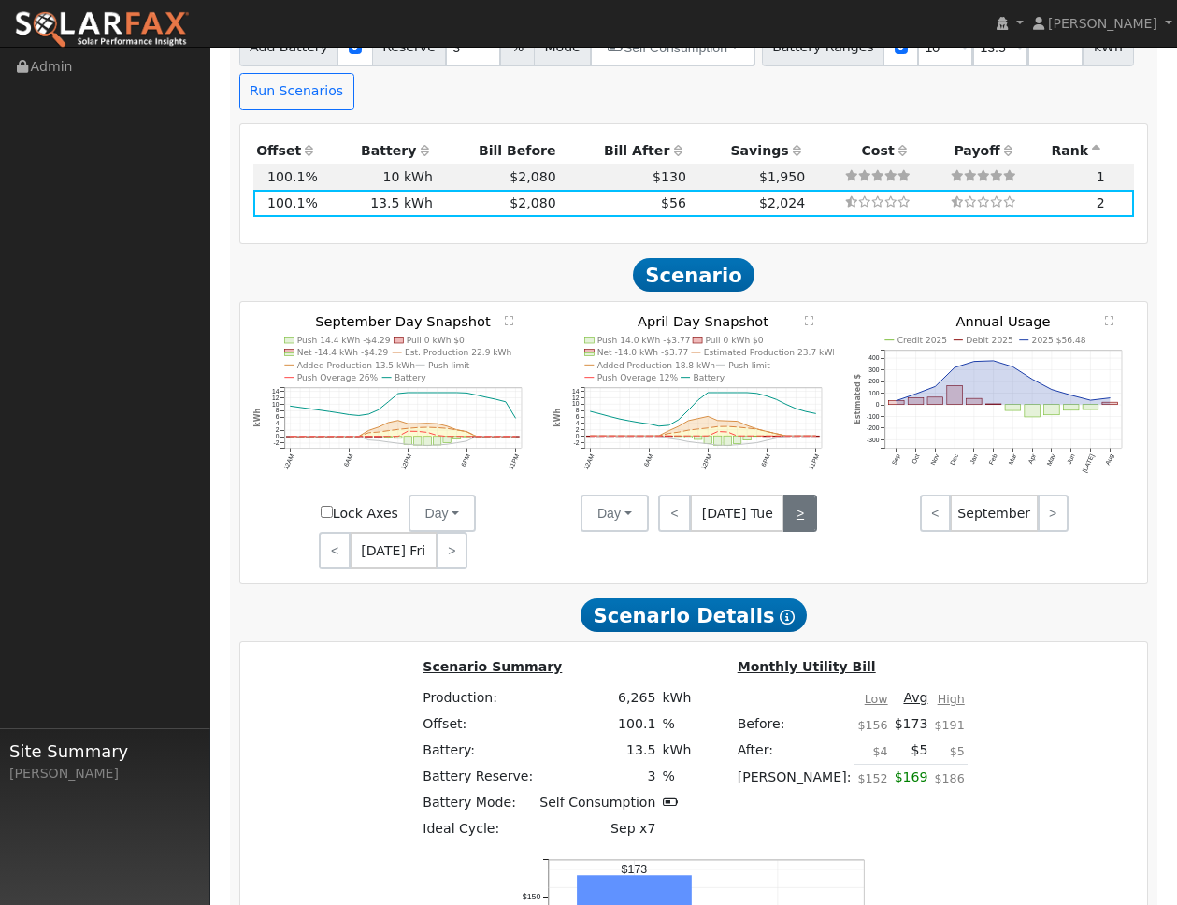
click at [791, 494] on link ">" at bounding box center [799, 512] width 33 height 37
click at [791, 494] on link ">" at bounding box center [802, 512] width 30 height 37
click at [791, 494] on link ">" at bounding box center [801, 512] width 32 height 37
click at [791, 494] on link ">" at bounding box center [798, 512] width 36 height 37
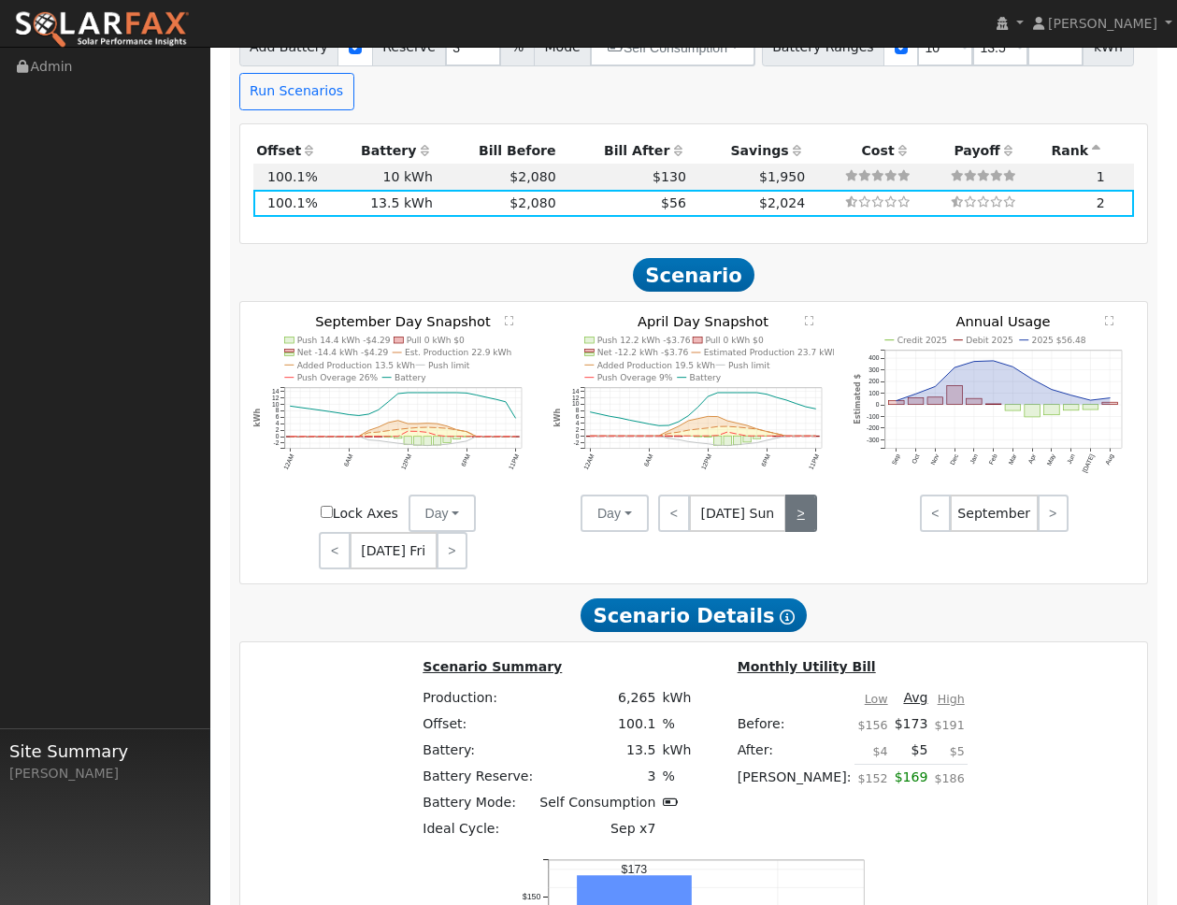
click at [791, 494] on link ">" at bounding box center [801, 512] width 32 height 37
click at [791, 494] on link ">" at bounding box center [801, 512] width 30 height 37
click at [791, 494] on link ">" at bounding box center [802, 512] width 30 height 37
click at [791, 494] on link ">" at bounding box center [801, 512] width 32 height 37
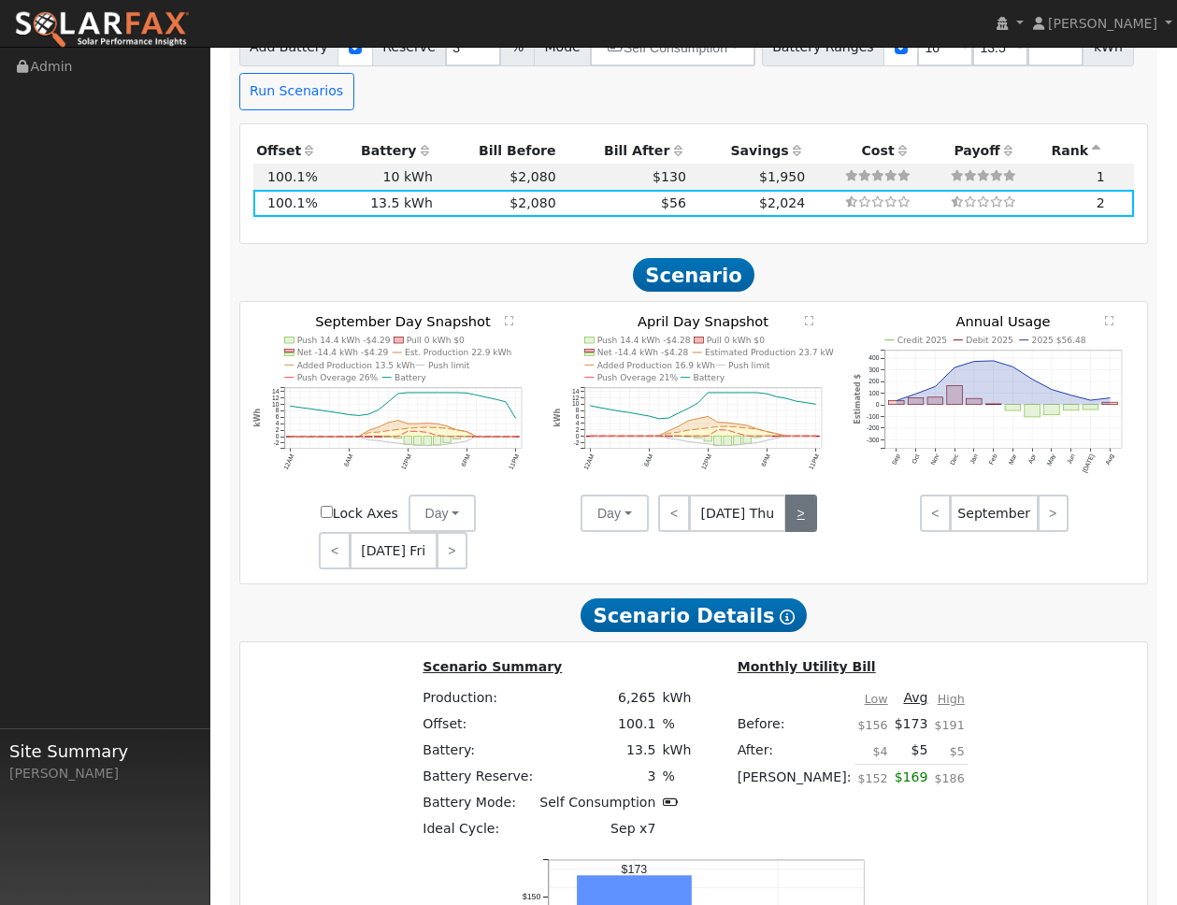
click at [791, 494] on link ">" at bounding box center [801, 512] width 32 height 37
click at [791, 494] on link ">" at bounding box center [800, 512] width 34 height 37
click at [791, 494] on link ">" at bounding box center [801, 512] width 32 height 37
click at [791, 494] on link ">" at bounding box center [799, 512] width 33 height 37
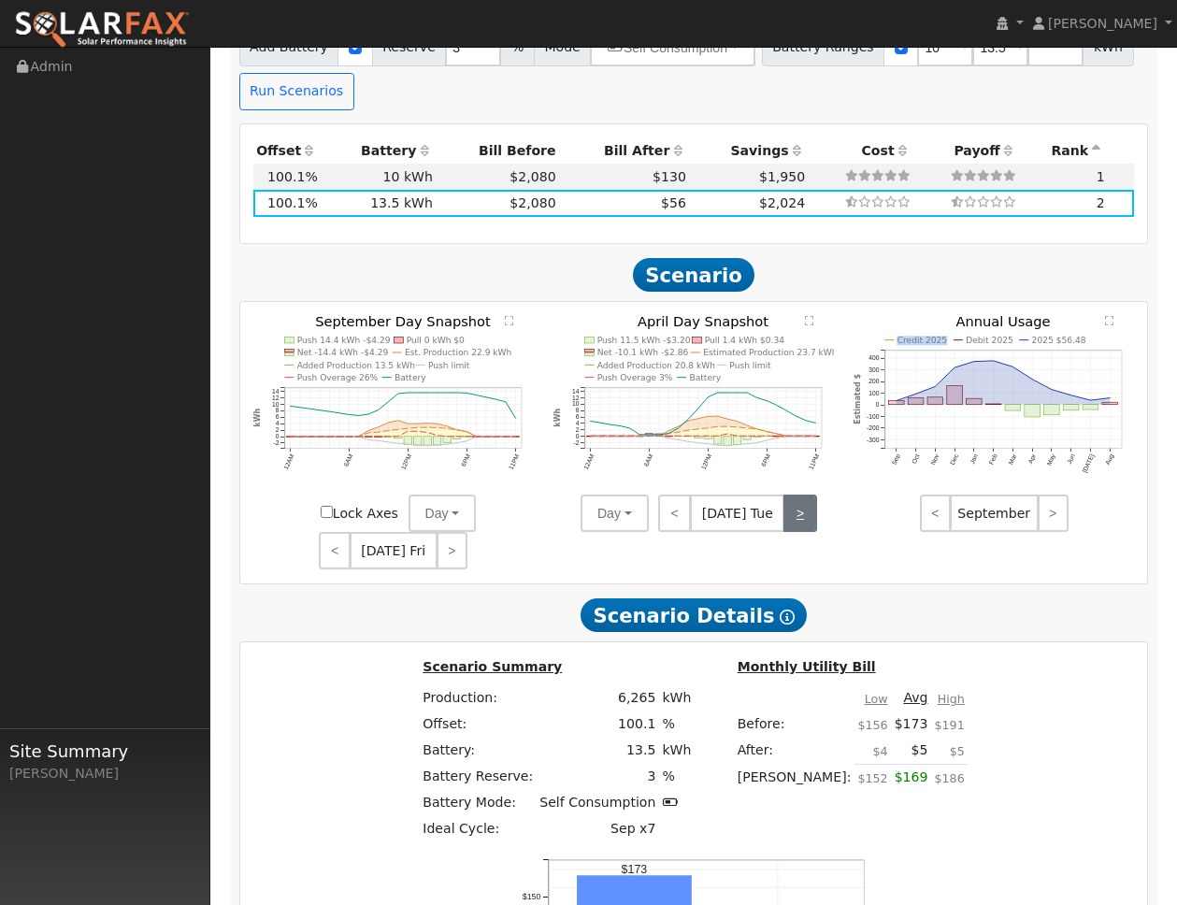
click at [791, 494] on div "< [DATE] Tue >" at bounding box center [733, 512] width 168 height 37
click at [791, 494] on div "< [DATE] Wed >" at bounding box center [733, 512] width 168 height 37
click at [801, 494] on div "< [DATE] Wed >" at bounding box center [733, 512] width 168 height 37
click at [636, 494] on button "Day" at bounding box center [614, 512] width 68 height 37
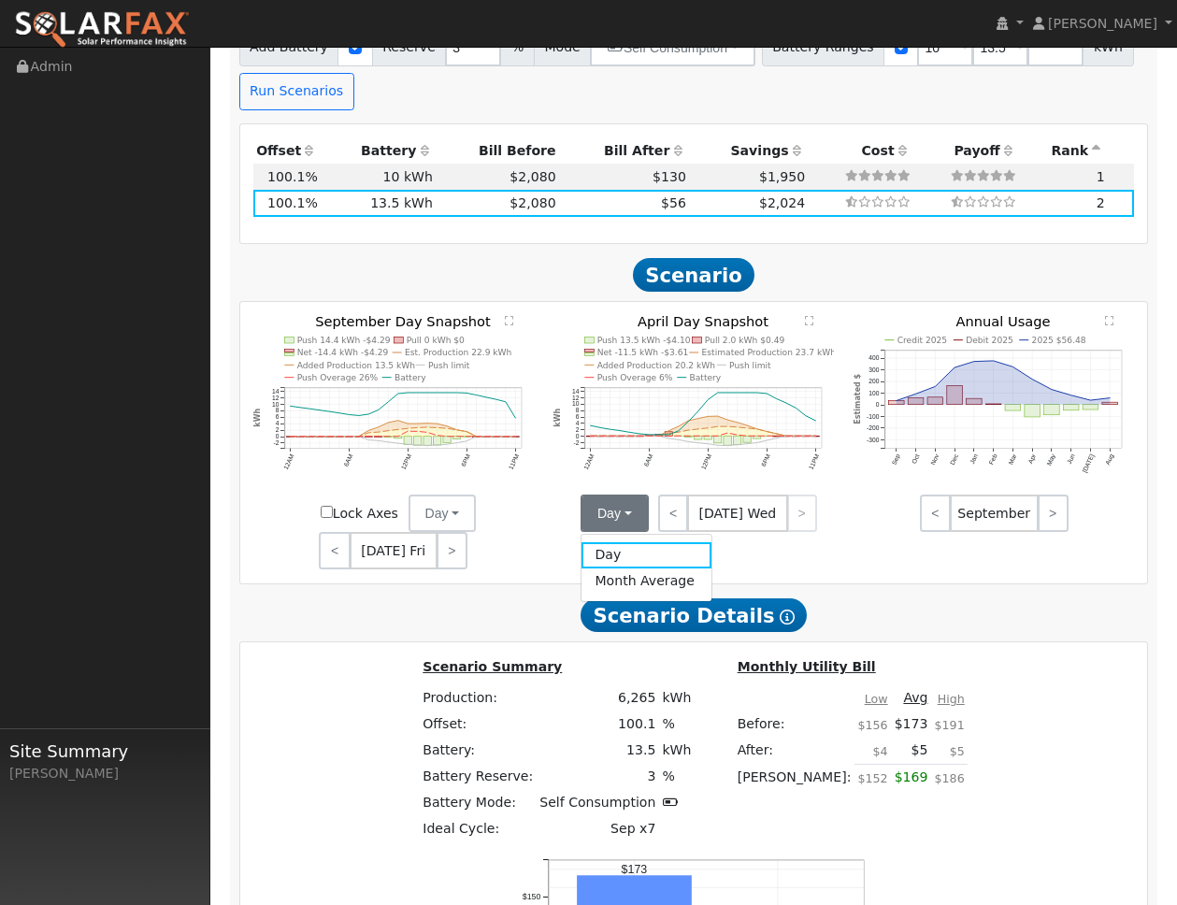
click at [539, 506] on div "Lock Axes Day Day Month Average < [DATE] Fri >" at bounding box center [393, 531] width 300 height 75
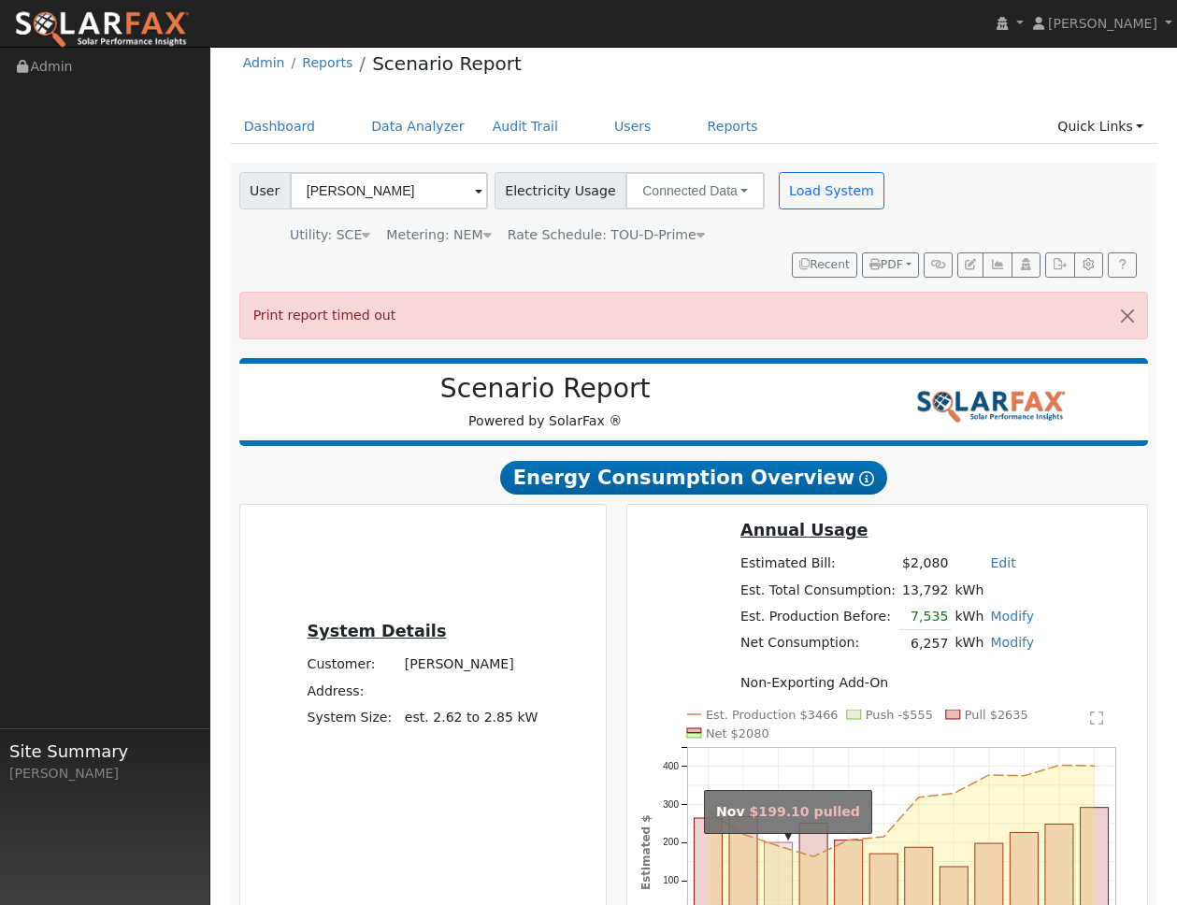
scroll to position [0, 0]
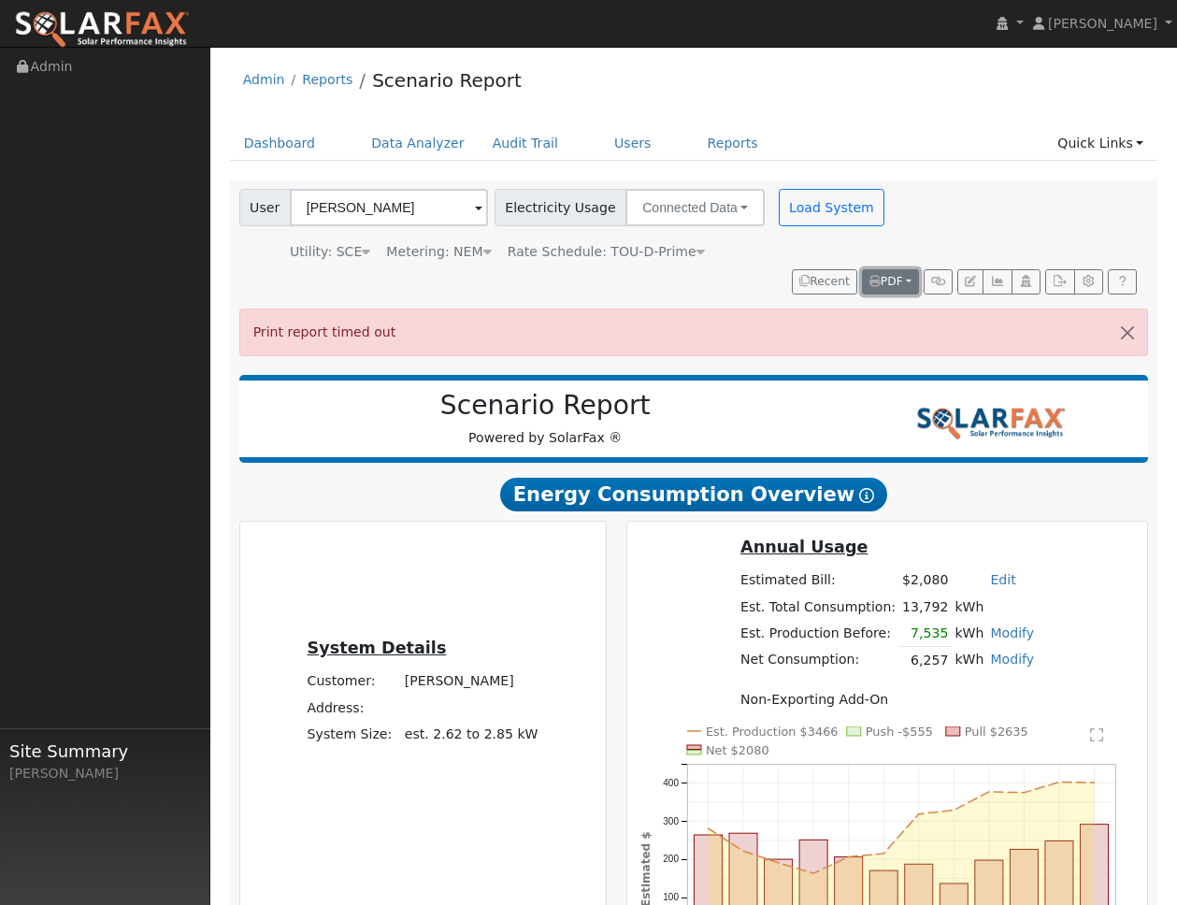
click at [902, 288] on button "PDF" at bounding box center [890, 282] width 57 height 26
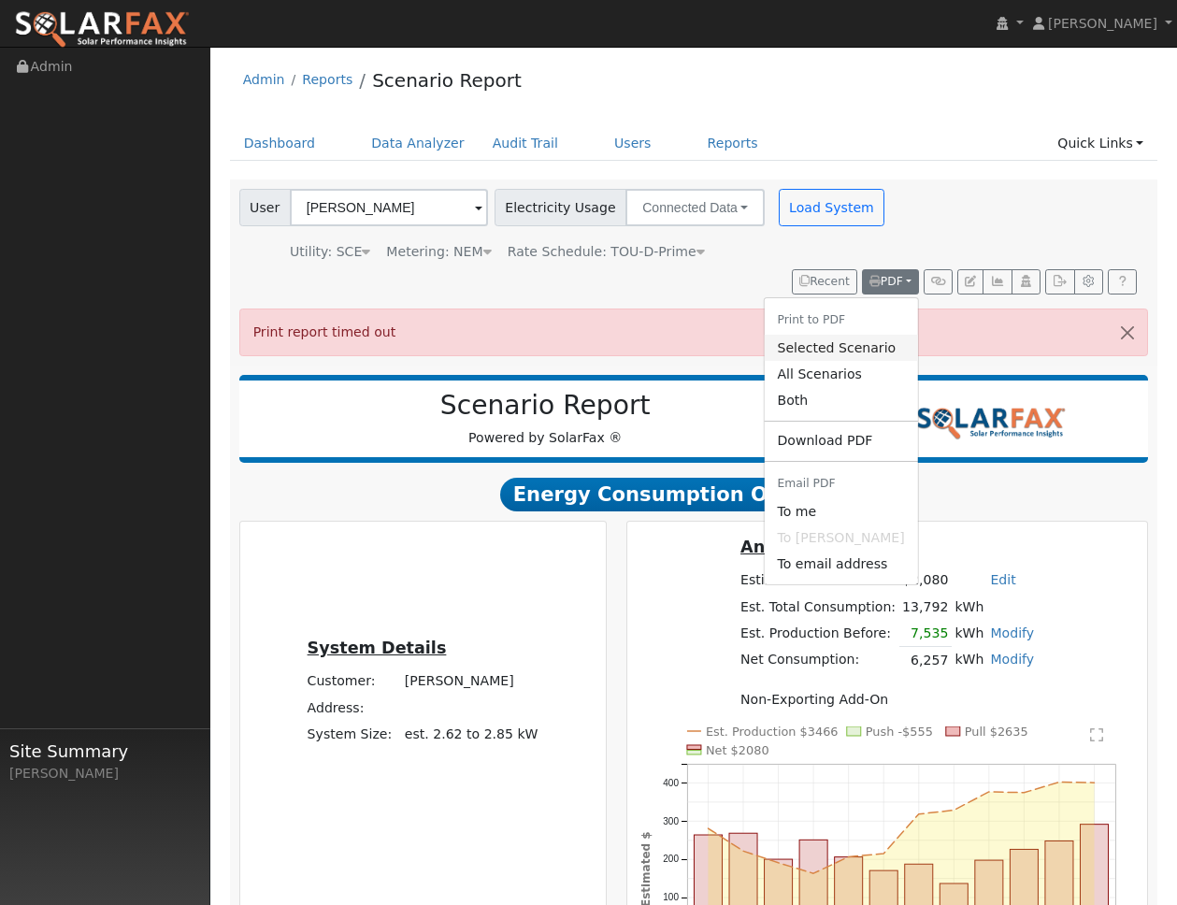
click at [880, 348] on link "Selected Scenario" at bounding box center [839, 348] width 153 height 26
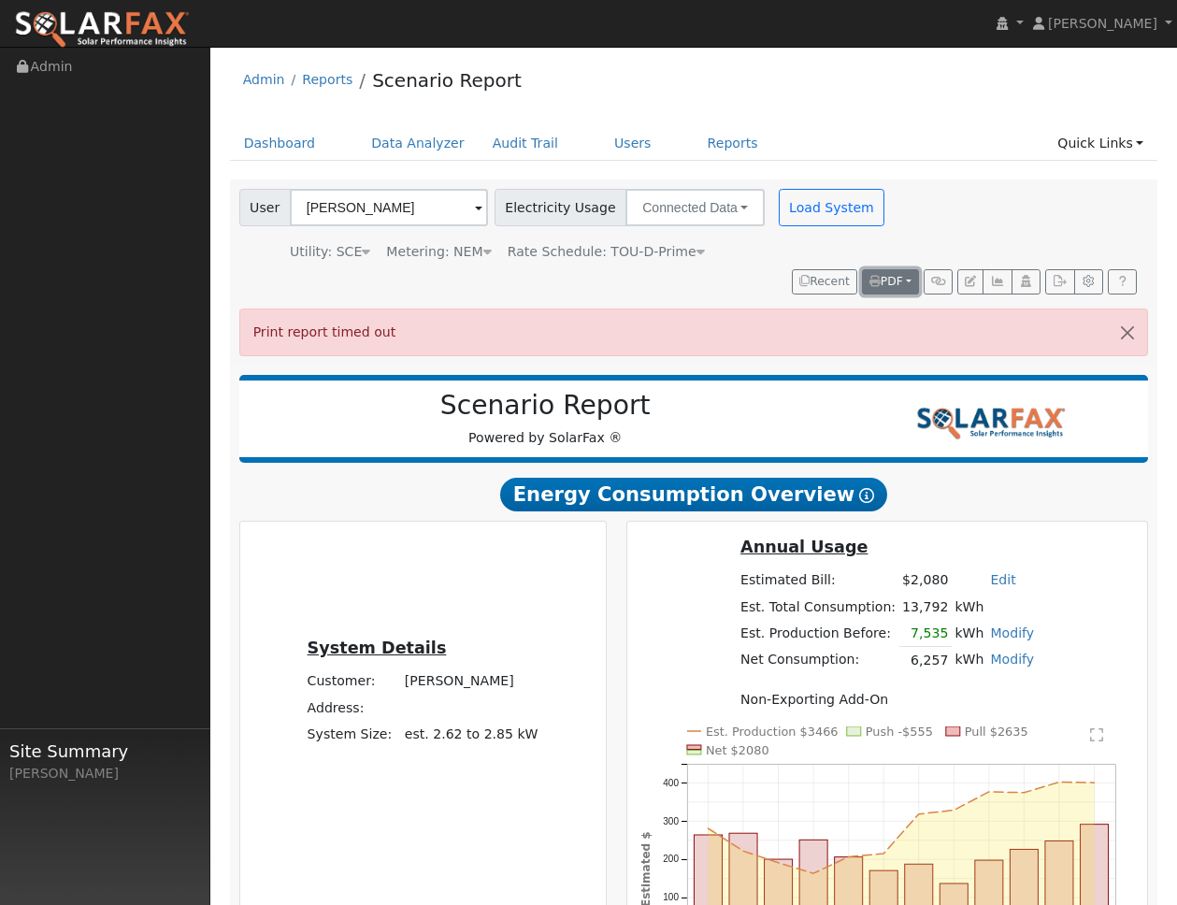
click at [869, 285] on icon "button" at bounding box center [874, 281] width 11 height 11
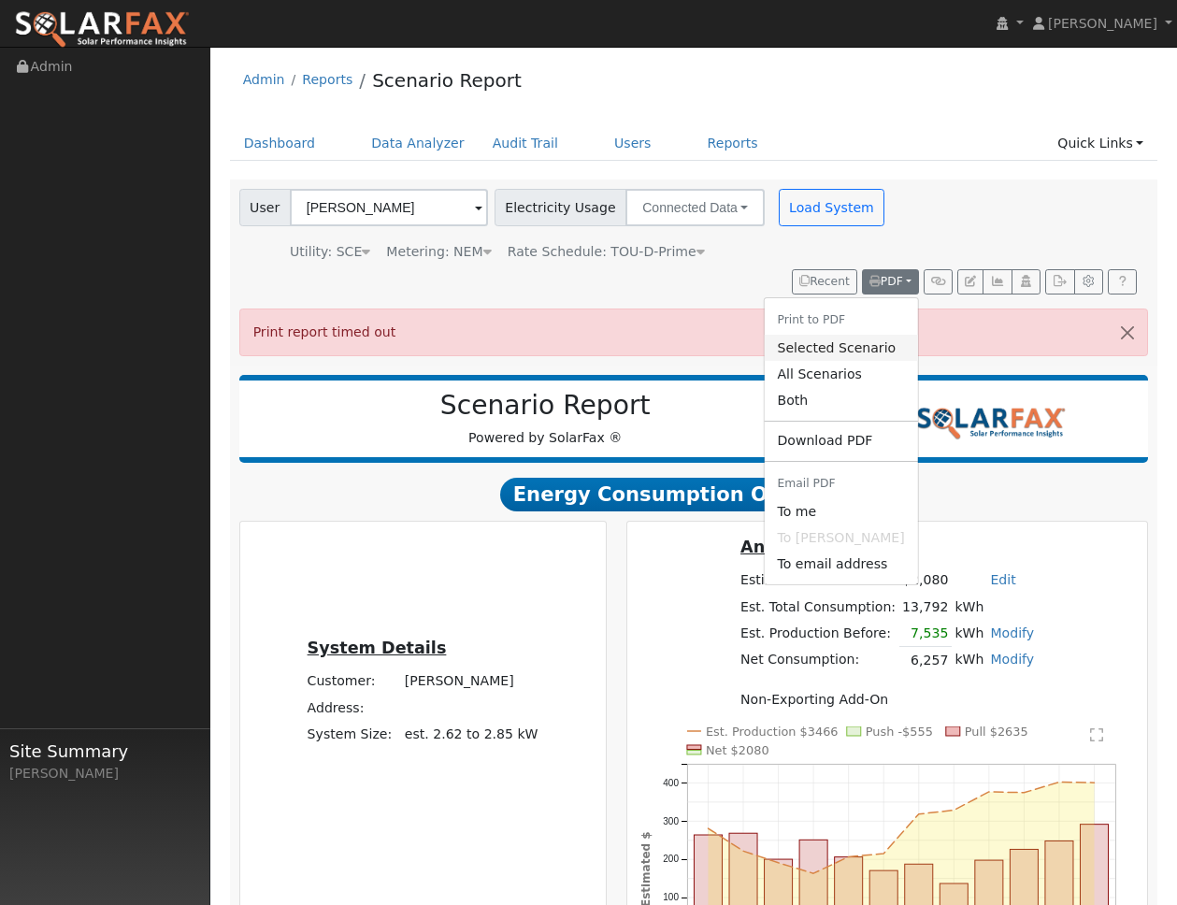
click at [849, 344] on link "Selected Scenario" at bounding box center [839, 348] width 153 height 26
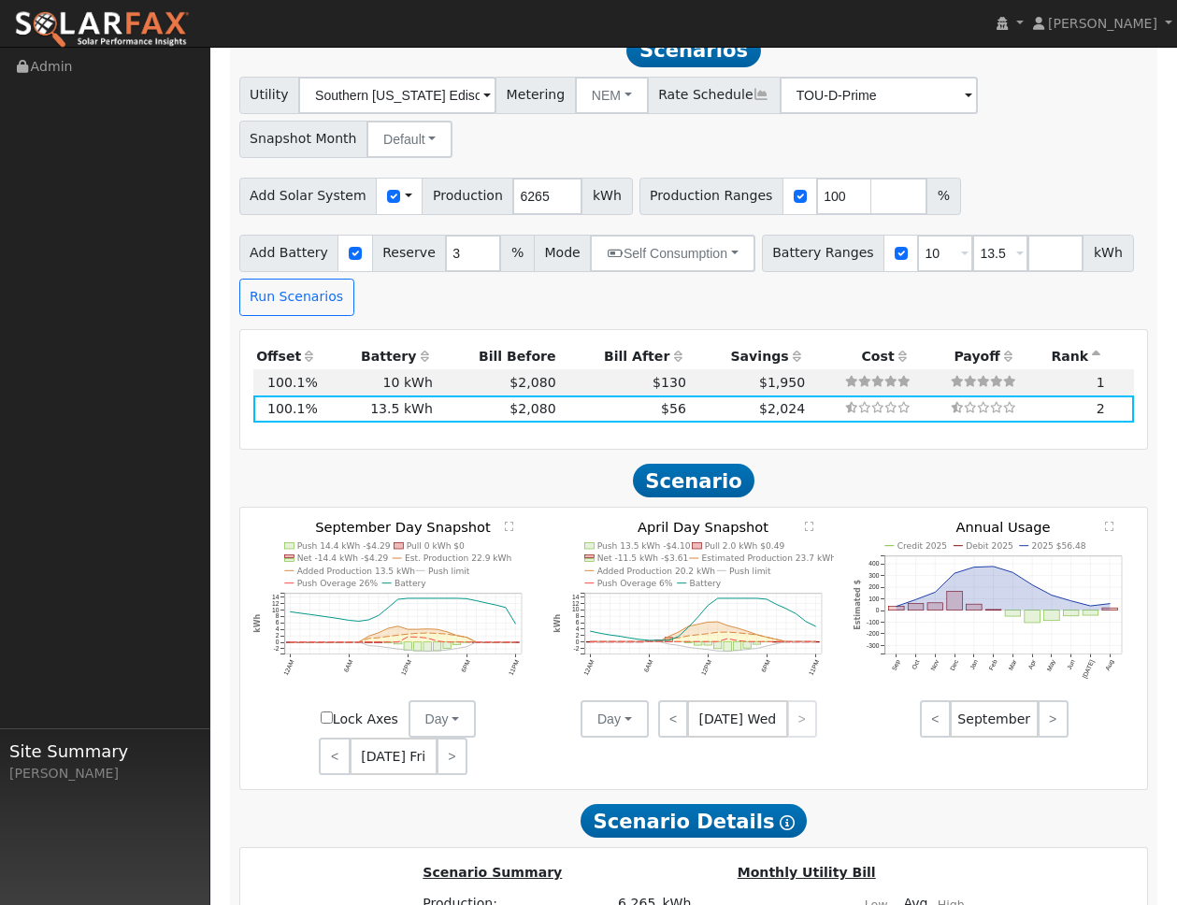
scroll to position [2308, 0]
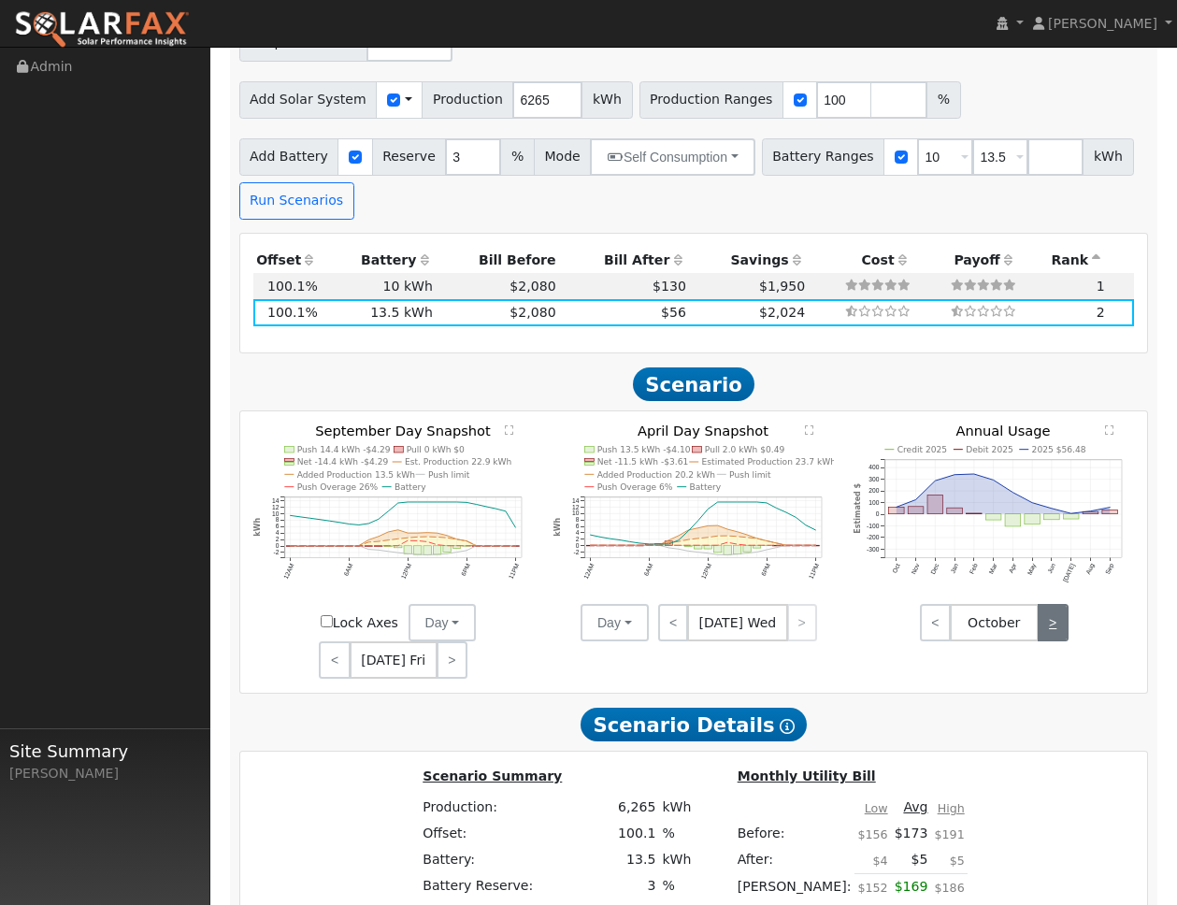
click at [1051, 604] on link ">" at bounding box center [1052, 622] width 31 height 37
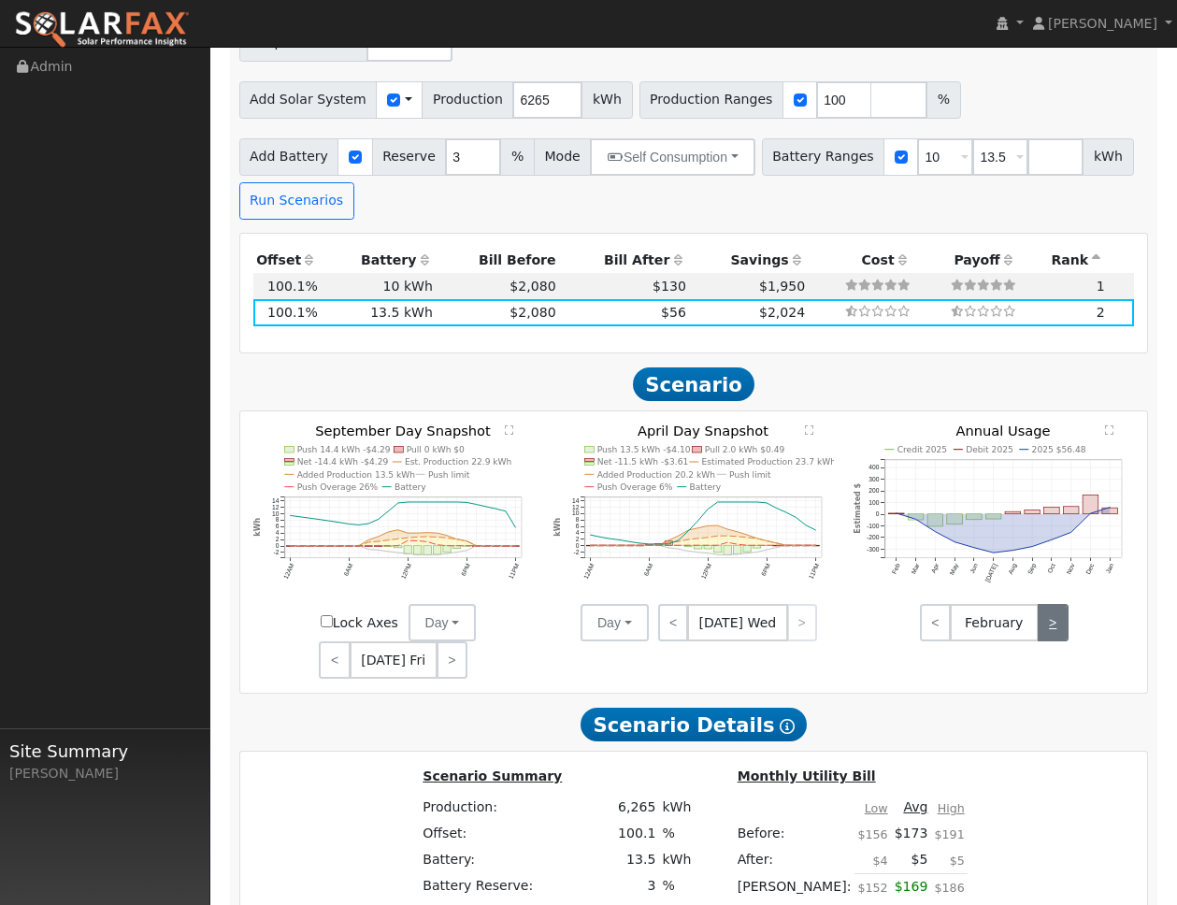
click at [1051, 604] on link ">" at bounding box center [1052, 622] width 31 height 37
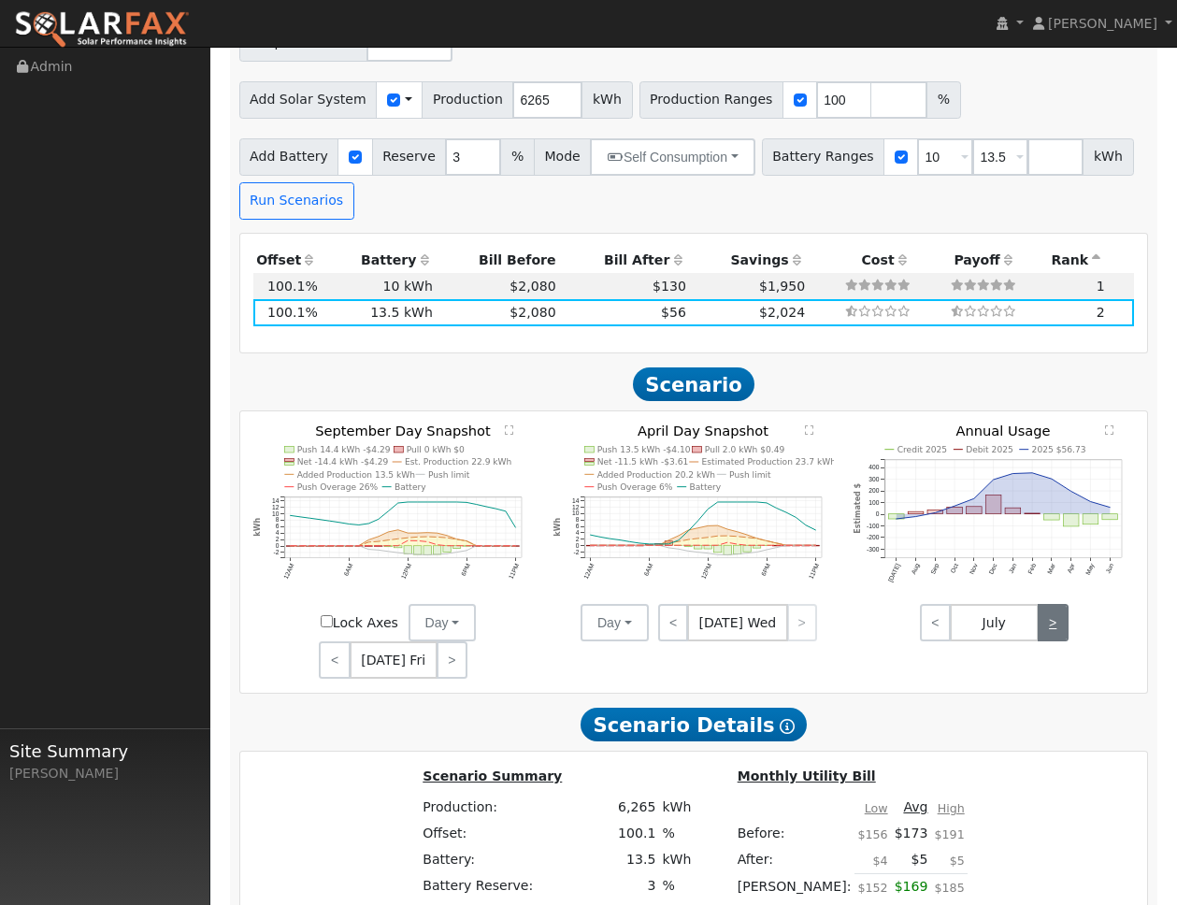
click at [1051, 604] on link ">" at bounding box center [1052, 622] width 31 height 37
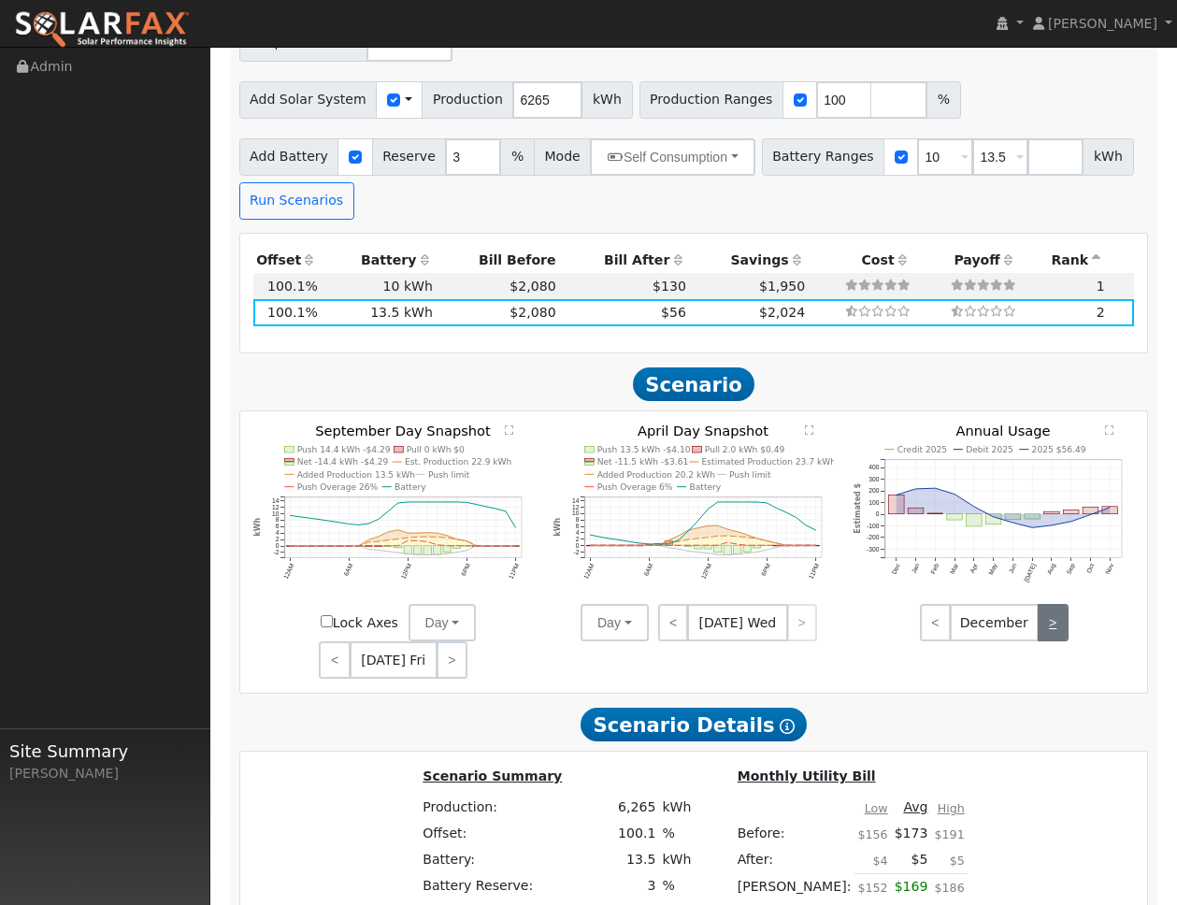
click at [1051, 604] on link ">" at bounding box center [1052, 622] width 31 height 37
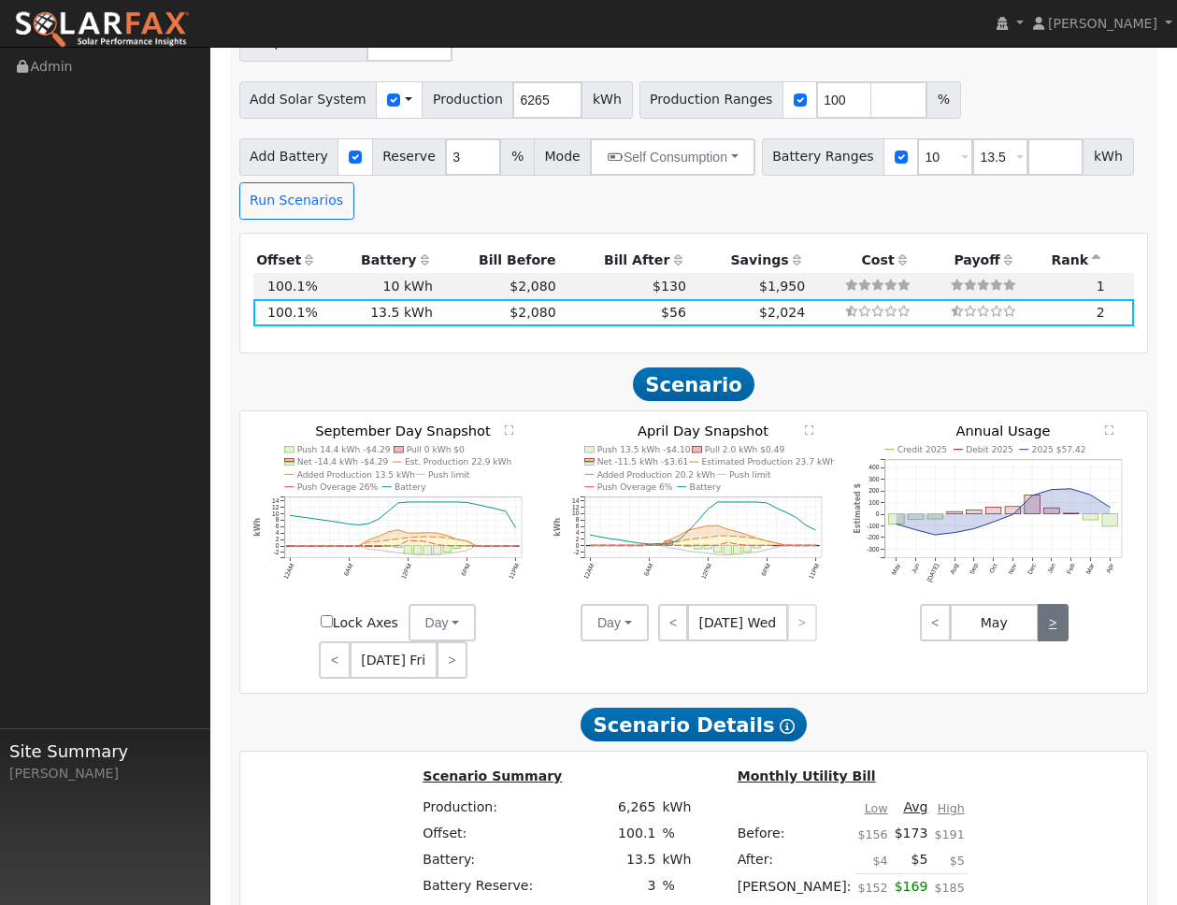
click at [1051, 604] on link ">" at bounding box center [1052, 622] width 31 height 37
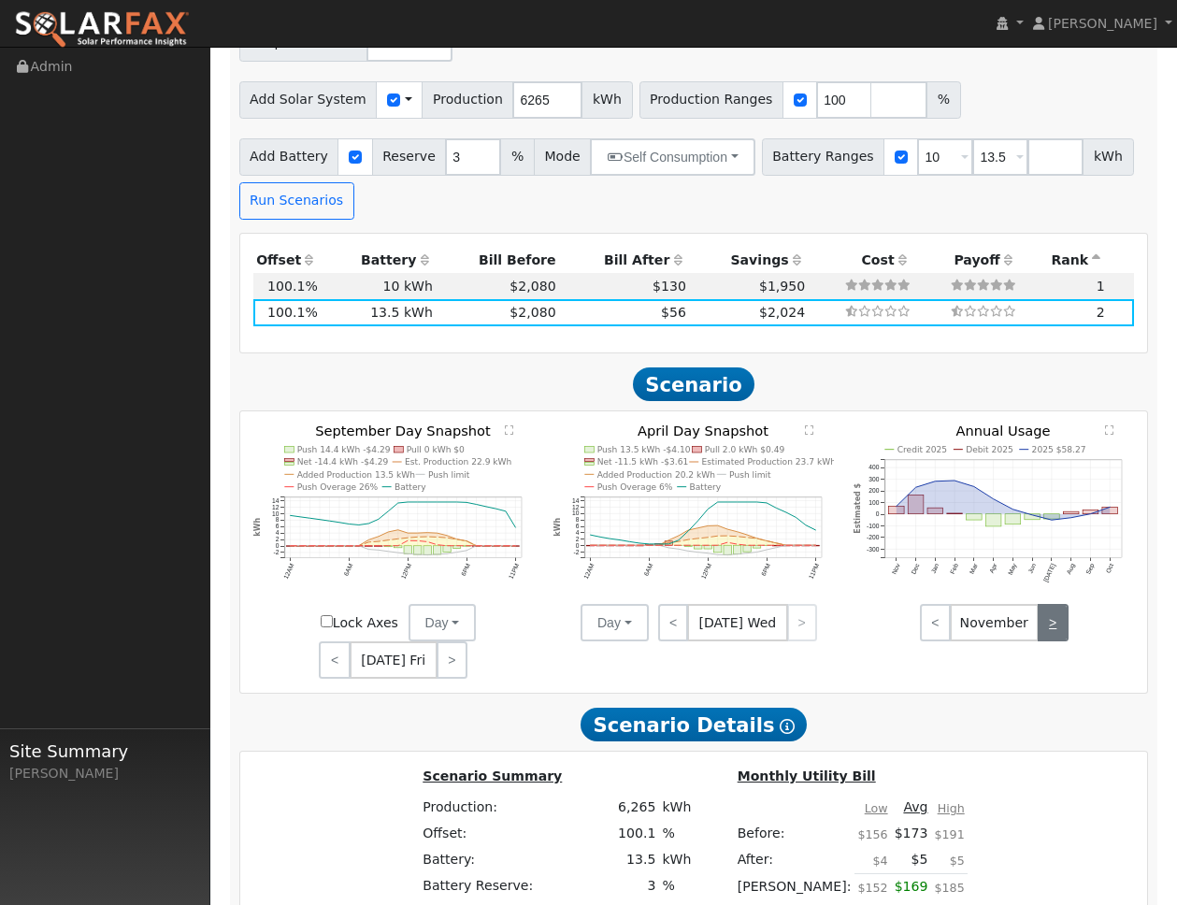
click at [1051, 604] on link ">" at bounding box center [1052, 622] width 31 height 37
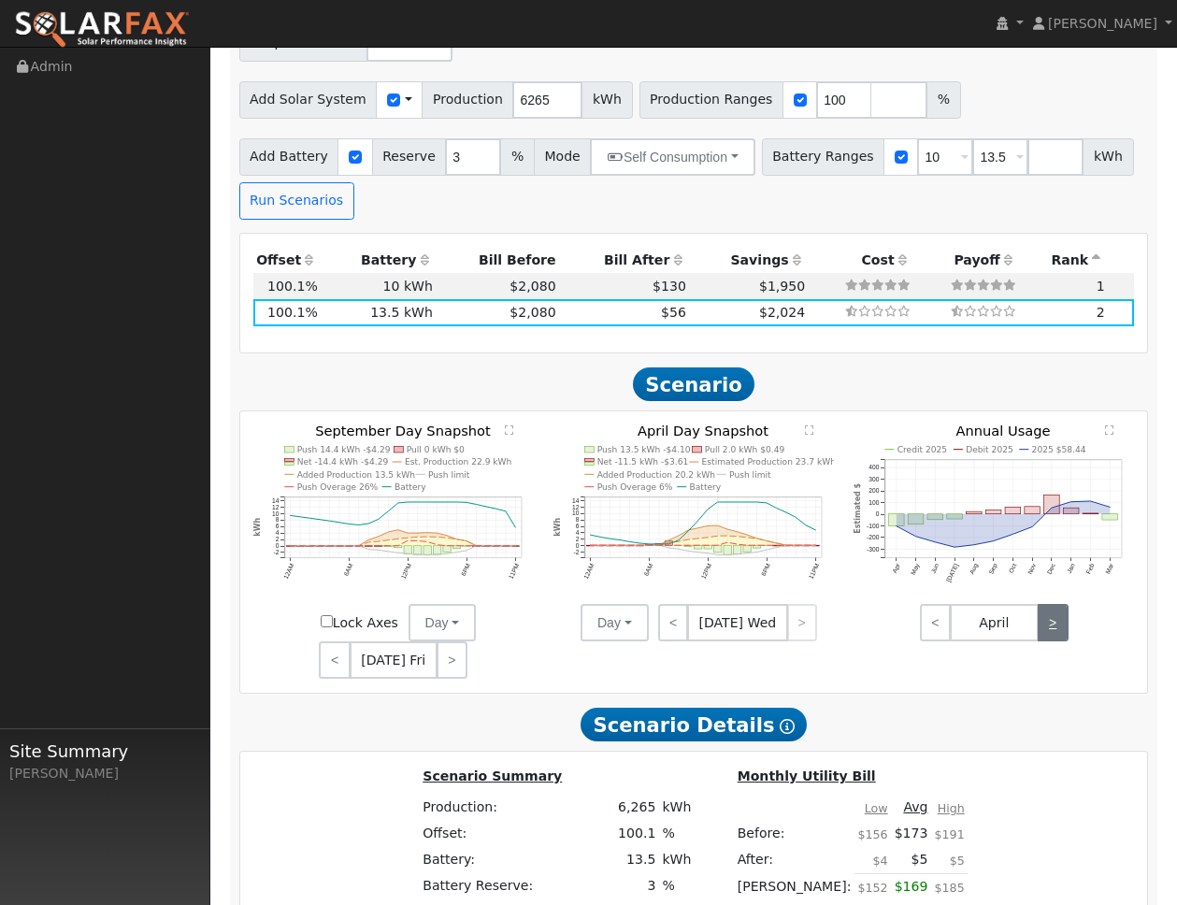
click at [1051, 604] on link ">" at bounding box center [1052, 622] width 31 height 37
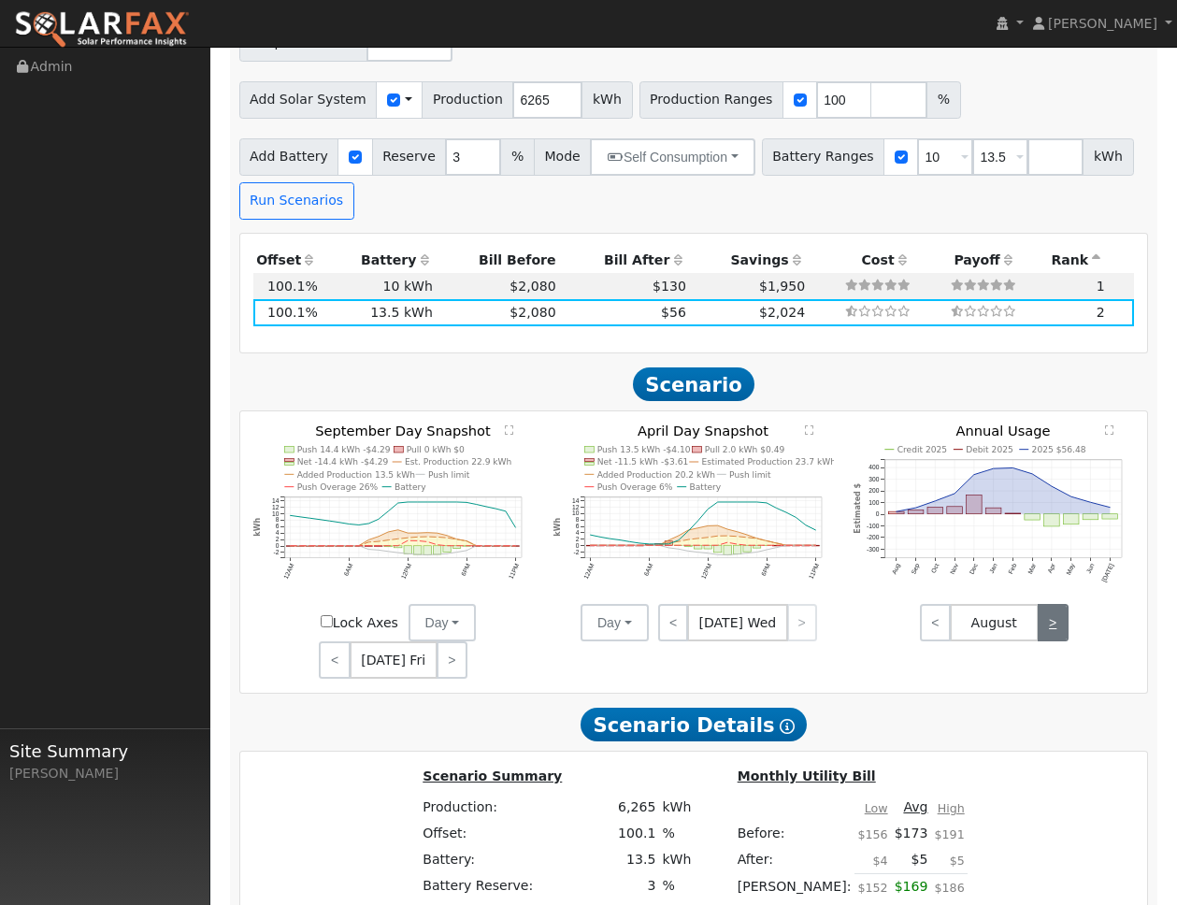
click at [1051, 604] on link ">" at bounding box center [1052, 622] width 31 height 37
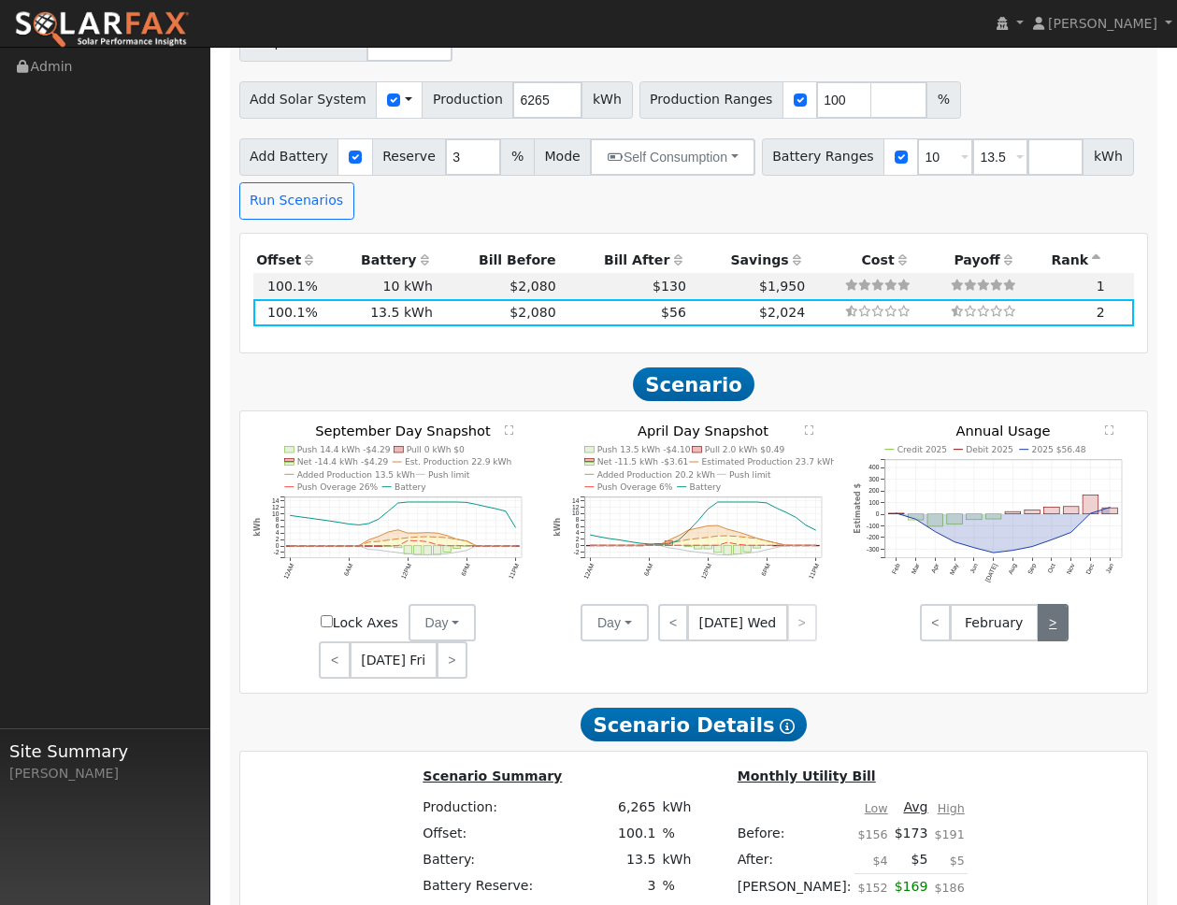
click at [1051, 604] on link ">" at bounding box center [1052, 622] width 31 height 37
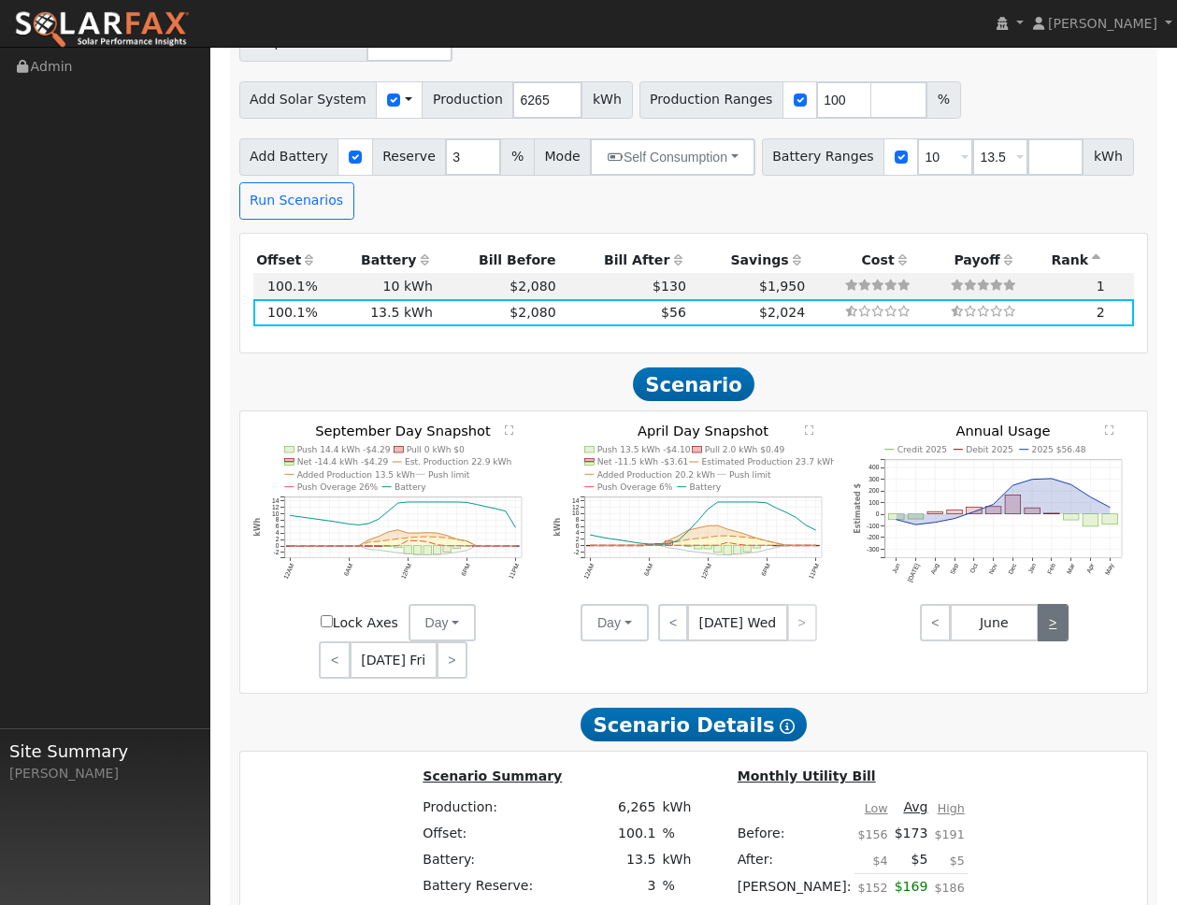
click at [1051, 604] on link ">" at bounding box center [1052, 622] width 31 height 37
click at [1020, 441] on icon "Credit 2025 Debit 2025 2025 $56.73 [DATE] Aug Sep Oct Nov Dec Jan Feb Mar Apr M…" at bounding box center [993, 518] width 280 height 188
click at [1020, 467] on line at bounding box center [1003, 467] width 236 height 0
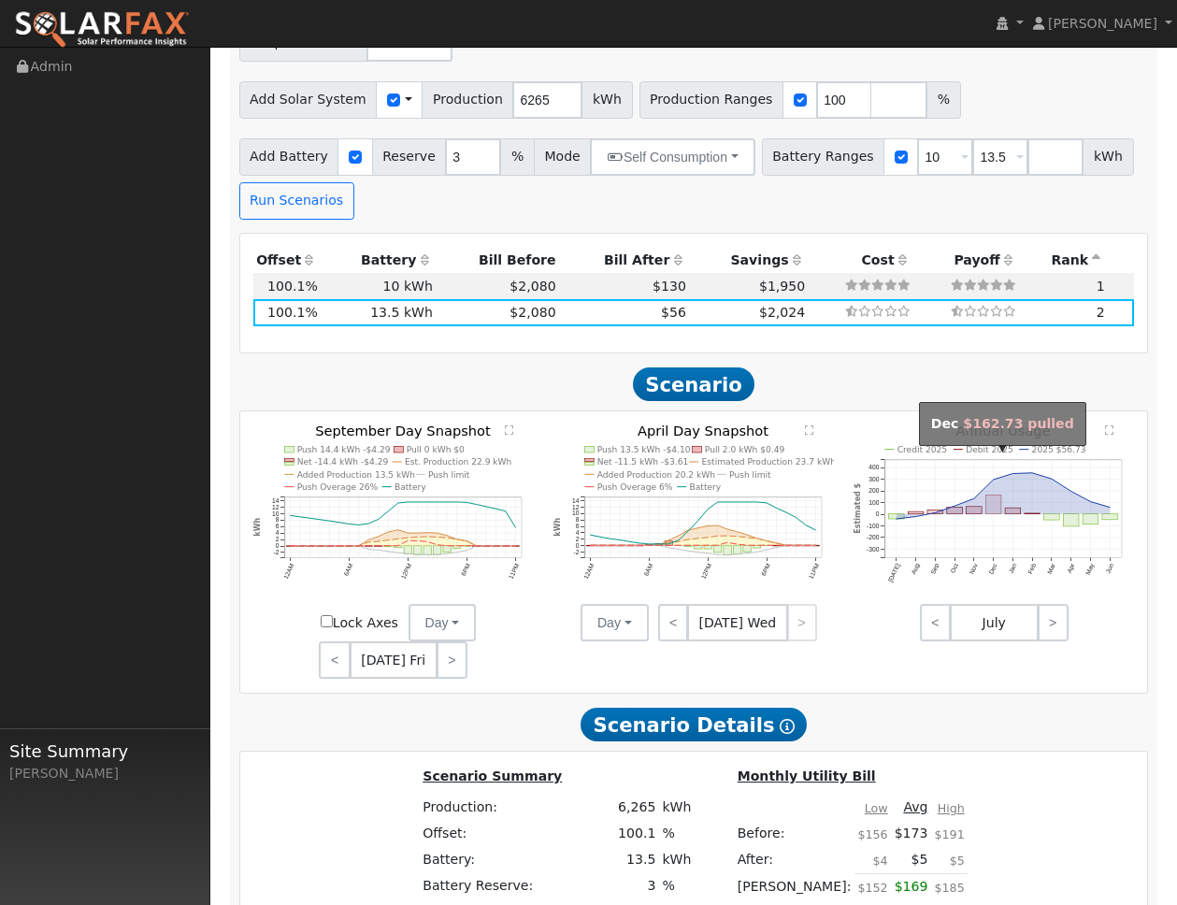
click at [994, 495] on rect "onclick=""" at bounding box center [994, 504] width 16 height 19
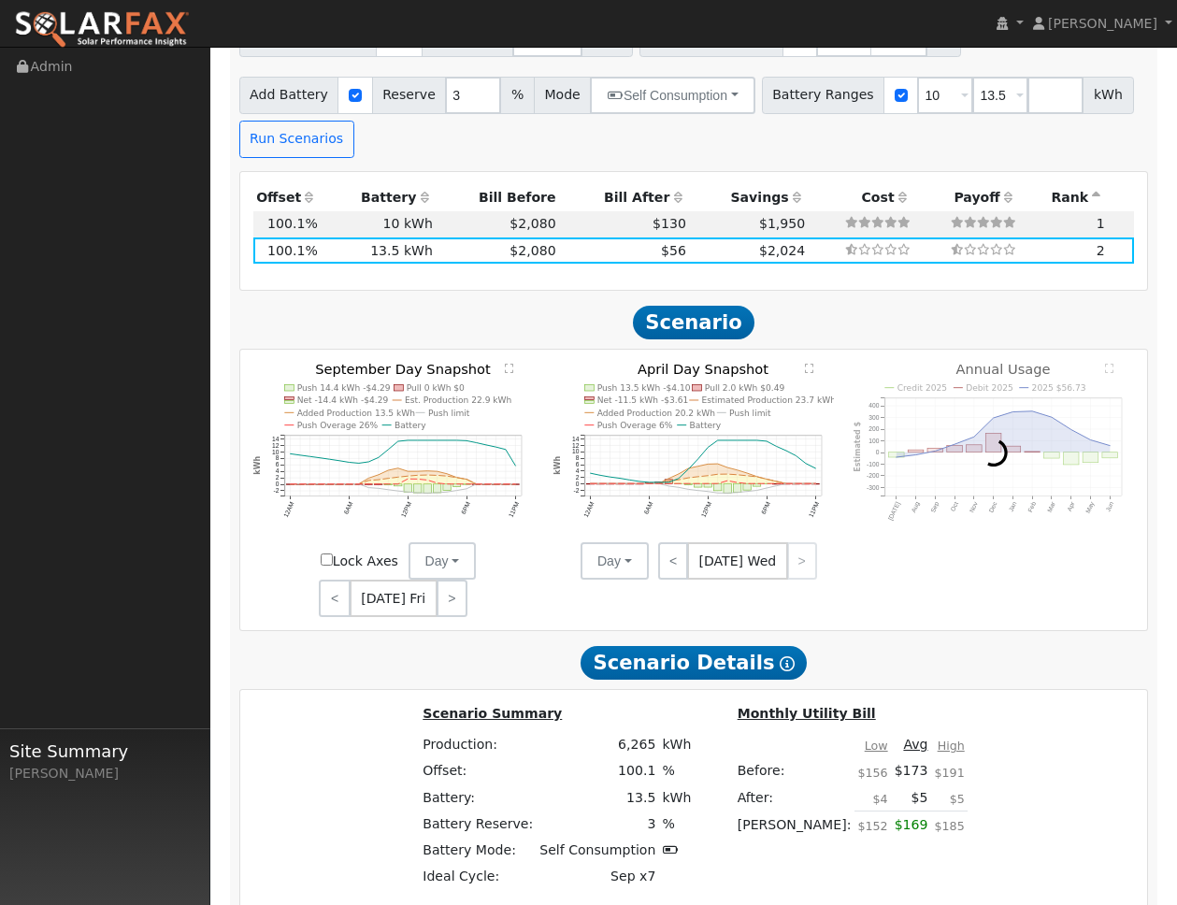
scroll to position [2246, 0]
